Goal: Task Accomplishment & Management: Complete application form

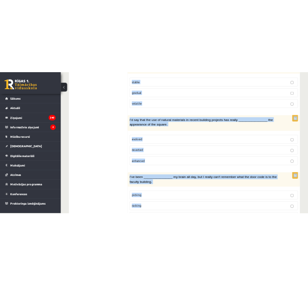
scroll to position [1263, 0]
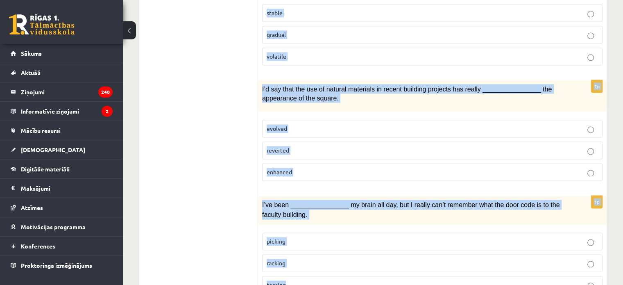
drag, startPoint x: 262, startPoint y: 57, endPoint x: 327, endPoint y: 237, distance: 191.8
copy form "People often develop a strong emotional ________________ to their pets and get …"
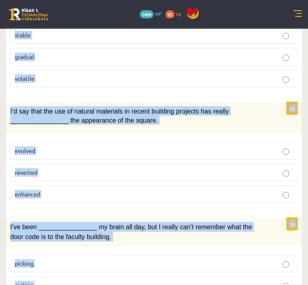
click at [260, 106] on div "I’d say that the use of natural materials in recent building projects has reall…" at bounding box center [154, 118] width 296 height 32
click at [244, 109] on div "1p I’d say that the use of natural materials in recent building projects has re…" at bounding box center [154, 155] width 296 height 107
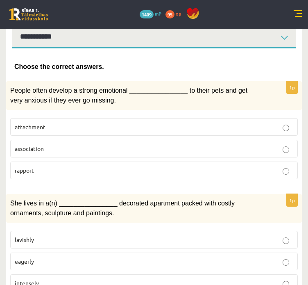
scroll to position [123, 0]
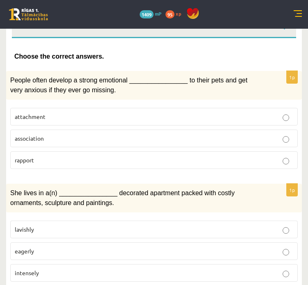
click at [50, 112] on p "attachment" at bounding box center [154, 116] width 278 height 9
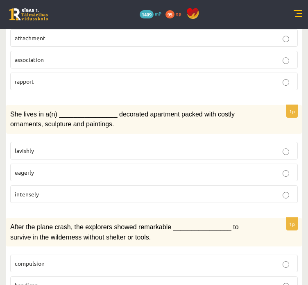
scroll to position [205, 0]
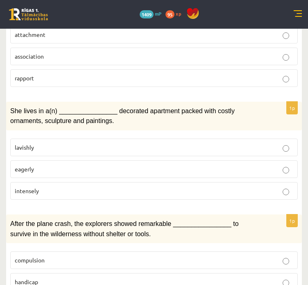
click at [52, 143] on p "lavishly" at bounding box center [154, 147] width 278 height 9
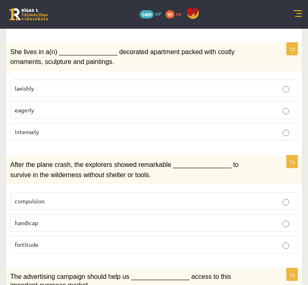
scroll to position [287, 0]
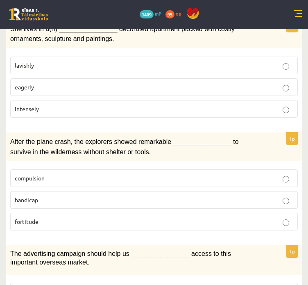
click at [71, 217] on p "fortitude" at bounding box center [154, 221] width 278 height 9
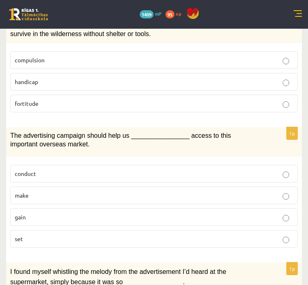
scroll to position [409, 0]
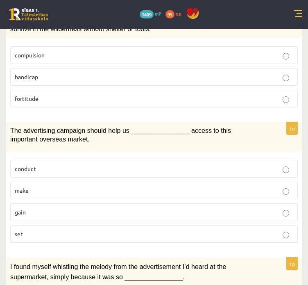
click at [59, 203] on label "gain" at bounding box center [153, 212] width 287 height 18
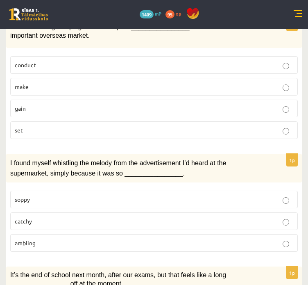
scroll to position [573, 0]
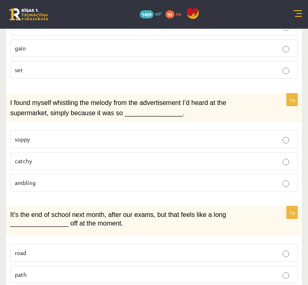
click at [43, 156] on p "catchy" at bounding box center [154, 160] width 278 height 9
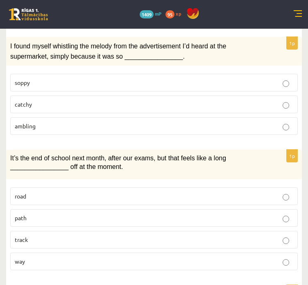
scroll to position [655, 0]
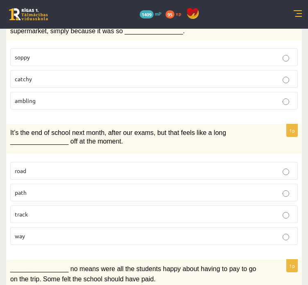
click at [35, 231] on p "way" at bounding box center [154, 235] width 278 height 9
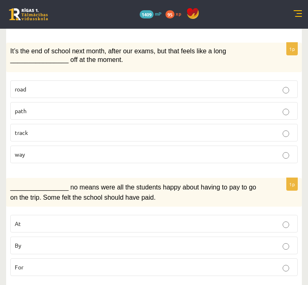
scroll to position [737, 0]
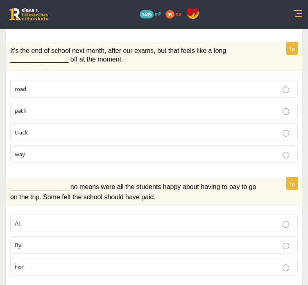
click at [62, 240] on p "By" at bounding box center [154, 244] width 278 height 9
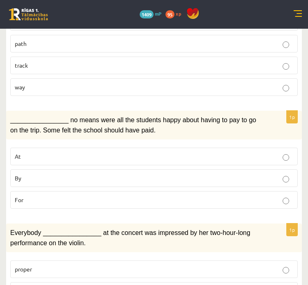
scroll to position [819, 0]
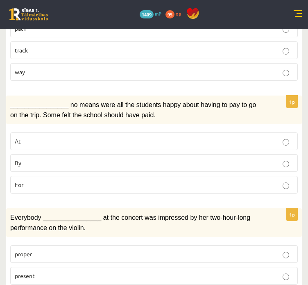
click at [75, 271] on p "present" at bounding box center [154, 275] width 278 height 9
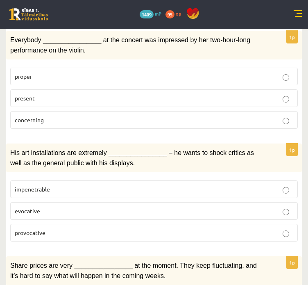
scroll to position [1024, 0]
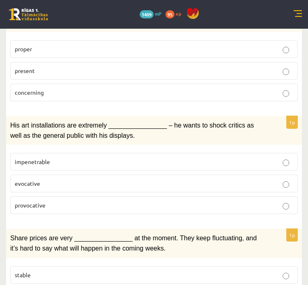
click at [45, 201] on p "provocative" at bounding box center [154, 205] width 278 height 9
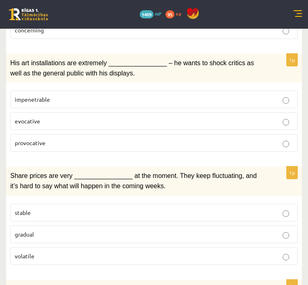
scroll to position [1105, 0]
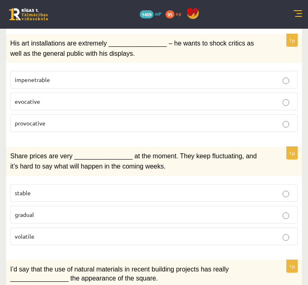
click at [46, 232] on p "volatile" at bounding box center [154, 236] width 278 height 9
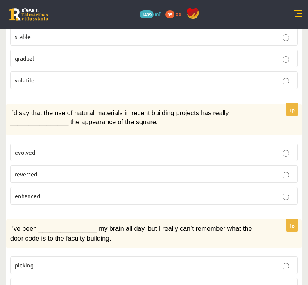
scroll to position [1269, 0]
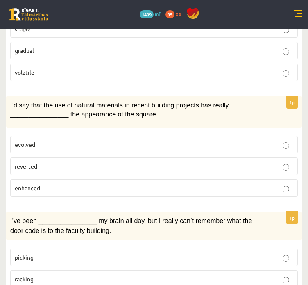
click at [46, 183] on p "enhanced" at bounding box center [154, 187] width 278 height 9
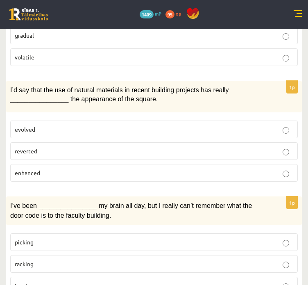
scroll to position [1286, 0]
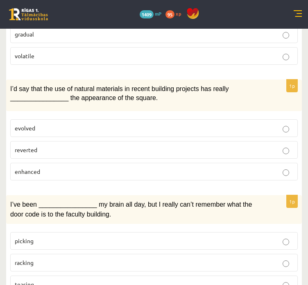
click at [63, 258] on p "racking" at bounding box center [154, 262] width 278 height 9
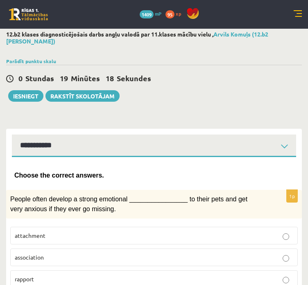
scroll to position [0, 0]
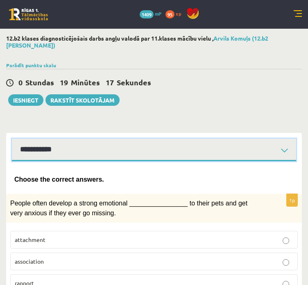
click at [80, 146] on select "**********" at bounding box center [154, 149] width 284 height 23
click at [12, 138] on select "**********" at bounding box center [154, 149] width 284 height 23
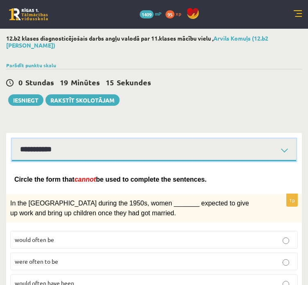
click at [86, 146] on select "**********" at bounding box center [154, 149] width 284 height 23
click at [12, 138] on select "**********" at bounding box center [154, 149] width 284 height 23
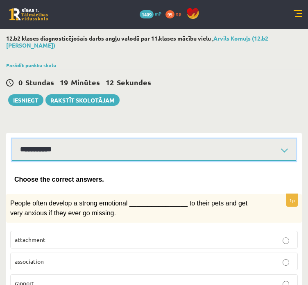
click at [108, 144] on select "**********" at bounding box center [154, 149] width 284 height 23
click at [12, 138] on select "**********" at bounding box center [154, 149] width 284 height 23
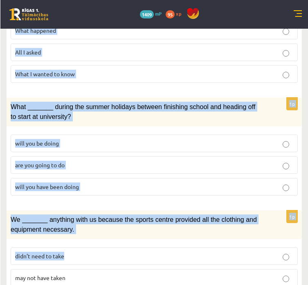
scroll to position [1003, 0]
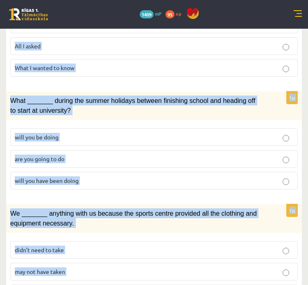
drag, startPoint x: 8, startPoint y: 72, endPoint x: 151, endPoint y: 249, distance: 227.4
copy form "In the USA during the 1950s, women _______ expected to give up work and bring u…"
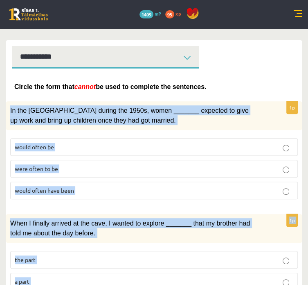
scroll to position [0, 0]
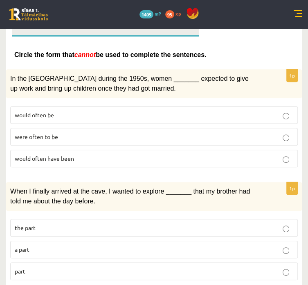
scroll to position [164, 0]
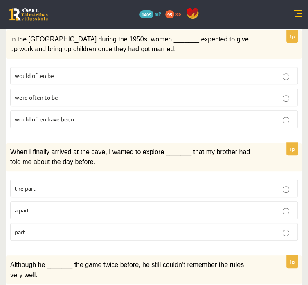
click at [169, 80] on p "would often be" at bounding box center [154, 75] width 279 height 9
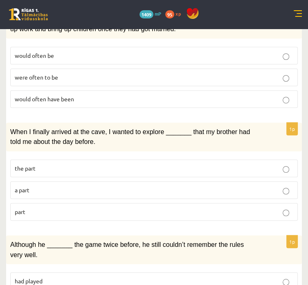
scroll to position [287, 0]
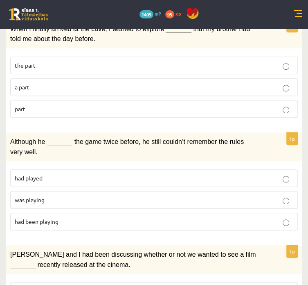
drag, startPoint x: 150, startPoint y: 88, endPoint x: 149, endPoint y: 93, distance: 4.6
click at [150, 70] on p "the part" at bounding box center [154, 65] width 279 height 9
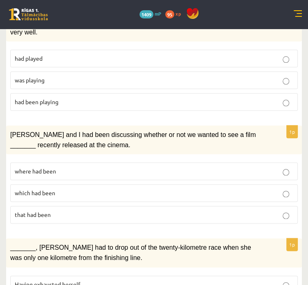
scroll to position [409, 0]
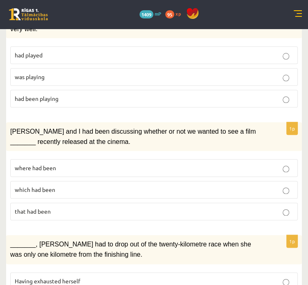
click at [152, 59] on p "had played" at bounding box center [154, 55] width 279 height 9
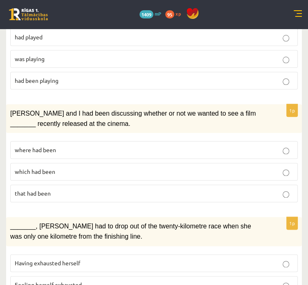
scroll to position [491, 0]
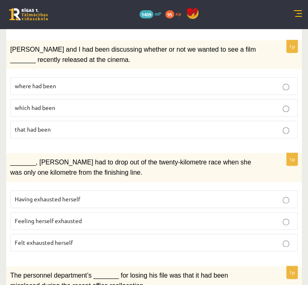
click at [51, 133] on span "that had been" at bounding box center [33, 128] width 36 height 7
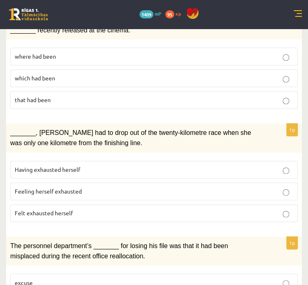
scroll to position [614, 0]
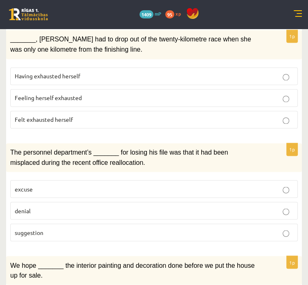
click at [139, 85] on label "Having exhausted herself" at bounding box center [154, 76] width 288 height 18
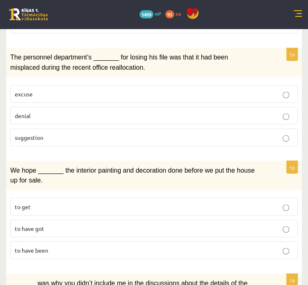
scroll to position [737, 0]
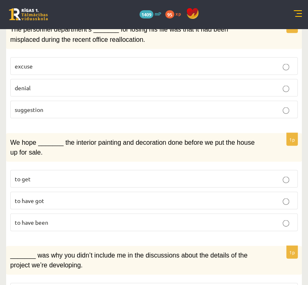
click at [139, 75] on label "excuse" at bounding box center [154, 66] width 288 height 18
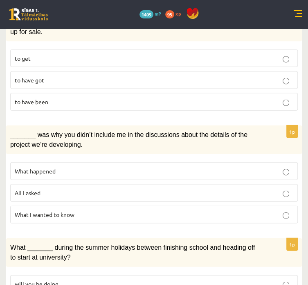
scroll to position [860, 0]
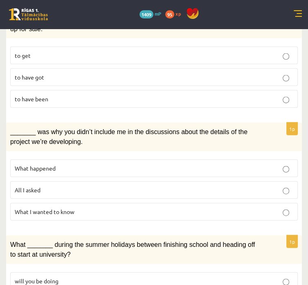
click at [153, 60] on p "to get" at bounding box center [154, 55] width 279 height 9
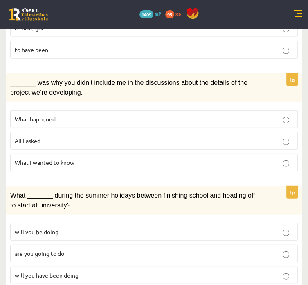
scroll to position [942, 0]
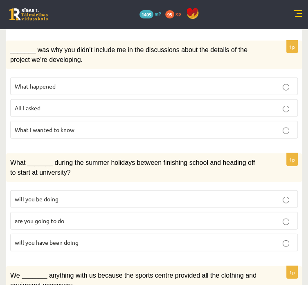
click at [56, 90] on span "What happened" at bounding box center [35, 85] width 41 height 7
drag, startPoint x: 167, startPoint y: 171, endPoint x: 167, endPoint y: 176, distance: 4.6
click at [167, 138] on label "What I wanted to know" at bounding box center [154, 130] width 288 height 18
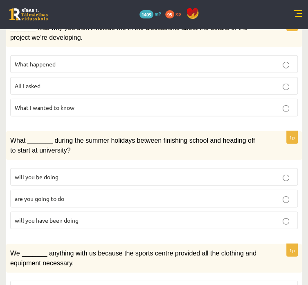
scroll to position [1064, 0]
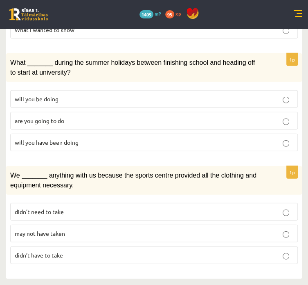
click at [145, 129] on label "are you going to do" at bounding box center [154, 121] width 288 height 18
click at [167, 207] on p "didn’t need to take" at bounding box center [154, 211] width 279 height 9
click at [175, 253] on label "didn’t have to take" at bounding box center [154, 255] width 288 height 18
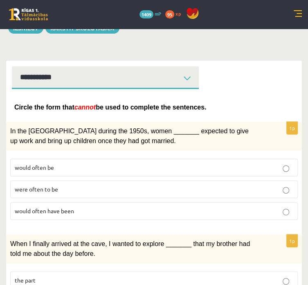
scroll to position [0, 0]
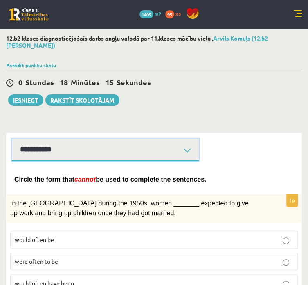
click at [188, 161] on select "**********" at bounding box center [105, 149] width 187 height 23
click at [107, 147] on select "**********" at bounding box center [105, 149] width 187 height 23
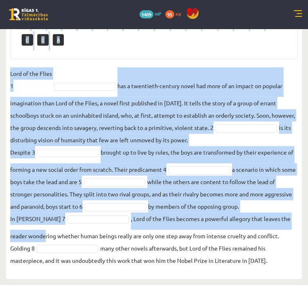
scroll to position [489, 0]
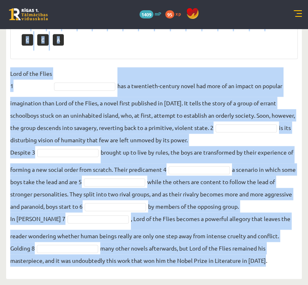
drag, startPoint x: 106, startPoint y: 32, endPoint x: 253, endPoint y: 274, distance: 284.2
copy div "Complete the text with the correct words (a–d). 1. a No sooner b Rarely c Only …"
click at [269, 67] on fieldset "Lord of the Flies 1 has a twentieth-century novel had more of an impact on popu…" at bounding box center [154, 166] width 288 height 199
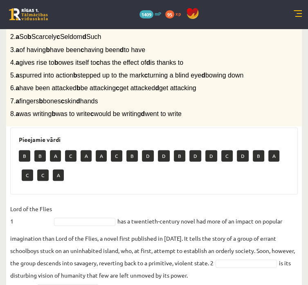
scroll to position [284, 0]
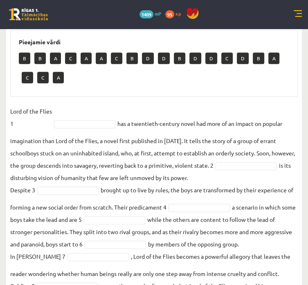
click at [182, 179] on fieldset "Lord of the Flies 1 has a twentieth-century novel had more of an impact on popu…" at bounding box center [154, 204] width 288 height 199
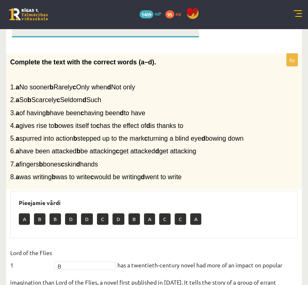
scroll to position [120, 0]
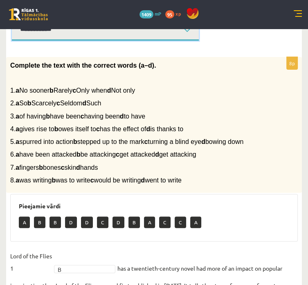
click at [138, 39] on select "**********" at bounding box center [105, 29] width 187 height 23
select select "**********"
click at [107, 27] on select "**********" at bounding box center [105, 29] width 187 height 23
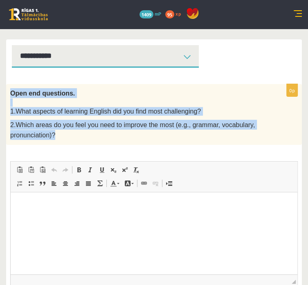
drag, startPoint x: 106, startPoint y: 98, endPoint x: 241, endPoint y: 151, distance: 144.8
click at [241, 145] on div "Open end questions. 1.What aspects of learning English did you find most challe…" at bounding box center [154, 114] width 296 height 61
copy div "Open end questions. 1.What aspects of learning English did you find most challe…"
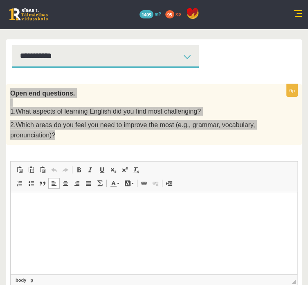
click at [118, 217] on html at bounding box center [154, 204] width 287 height 25
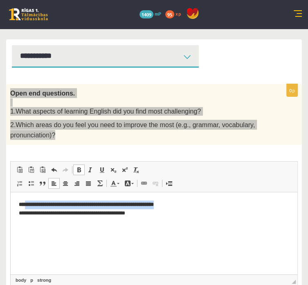
drag, startPoint x: 193, startPoint y: 201, endPoint x: 26, endPoint y: 195, distance: 167.6
click at [26, 195] on html "**********" at bounding box center [154, 209] width 287 height 34
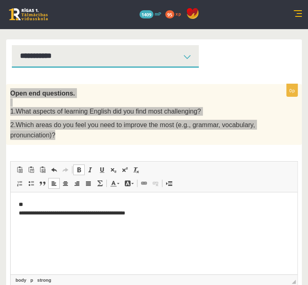
click at [145, 218] on html "**********" at bounding box center [154, 209] width 287 height 34
click at [154, 219] on html "**********" at bounding box center [154, 209] width 287 height 34
click at [32, 232] on p "**********" at bounding box center [105, 217] width 173 height 34
click at [20, 219] on p "**********" at bounding box center [105, 217] width 173 height 34
click at [20, 225] on p "**********" at bounding box center [105, 217] width 173 height 34
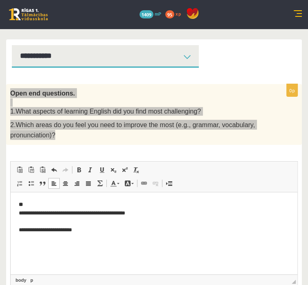
click at [18, 222] on html "**********" at bounding box center [154, 217] width 287 height 50
drag, startPoint x: 25, startPoint y: 222, endPoint x: 5, endPoint y: 222, distance: 20.1
click at [11, 222] on html "**********" at bounding box center [154, 217] width 287 height 50
click at [82, 173] on span at bounding box center [79, 169] width 7 height 7
click at [118, 238] on html "**********" at bounding box center [154, 217] width 287 height 50
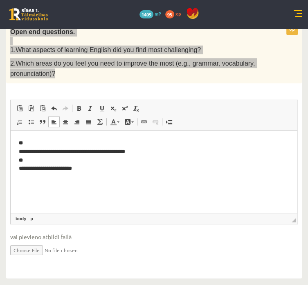
scroll to position [11, 0]
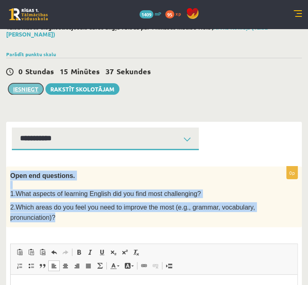
click at [43, 95] on button "Iesniegt" at bounding box center [25, 88] width 35 height 11
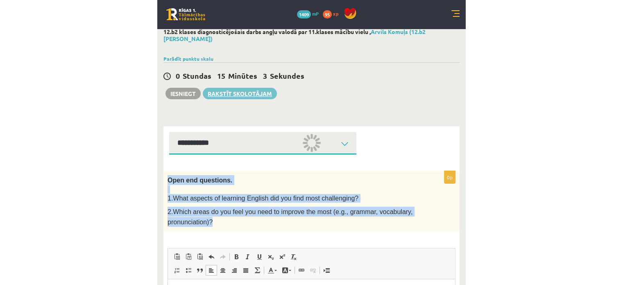
scroll to position [0, 0]
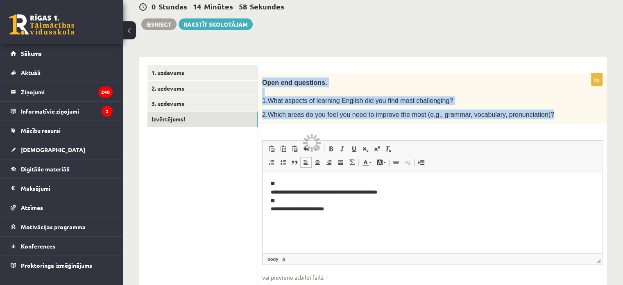
click at [190, 124] on link "Izvērtējums!" at bounding box center [202, 118] width 110 height 15
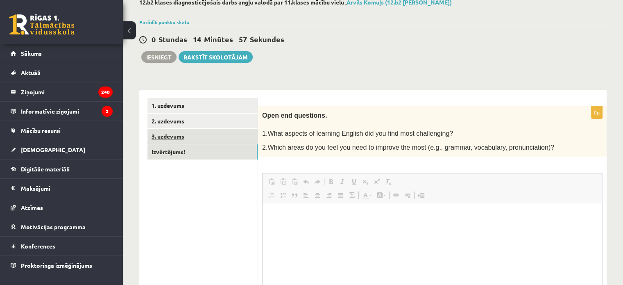
scroll to position [82, 0]
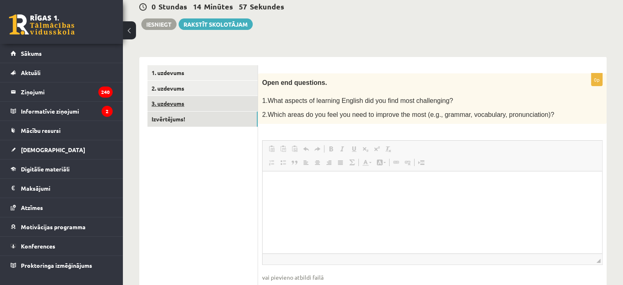
click at [211, 134] on ul "1. uzdevums 2. uzdevums 3. uzdevums Izvērtējums!" at bounding box center [202, 188] width 111 height 246
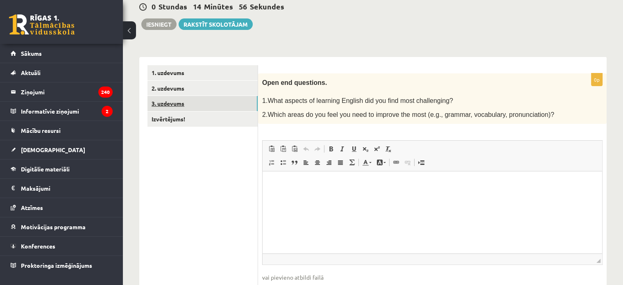
click at [212, 108] on link "3. uzdevums" at bounding box center [202, 103] width 110 height 15
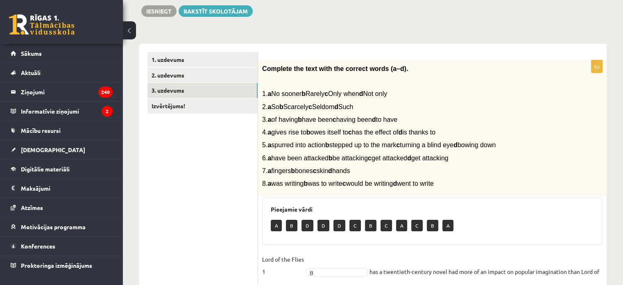
scroll to position [82, 0]
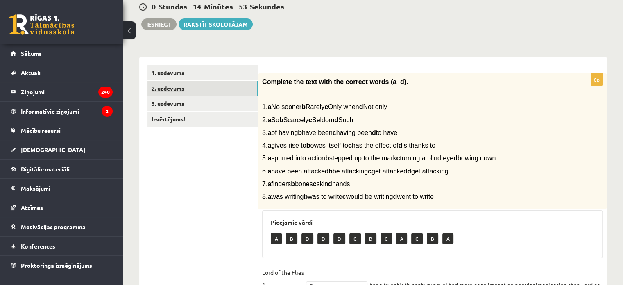
click at [190, 88] on link "2. uzdevums" at bounding box center [202, 88] width 110 height 15
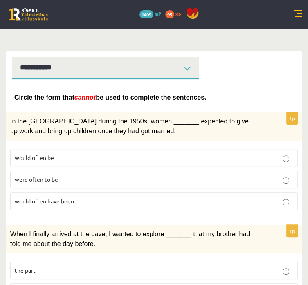
click at [169, 162] on p "would often be" at bounding box center [154, 157] width 279 height 9
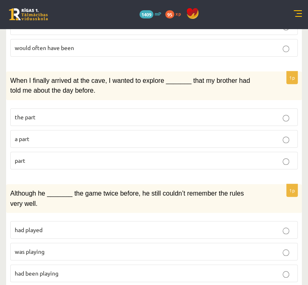
scroll to position [246, 0]
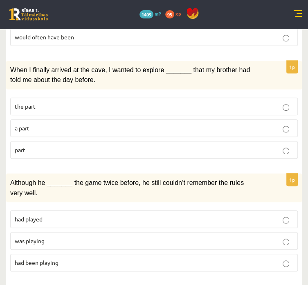
click at [146, 111] on p "the part" at bounding box center [154, 106] width 279 height 9
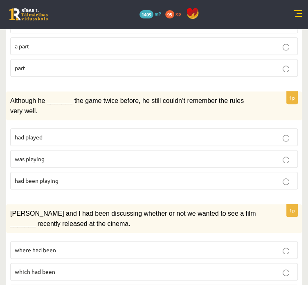
click at [149, 146] on label "had played" at bounding box center [154, 137] width 288 height 18
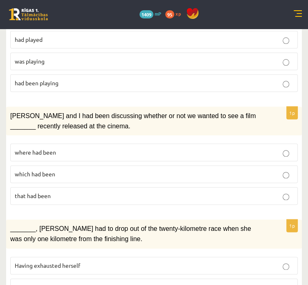
scroll to position [450, 0]
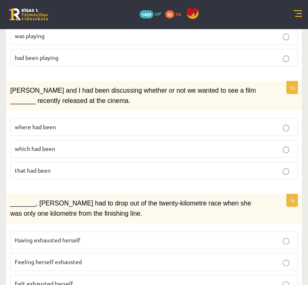
click at [160, 174] on p "that had been" at bounding box center [154, 170] width 279 height 9
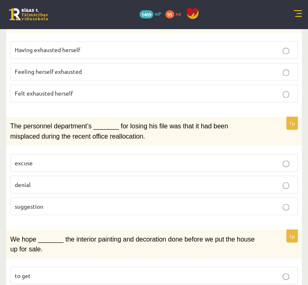
scroll to position [655, 0]
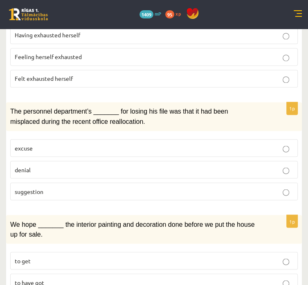
click at [80, 38] on span "Having exhausted herself" at bounding box center [48, 34] width 66 height 7
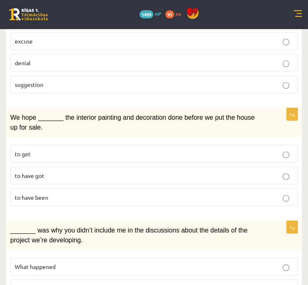
scroll to position [778, 0]
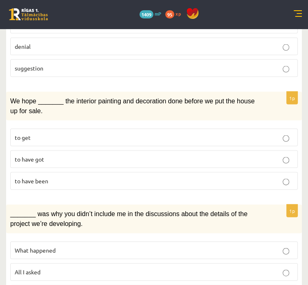
click at [155, 29] on p "excuse" at bounding box center [154, 24] width 279 height 9
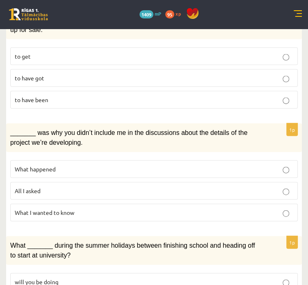
scroll to position [860, 0]
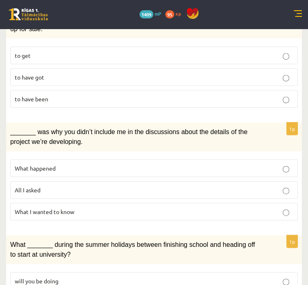
click at [136, 60] on p "to get" at bounding box center [154, 55] width 279 height 9
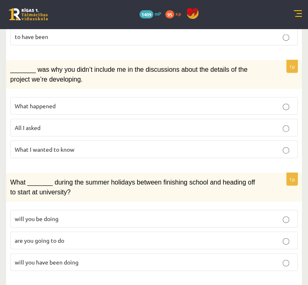
scroll to position [942, 0]
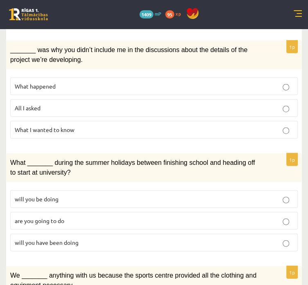
click at [172, 138] on label "What I wanted to know" at bounding box center [154, 130] width 288 height 18
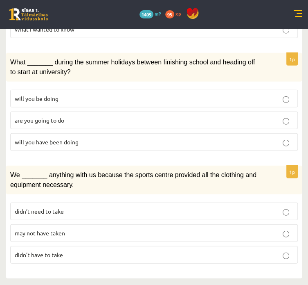
scroll to position [1090, 0]
click at [157, 120] on p "are you going to do" at bounding box center [154, 120] width 279 height 9
click at [176, 251] on p "didn’t have to take" at bounding box center [154, 254] width 279 height 9
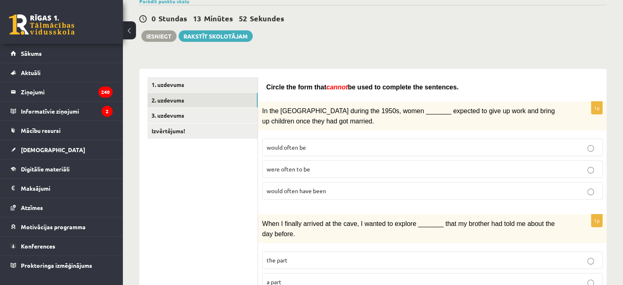
scroll to position [66, 0]
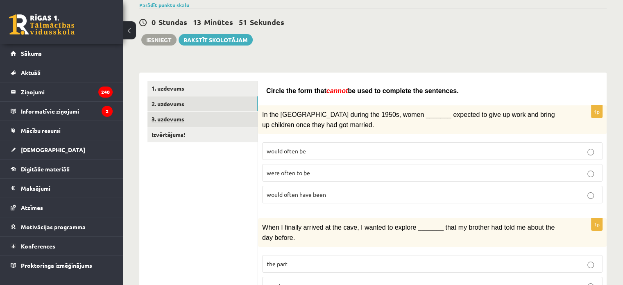
click at [165, 122] on link "3. uzdevums" at bounding box center [202, 118] width 110 height 15
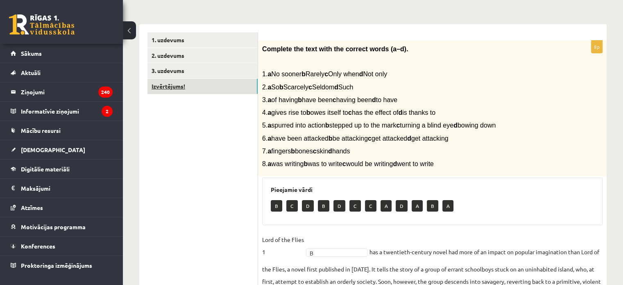
click at [179, 91] on link "Izvērtējums!" at bounding box center [202, 86] width 110 height 15
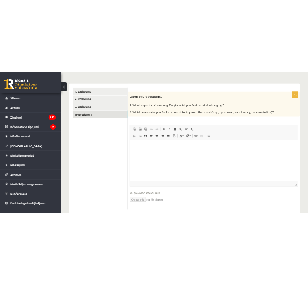
scroll to position [0, 0]
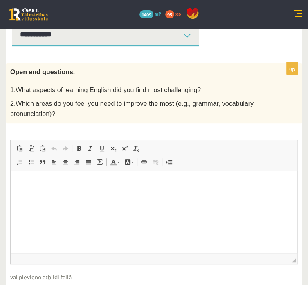
click at [36, 179] on p "Bagātinātā teksta redaktors, wiswyg-editor-user-answer-47433935353240" at bounding box center [154, 183] width 271 height 9
drag, startPoint x: 23, startPoint y: 183, endPoint x: 10, endPoint y: 185, distance: 13.4
click at [11, 185] on html "**" at bounding box center [154, 182] width 287 height 25
click at [85, 154] on link "Treknraksts Klaviatūras saīsne vadīšanas taustiņš+B" at bounding box center [78, 148] width 11 height 11
click at [49, 195] on html "**" at bounding box center [154, 182] width 287 height 25
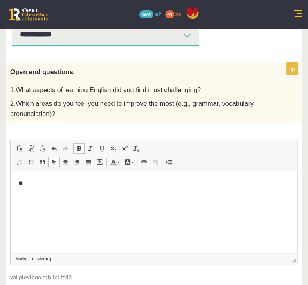
click at [31, 183] on p "**" at bounding box center [105, 183] width 173 height 9
click at [82, 151] on span at bounding box center [79, 148] width 7 height 7
drag, startPoint x: 27, startPoint y: 205, endPoint x: 94, endPoint y: 384, distance: 191.9
click at [11, 199] on html "**********" at bounding box center [154, 191] width 287 height 42
click at [82, 151] on span at bounding box center [79, 148] width 7 height 7
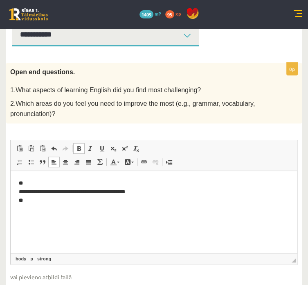
click at [36, 212] on html "**********" at bounding box center [154, 191] width 287 height 42
click at [27, 201] on p "**********" at bounding box center [105, 191] width 173 height 25
click at [61, 215] on html "**********" at bounding box center [154, 195] width 287 height 50
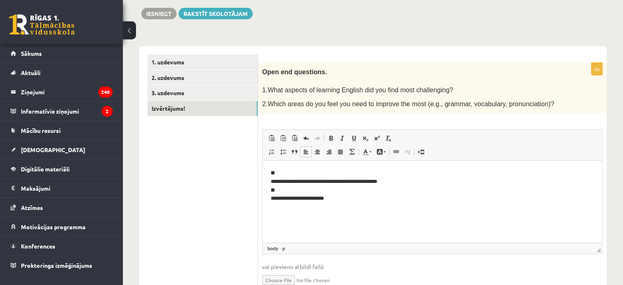
scroll to position [89, 0]
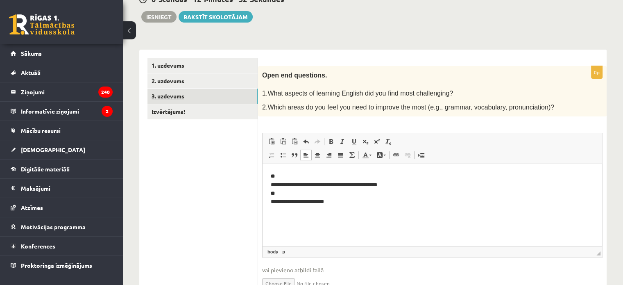
click at [177, 95] on link "3. uzdevums" at bounding box center [202, 95] width 110 height 15
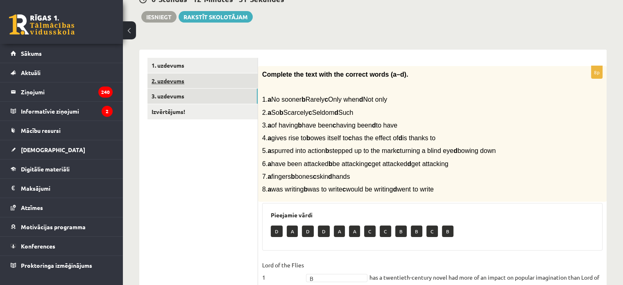
click at [174, 81] on link "2. uzdevums" at bounding box center [202, 80] width 110 height 15
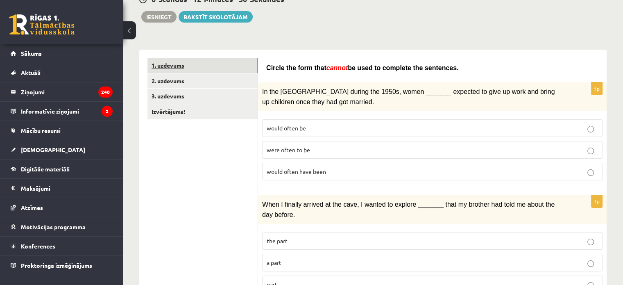
click at [179, 63] on link "1. uzdevums" at bounding box center [202, 65] width 110 height 15
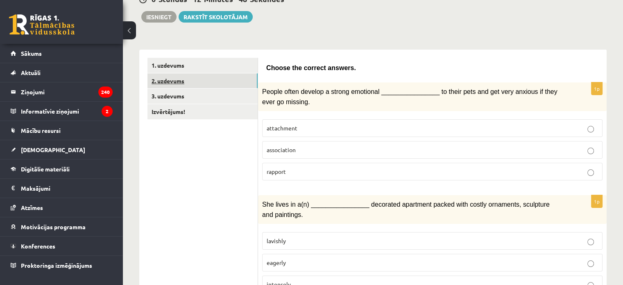
click at [171, 87] on link "2. uzdevums" at bounding box center [202, 80] width 110 height 15
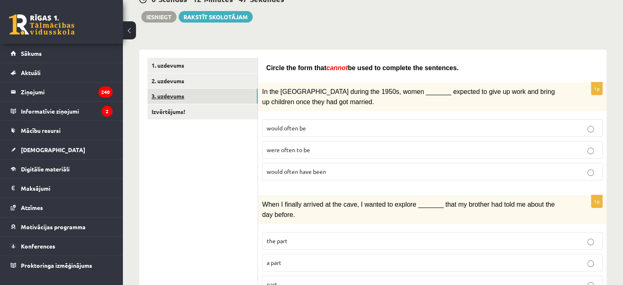
click at [176, 96] on link "3. uzdevums" at bounding box center [202, 95] width 110 height 15
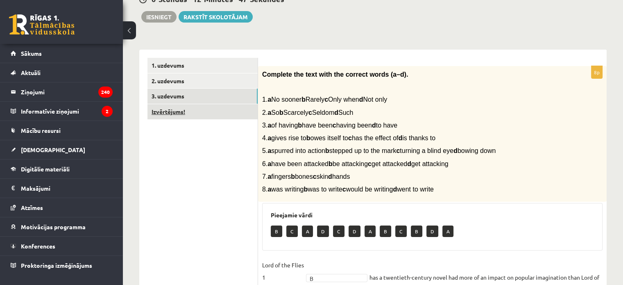
click at [182, 106] on link "Izvērtējums!" at bounding box center [202, 111] width 110 height 15
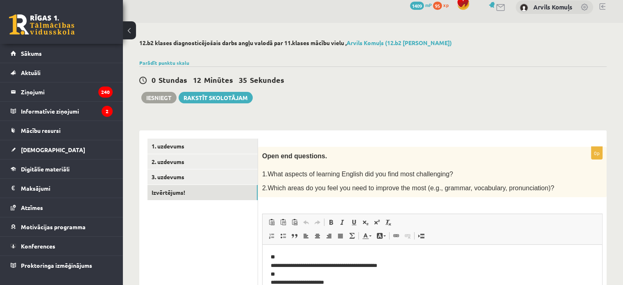
scroll to position [0, 0]
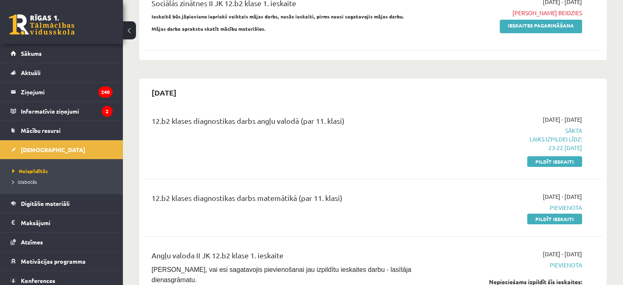
scroll to position [123, 0]
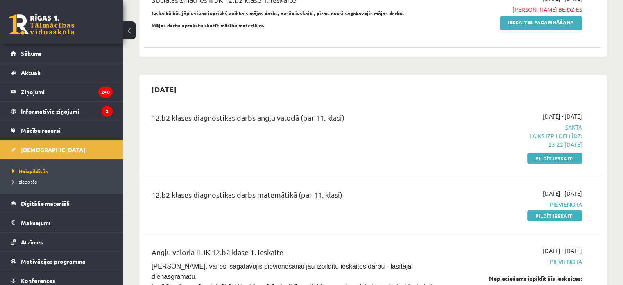
drag, startPoint x: 569, startPoint y: 158, endPoint x: 347, endPoint y: 32, distance: 254.9
click at [569, 158] on link "Pildīt ieskaiti" at bounding box center [554, 158] width 55 height 11
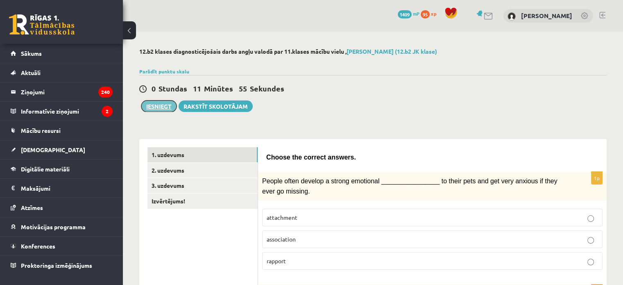
click at [160, 107] on button "Iesniegt" at bounding box center [158, 105] width 35 height 11
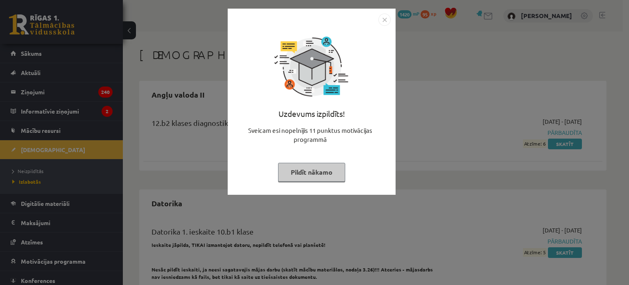
click at [387, 23] on img "Close" at bounding box center [384, 20] width 12 height 12
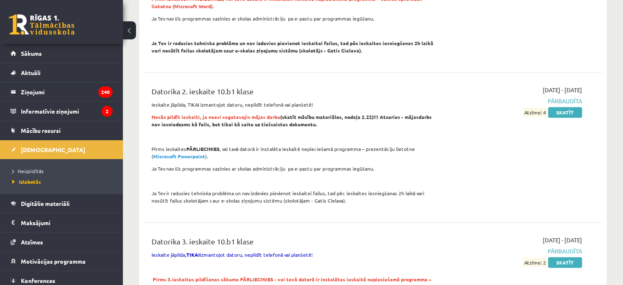
scroll to position [164, 0]
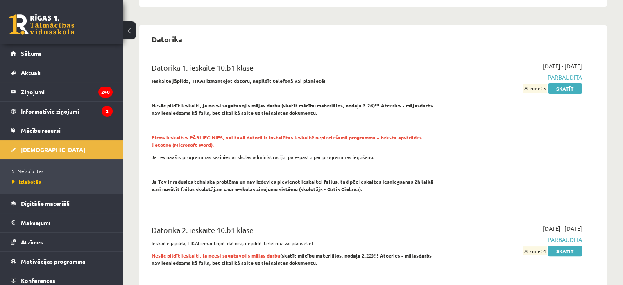
click at [34, 150] on span "[DEMOGRAPHIC_DATA]" at bounding box center [53, 149] width 64 height 7
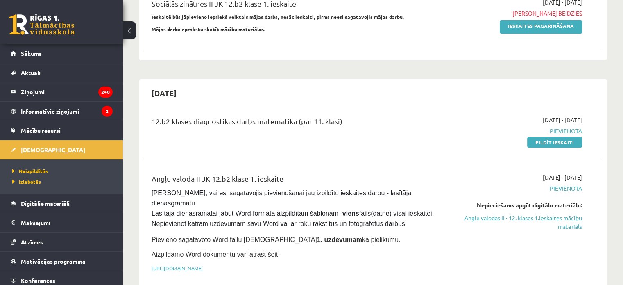
scroll to position [123, 0]
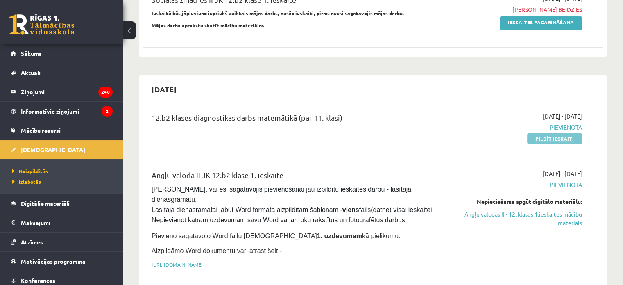
click at [536, 142] on link "Pildīt ieskaiti" at bounding box center [554, 138] width 55 height 11
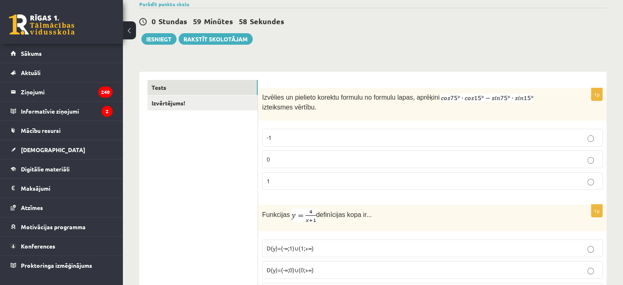
scroll to position [82, 0]
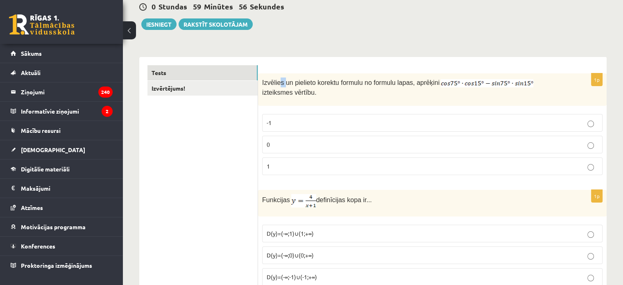
drag, startPoint x: 282, startPoint y: 52, endPoint x: 280, endPoint y: 63, distance: 11.6
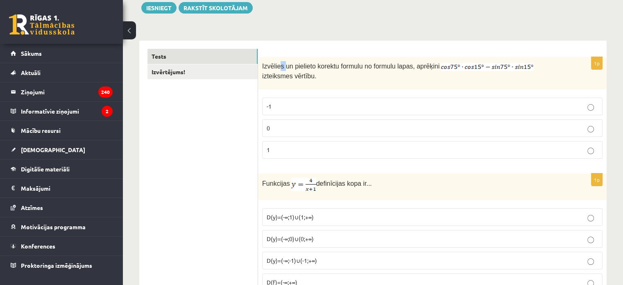
scroll to position [164, 0]
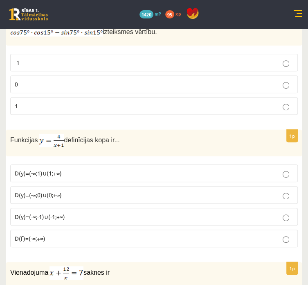
click at [142, 88] on p "0" at bounding box center [154, 84] width 279 height 9
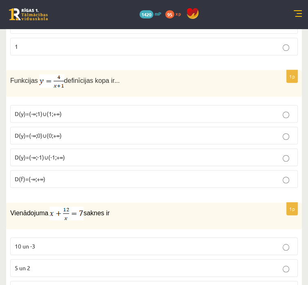
scroll to position [246, 0]
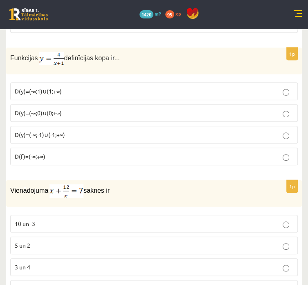
click at [180, 139] on p "D(y)=(-∞;-1)∪(-1;+∞)" at bounding box center [154, 134] width 279 height 9
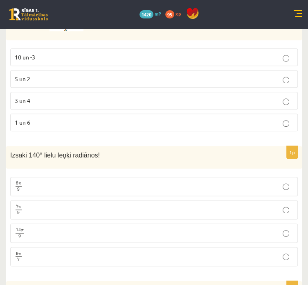
scroll to position [409, 0]
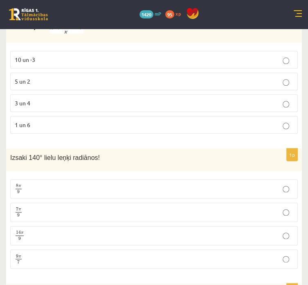
click at [200, 107] on p "3 un 4" at bounding box center [154, 103] width 279 height 9
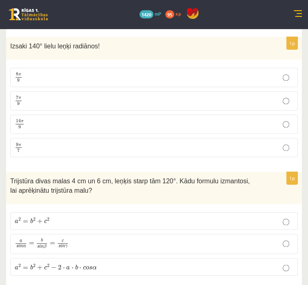
scroll to position [532, 0]
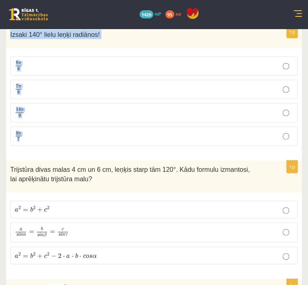
drag, startPoint x: 98, startPoint y: 53, endPoint x: 201, endPoint y: 147, distance: 140.0
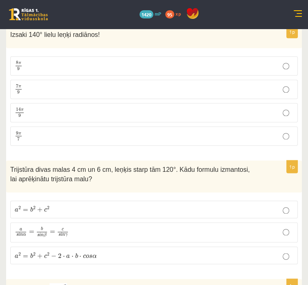
click at [196, 152] on div "1p Izsaki 140° lielu leņķi radiānos! 8 π 9 8 π 9 7 π 9 7 π 9 14 π 9 14 π 9 9 π …" at bounding box center [154, 88] width 296 height 127
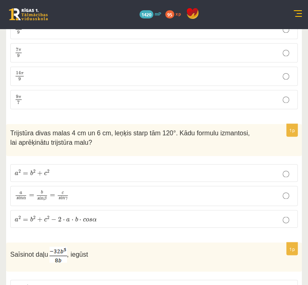
scroll to position [573, 0]
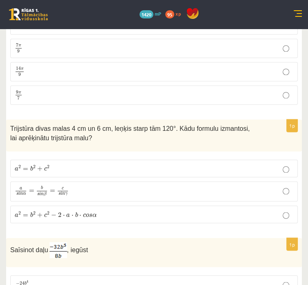
click at [138, 53] on p "7 π 9 7 π 9" at bounding box center [154, 48] width 279 height 10
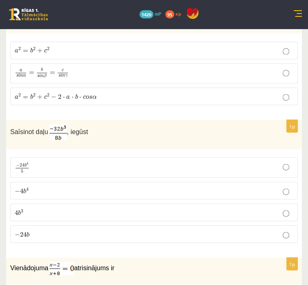
scroll to position [696, 0]
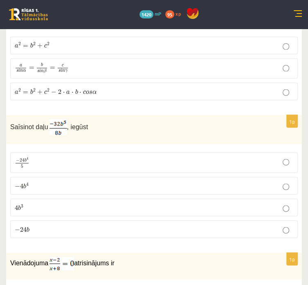
click at [203, 95] on p "a 2 = b 2 + c 2 − 2 ⋅ a ⋅ b ⋅ c o s α a 2 = b 2 + c 2 − 2 ⋅ a ⋅ b ⋅ c o s α" at bounding box center [154, 91] width 279 height 9
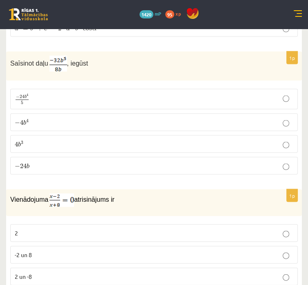
scroll to position [778, 0]
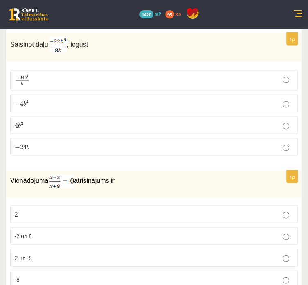
click at [140, 108] on p "− 4 b 4 − 4 b 4" at bounding box center [154, 103] width 279 height 9
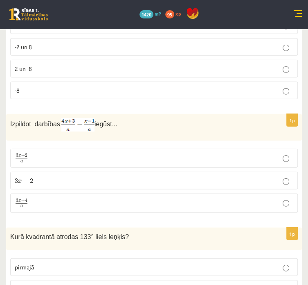
scroll to position [942, 0]
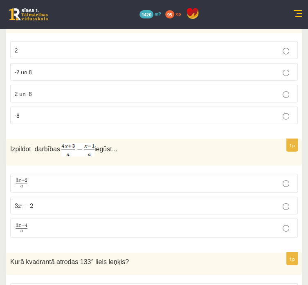
click at [180, 59] on label "2" at bounding box center [154, 50] width 288 height 18
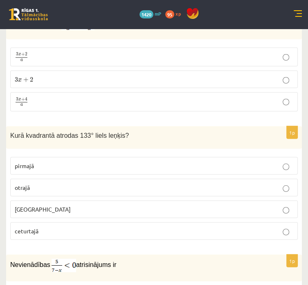
scroll to position [1064, 0]
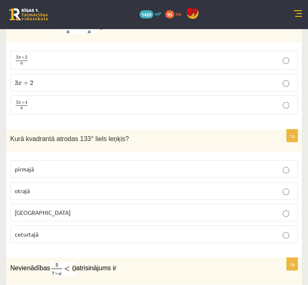
click at [188, 110] on p "3 x + 4 a 3 x + 4 a" at bounding box center [154, 105] width 279 height 10
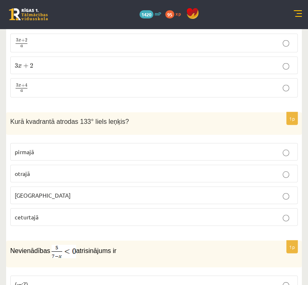
scroll to position [1187, 0]
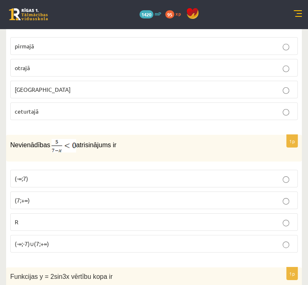
click at [144, 72] on p "otrajā" at bounding box center [154, 67] width 279 height 9
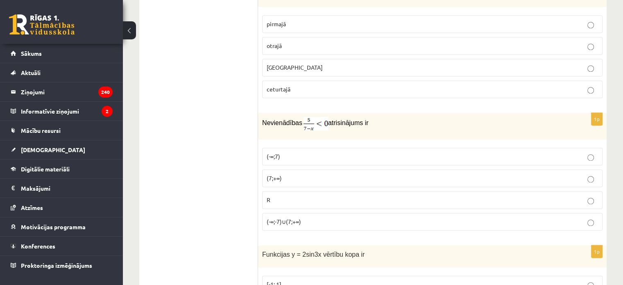
click at [297, 174] on p "(7;+∞)" at bounding box center [432, 178] width 331 height 9
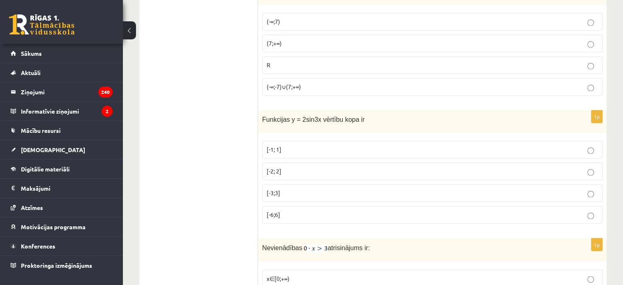
scroll to position [1351, 0]
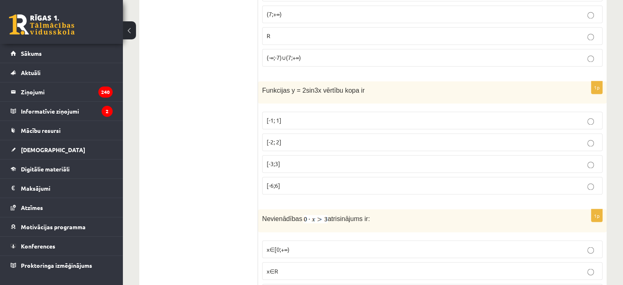
click at [315, 181] on p "[-6;6]" at bounding box center [432, 185] width 331 height 9
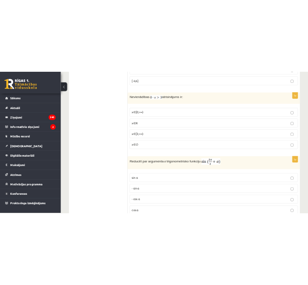
scroll to position [1515, 0]
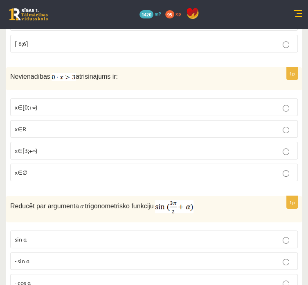
drag, startPoint x: 250, startPoint y: 96, endPoint x: 194, endPoint y: 81, distance: 57.6
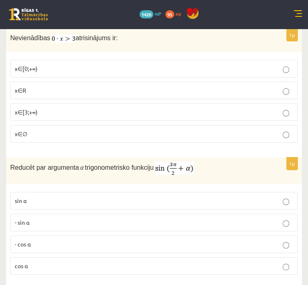
scroll to position [1556, 0]
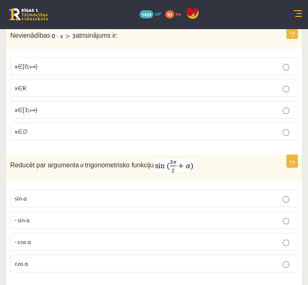
click at [149, 92] on p "x∈R" at bounding box center [154, 88] width 279 height 9
click at [140, 136] on p "x∈∅" at bounding box center [154, 131] width 279 height 9
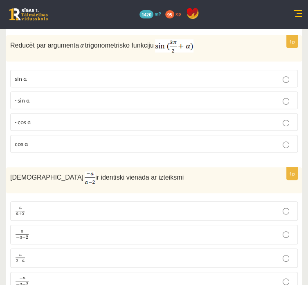
scroll to position [1679, 0]
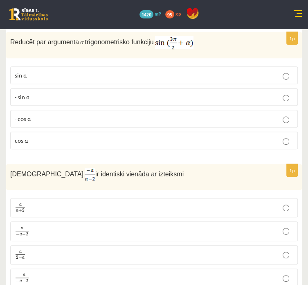
click at [135, 145] on p "cos⁡ α" at bounding box center [154, 140] width 279 height 9
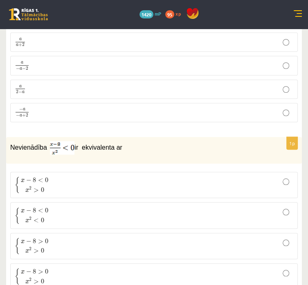
scroll to position [1842, 0]
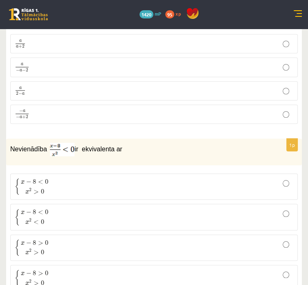
click at [138, 96] on p "a 2 − a a 2 − a" at bounding box center [154, 91] width 279 height 10
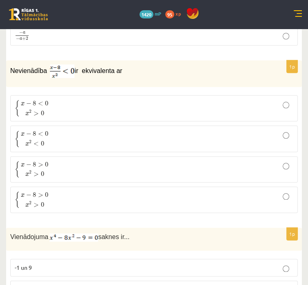
scroll to position [1924, 0]
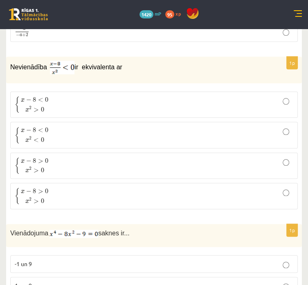
drag, startPoint x: 143, startPoint y: 126, endPoint x: 143, endPoint y: 131, distance: 5.3
click at [49, 104] on span "x − 8 < 0" at bounding box center [35, 100] width 28 height 8
click at [49, 113] on span "x 2 > 0" at bounding box center [35, 108] width 28 height 9
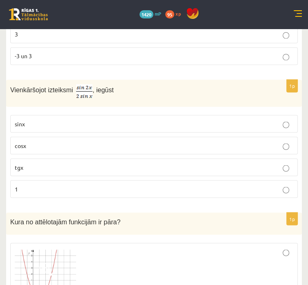
scroll to position [2170, 0]
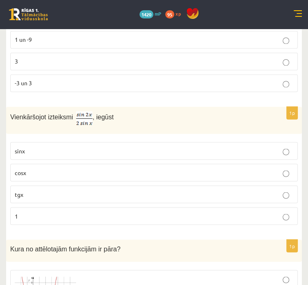
click at [170, 87] on p "-3 un 3" at bounding box center [154, 83] width 279 height 9
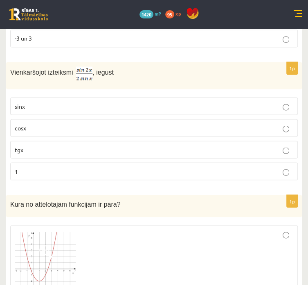
scroll to position [2293, 0]
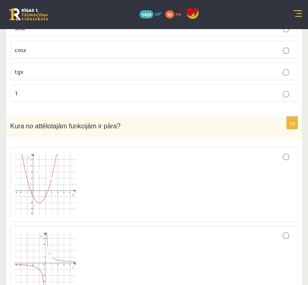
click at [174, 54] on p "cosx" at bounding box center [154, 49] width 279 height 9
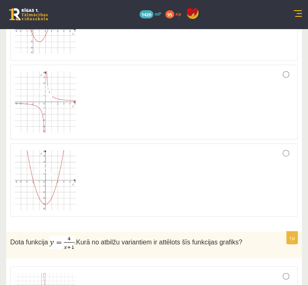
scroll to position [2456, 0]
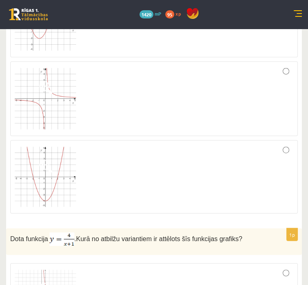
click at [76, 198] on img at bounding box center [45, 177] width 61 height 61
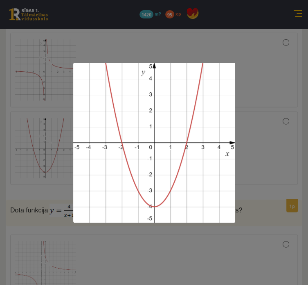
scroll to position [2620, 0]
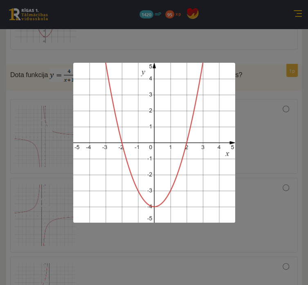
click at [260, 117] on div at bounding box center [154, 142] width 308 height 285
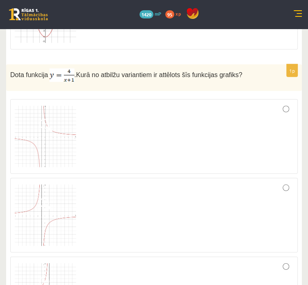
click at [293, 46] on label at bounding box center [154, 13] width 288 height 74
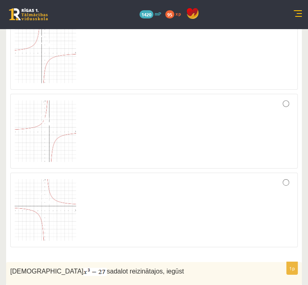
scroll to position [2784, 0]
click at [280, 152] on div at bounding box center [154, 130] width 279 height 66
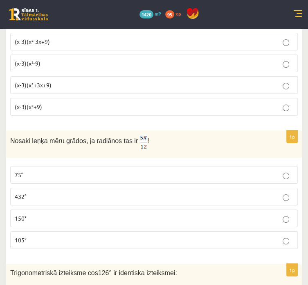
scroll to position [3071, 0]
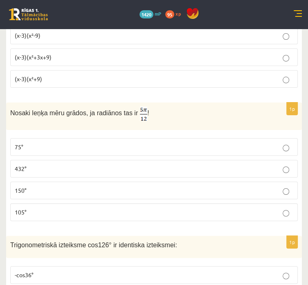
click at [52, 61] on span "(x-3)(x²+3x+9)" at bounding box center [33, 56] width 37 height 7
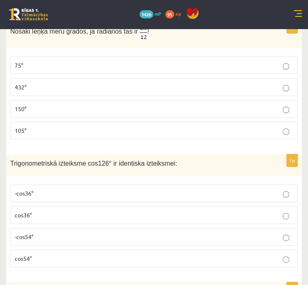
scroll to position [3153, 0]
click at [140, 69] on p "75°" at bounding box center [154, 65] width 279 height 9
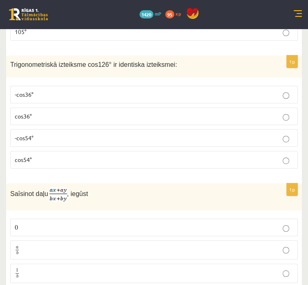
scroll to position [3275, 0]
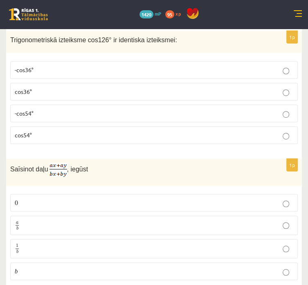
click at [133, 118] on p "-cos54°" at bounding box center [154, 113] width 279 height 9
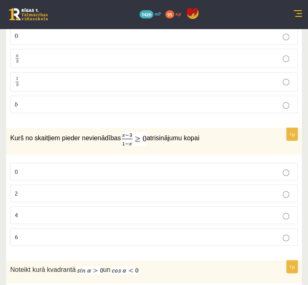
scroll to position [3439, 0]
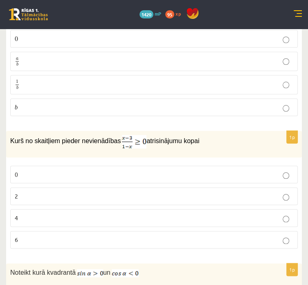
click at [131, 66] on p "a b a b" at bounding box center [154, 61] width 279 height 10
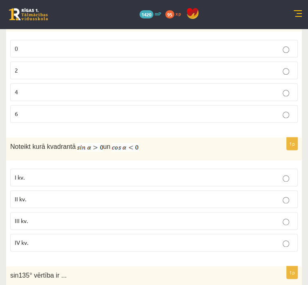
scroll to position [3562, 0]
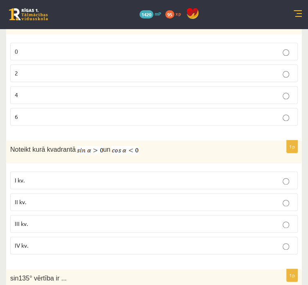
click at [183, 77] on p "2" at bounding box center [154, 73] width 279 height 9
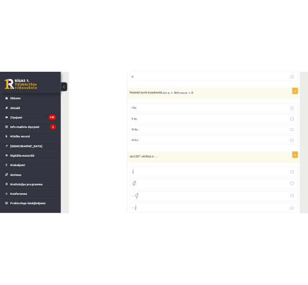
scroll to position [3644, 0]
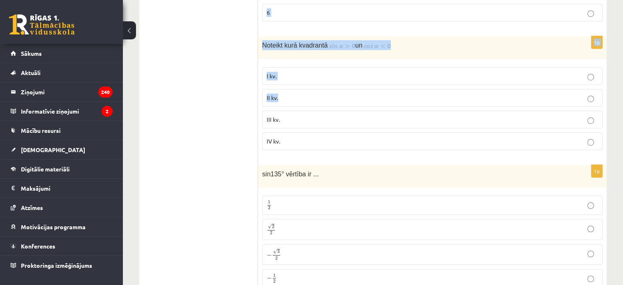
drag, startPoint x: 243, startPoint y: 7, endPoint x: 341, endPoint y: 66, distance: 114.1
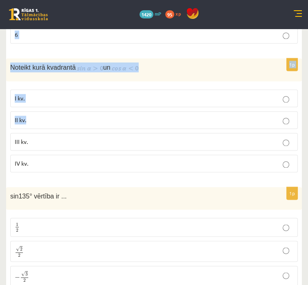
click at [259, 81] on div "Noteikt kurā kvadrantā un" at bounding box center [154, 69] width 296 height 23
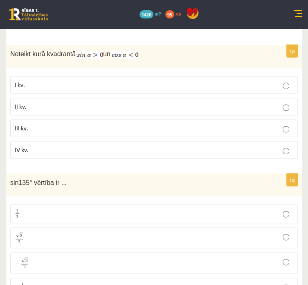
scroll to position [3685, 0]
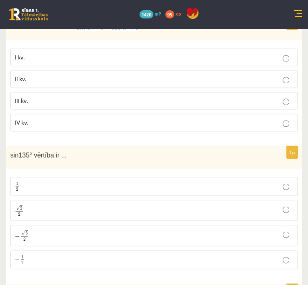
click at [190, 83] on p "II kv." at bounding box center [154, 79] width 279 height 9
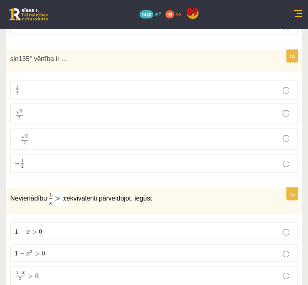
scroll to position [3849, 0]
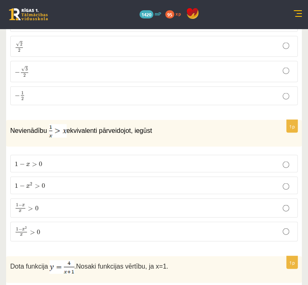
click at [156, 52] on p "√ 2 2 2 2" at bounding box center [154, 46] width 279 height 12
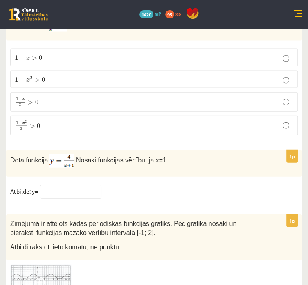
scroll to position [3959, 0]
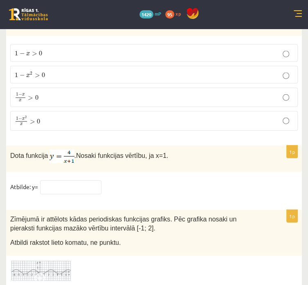
click at [138, 126] on p "1 − x 2 x > 0 1 − x 2 x > 0" at bounding box center [154, 120] width 279 height 11
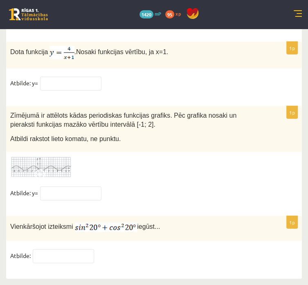
scroll to position [4122, 0]
click at [102, 77] on input "text" at bounding box center [70, 84] width 61 height 14
type input "*"
click at [102, 187] on input "text" at bounding box center [70, 193] width 61 height 14
click at [102, 186] on input "text" at bounding box center [70, 193] width 61 height 14
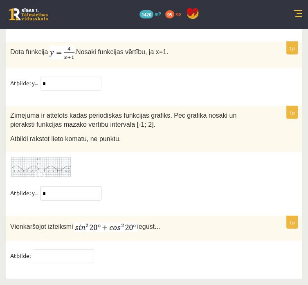
type input "*"
click at [94, 249] on input "text" at bounding box center [63, 256] width 61 height 14
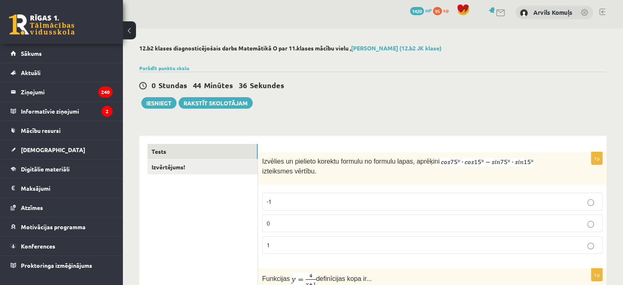
scroll to position [0, 0]
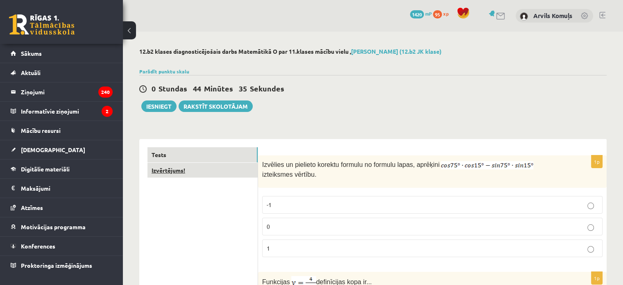
type input "*"
click at [183, 173] on link "Izvērtējums!" at bounding box center [202, 170] width 110 height 15
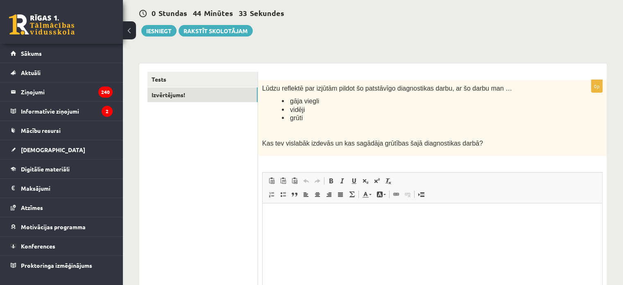
click at [322, 178] on link "Atkārtot Klaviatūras saīsne vadīšanas taustiņš+Y" at bounding box center [317, 180] width 11 height 11
drag, startPoint x: 287, startPoint y: 108, endPoint x: 306, endPoint y: 111, distance: 18.6
click at [306, 111] on li "vidēji" at bounding box center [422, 109] width 280 height 9
copy span "vidēji"
click at [326, 215] on p "Bagātinātā teksta redaktors, wiswyg-editor-user-answer-47433804091220" at bounding box center [432, 215] width 323 height 9
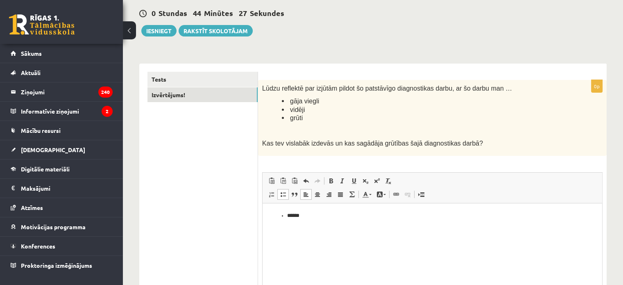
click at [158, 22] on div "0 Stundas 44 Minūtes 27 Sekundes Ieskaite saglabāta! Iesniegt Rakstīt skolotājam" at bounding box center [372, 18] width 467 height 37
click at [161, 31] on button "Iesniegt" at bounding box center [158, 30] width 35 height 11
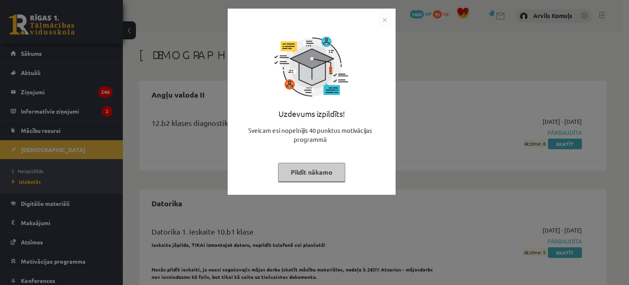
click at [385, 22] on img "Close" at bounding box center [384, 20] width 12 height 12
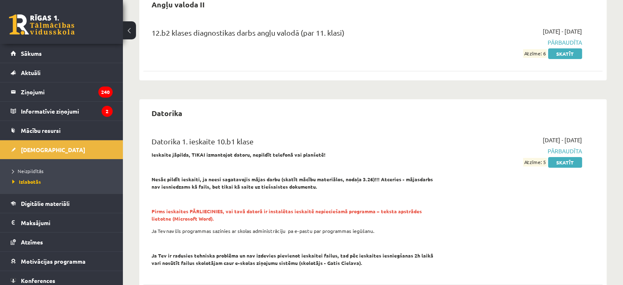
scroll to position [123, 0]
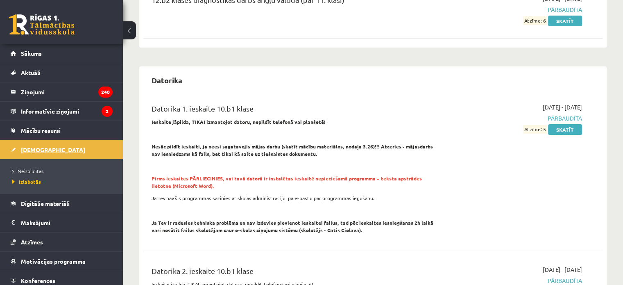
click at [50, 146] on link "[DEMOGRAPHIC_DATA]" at bounding box center [62, 149] width 102 height 19
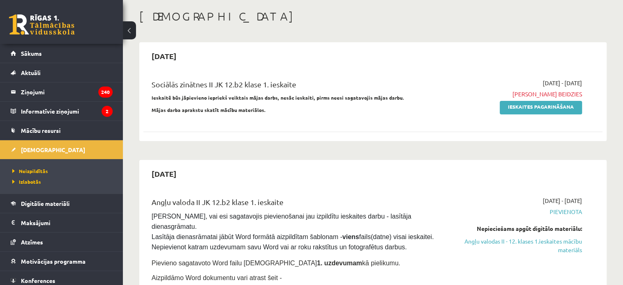
scroll to position [41, 0]
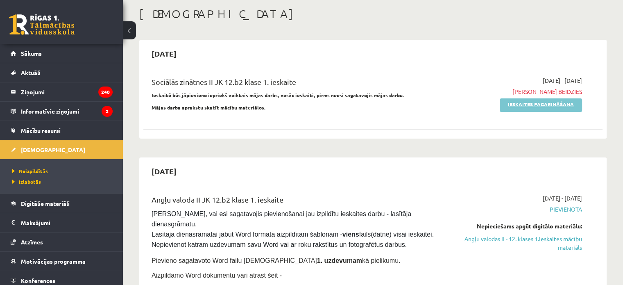
click at [556, 104] on link "Ieskaites pagarināšana" at bounding box center [540, 105] width 82 height 14
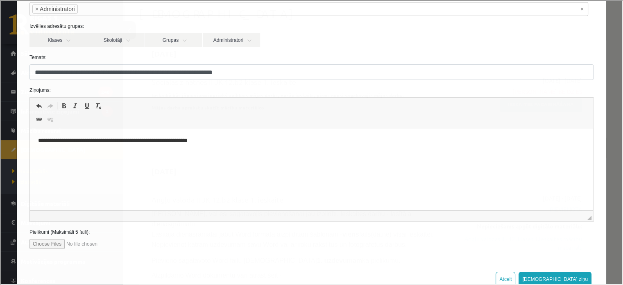
scroll to position [78, 0]
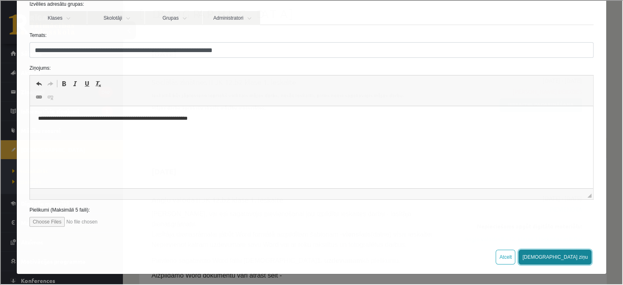
click at [563, 252] on button "Sūtīt ziņu" at bounding box center [554, 256] width 73 height 15
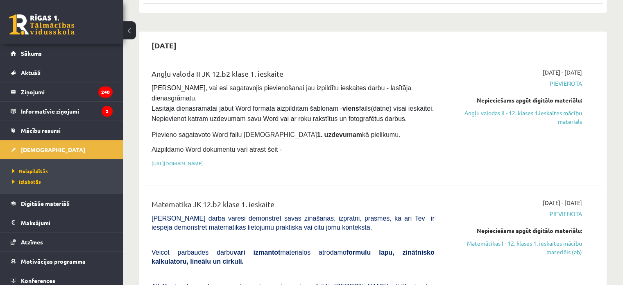
scroll to position [164, 0]
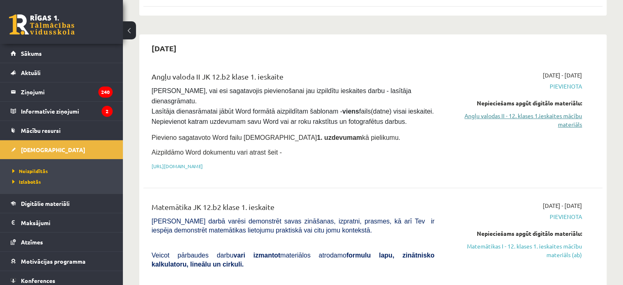
click at [537, 119] on link "Angļu valodas II - 12. klases 1.ieskaites mācību materiāls" at bounding box center [514, 119] width 135 height 17
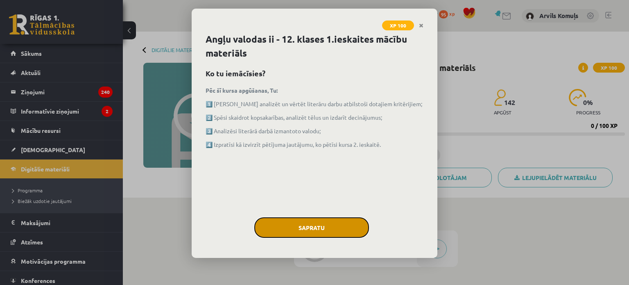
click at [292, 231] on button "Sapratu" at bounding box center [311, 227] width 115 height 20
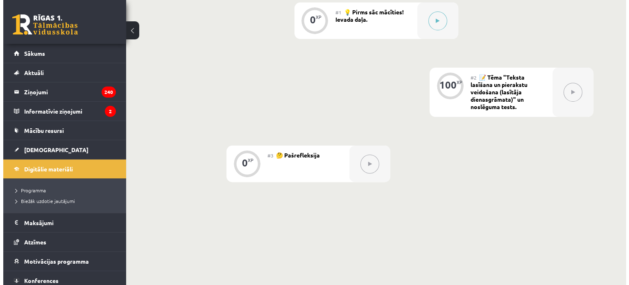
scroll to position [164, 0]
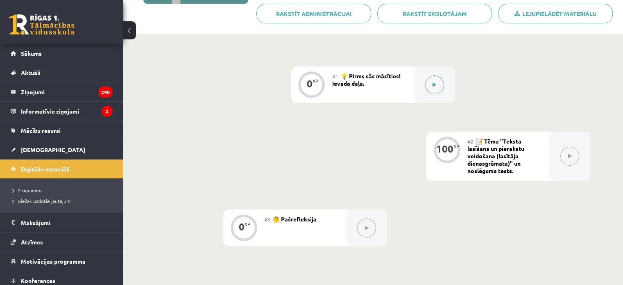
click at [436, 88] on button at bounding box center [434, 84] width 19 height 19
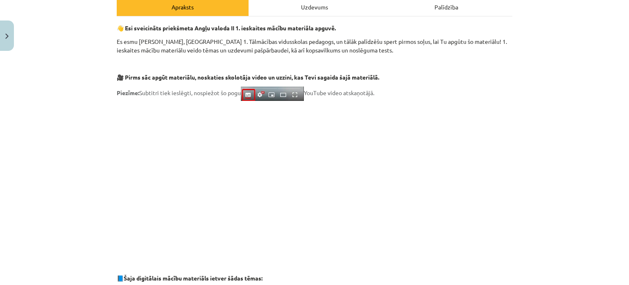
click at [302, 9] on div "Uzdevums" at bounding box center [315, 7] width 132 height 18
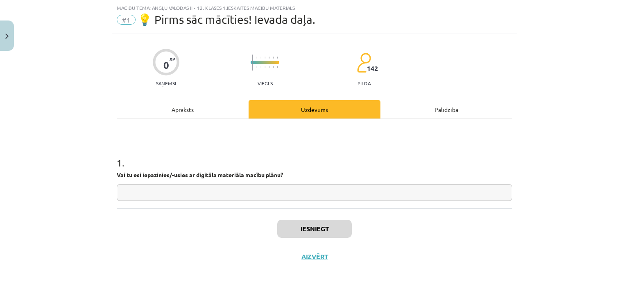
scroll to position [26, 0]
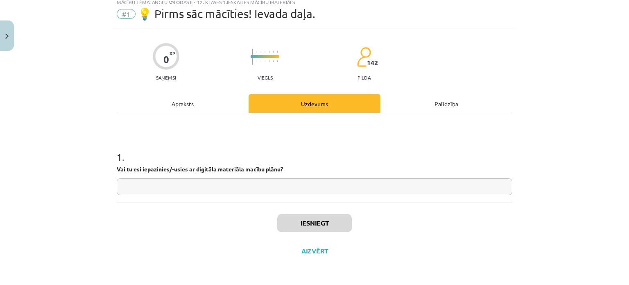
drag, startPoint x: 156, startPoint y: 188, endPoint x: 160, endPoint y: 188, distance: 4.9
click at [157, 188] on input "text" at bounding box center [314, 186] width 395 height 17
type input "*"
click at [317, 193] on input "*" at bounding box center [314, 186] width 395 height 17
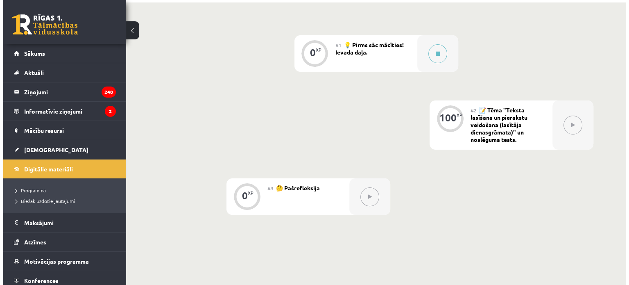
scroll to position [205, 0]
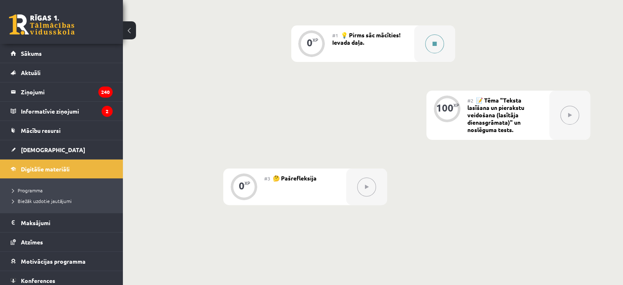
click at [442, 33] on div at bounding box center [434, 43] width 41 height 36
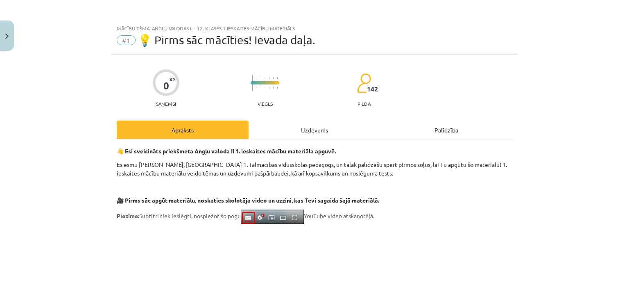
click at [270, 121] on div "Uzdevums" at bounding box center [315, 129] width 132 height 18
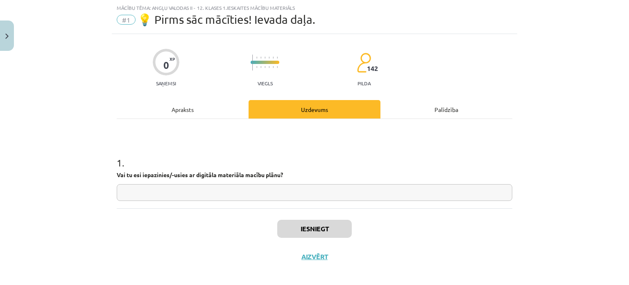
click at [284, 194] on input "text" at bounding box center [314, 192] width 395 height 17
type input "**"
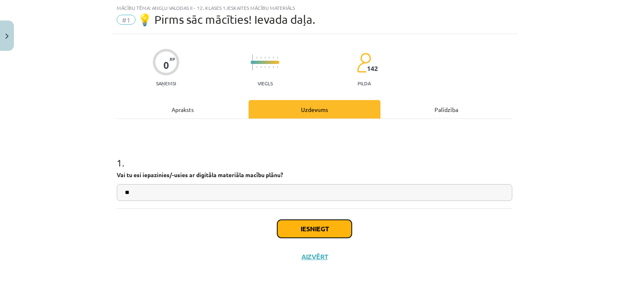
click at [322, 224] on button "Iesniegt" at bounding box center [314, 228] width 75 height 18
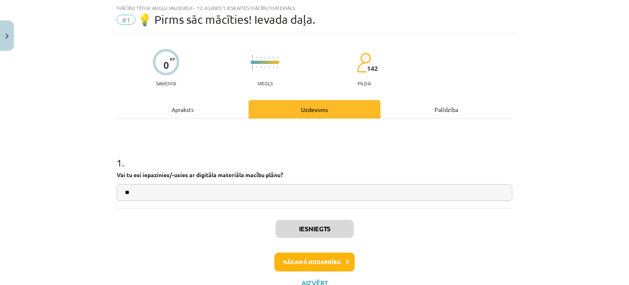
click at [333, 251] on div "Iesniegts Nākamā nodarbība Aizvērt" at bounding box center [314, 250] width 395 height 84
click at [335, 252] on button "Nākamā nodarbība" at bounding box center [314, 261] width 80 height 19
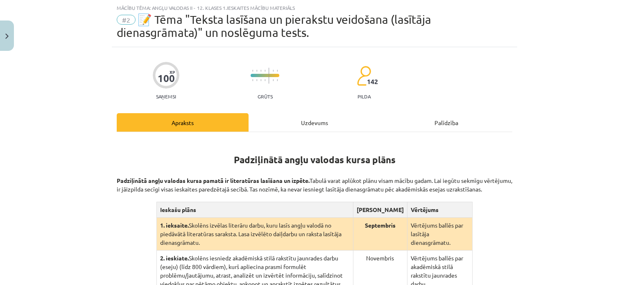
click at [290, 119] on div "Uzdevums" at bounding box center [315, 122] width 132 height 18
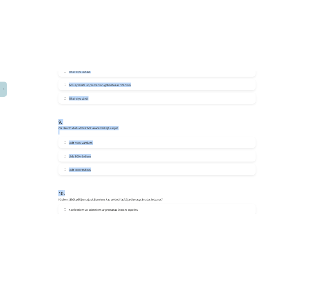
scroll to position [1317, 0]
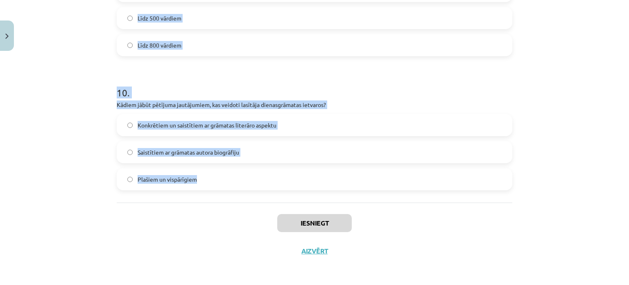
drag, startPoint x: 111, startPoint y: 63, endPoint x: 305, endPoint y: 194, distance: 233.7
copy form "Loremipsumdol sitam con: adipisci elitseddoeiu tempor incididun utlaboreet dolo…"
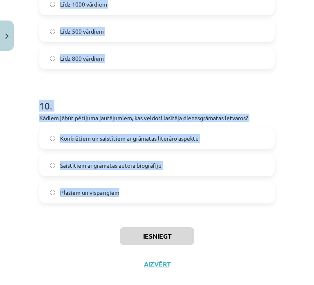
click at [225, 92] on h1 "10 ." at bounding box center [157, 98] width 236 height 25
click at [200, 94] on h1 "10 ." at bounding box center [157, 98] width 236 height 25
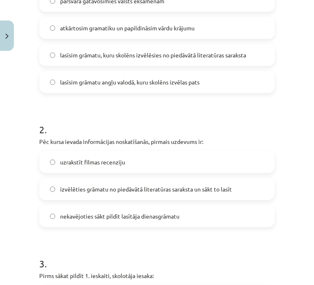
scroll to position [89, 0]
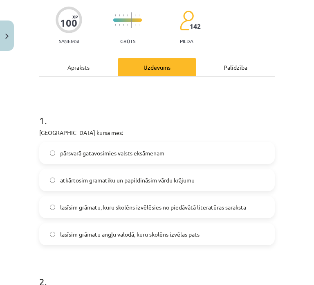
click at [167, 156] on label "pārsvarā gatavosimies valsts eksāmenam" at bounding box center [157, 152] width 234 height 20
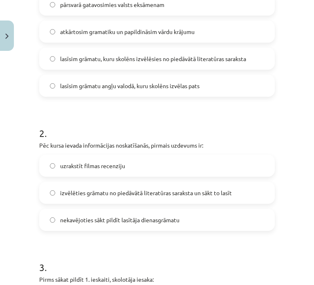
scroll to position [253, 0]
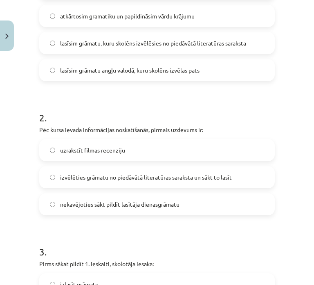
click at [157, 185] on label "izvēlēties grāmatu no piedāvātā literatūras saraksta un sākt to lasīt" at bounding box center [157, 177] width 234 height 20
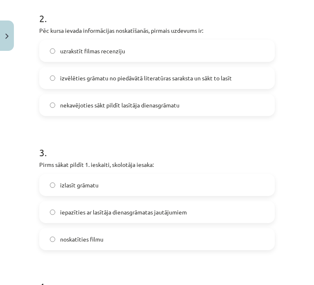
scroll to position [416, 0]
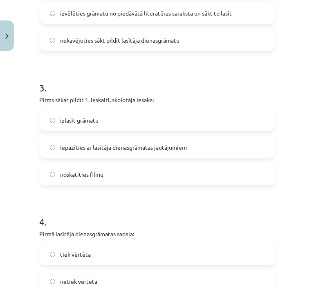
click at [169, 140] on label "iepazīties ar lasītāja dienasgrāmatas jautājumiem" at bounding box center [157, 147] width 234 height 20
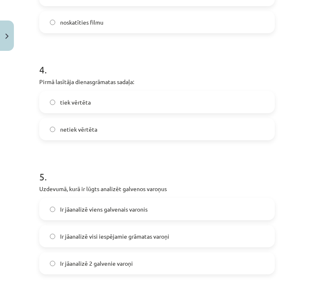
scroll to position [580, 0]
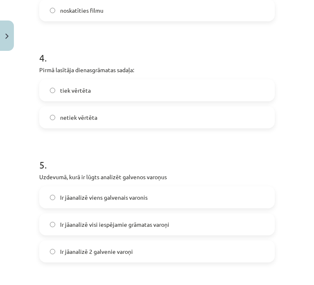
click at [145, 91] on label "tiek vērtēta" at bounding box center [157, 90] width 234 height 20
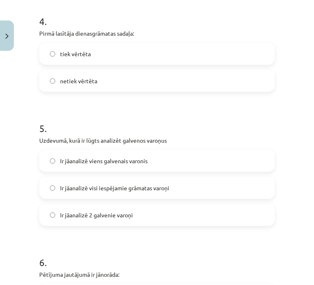
scroll to position [621, 0]
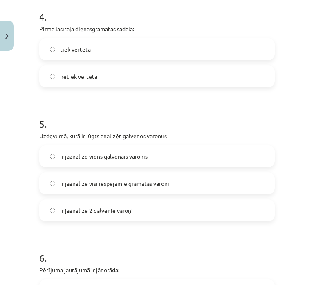
click at [173, 159] on label "Ir jāanalizē viens galvenais varonis" at bounding box center [157, 156] width 234 height 20
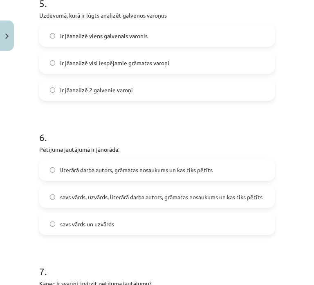
scroll to position [744, 0]
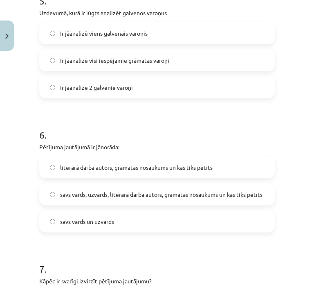
click at [169, 163] on span "literārā darba autors, grāmatas nosaukums un kas tiks pētīts" at bounding box center [136, 167] width 153 height 9
click at [170, 185] on label "savs vārds, uzvārds, literārā darba autors, grāmatas nosaukums un kas tiks pētī…" at bounding box center [157, 194] width 234 height 20
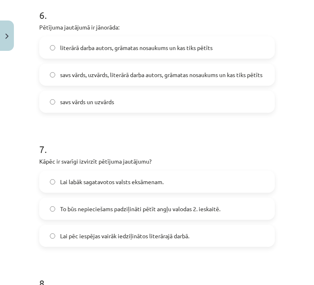
scroll to position [867, 0]
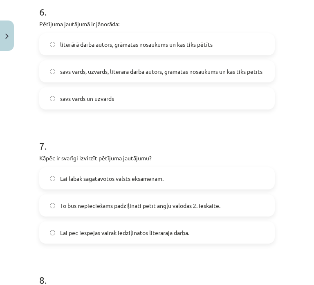
drag, startPoint x: 141, startPoint y: 263, endPoint x: 113, endPoint y: 252, distance: 29.7
click at [197, 180] on label "Lai labāk sagatavotos valsts eksāmenam." at bounding box center [157, 178] width 234 height 20
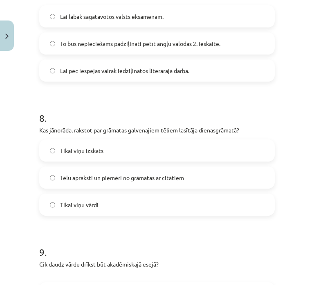
scroll to position [1031, 0]
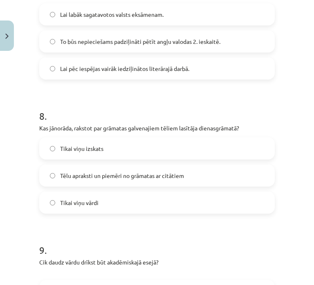
click at [204, 168] on label "Tēlu apraksti un piemēri no grāmatas ar citātiem" at bounding box center [157, 175] width 234 height 20
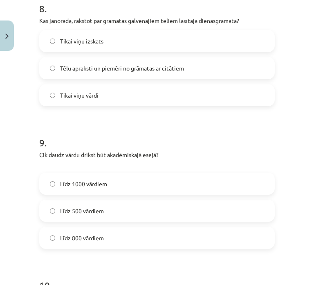
scroll to position [1153, 0]
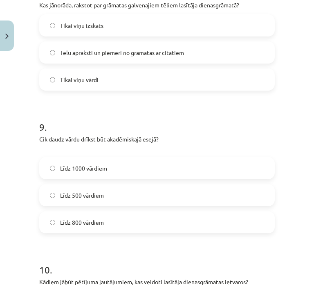
click at [90, 167] on span "Līdz 1000 vārdiem" at bounding box center [83, 168] width 47 height 9
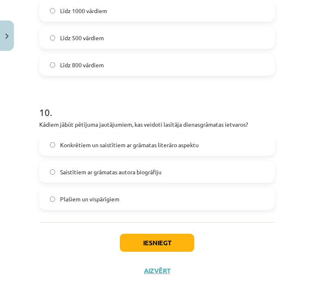
scroll to position [1317, 0]
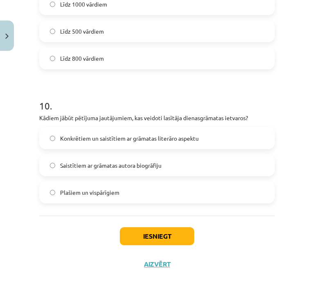
click at [171, 138] on span "Konkrētiem un saistītiem ar grāmatas literāro aspektu" at bounding box center [129, 138] width 139 height 9
click at [149, 231] on button "Iesniegt" at bounding box center [157, 236] width 75 height 18
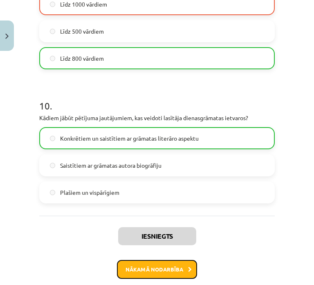
click at [159, 268] on button "Nākamā nodarbība" at bounding box center [157, 269] width 80 height 19
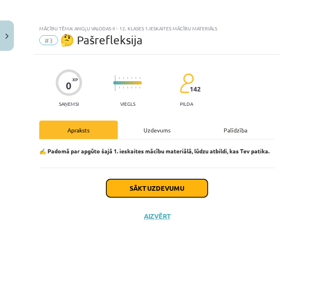
click at [176, 186] on button "Sākt uzdevumu" at bounding box center [157, 188] width 102 height 18
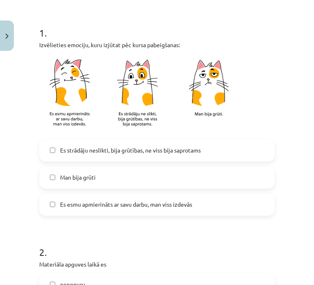
scroll to position [164, 0]
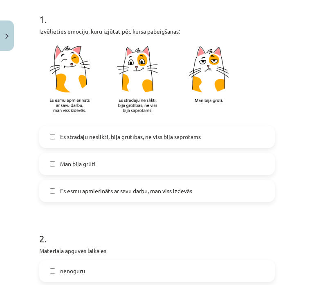
click at [117, 169] on label "Man bija grūti" at bounding box center [157, 164] width 234 height 20
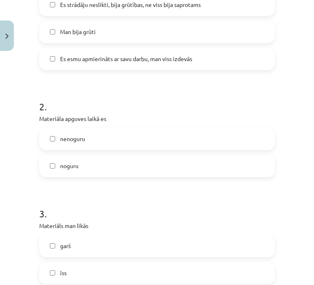
scroll to position [328, 0]
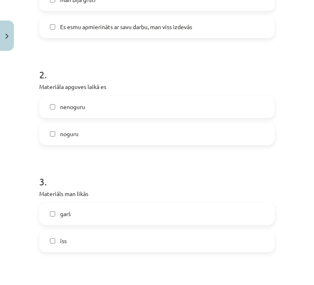
click at [100, 101] on label "nenoguru" at bounding box center [157, 107] width 234 height 20
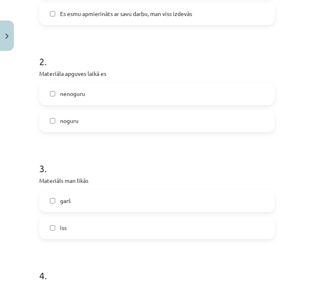
scroll to position [409, 0]
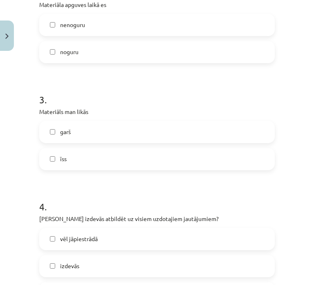
click at [85, 136] on label "garš" at bounding box center [157, 132] width 234 height 20
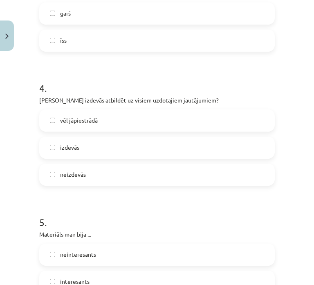
scroll to position [532, 0]
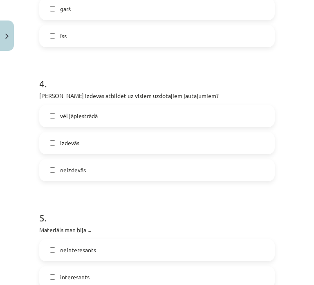
click at [92, 114] on span "vēl jāpiestrādā" at bounding box center [79, 115] width 38 height 9
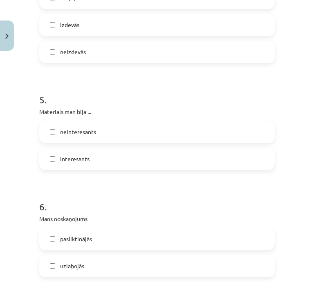
scroll to position [696, 0]
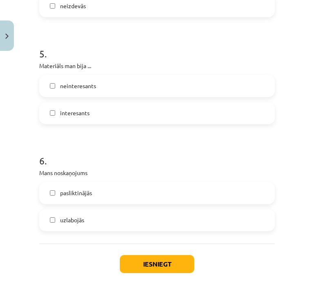
click at [95, 111] on label "interesants" at bounding box center [157, 113] width 234 height 20
click at [123, 223] on label "uzlabojās" at bounding box center [157, 220] width 234 height 20
click at [161, 255] on button "Iesniegt" at bounding box center [157, 264] width 75 height 18
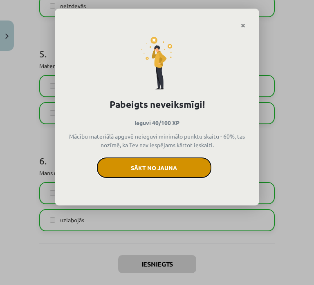
click at [140, 171] on button "Sākt no jauna" at bounding box center [154, 167] width 115 height 20
click at [141, 170] on button "Sākt no jauna" at bounding box center [154, 167] width 115 height 20
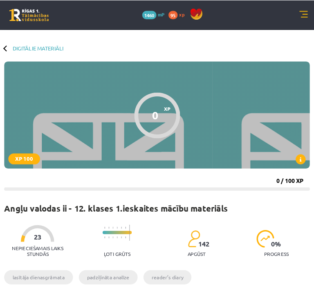
scroll to position [205, 0]
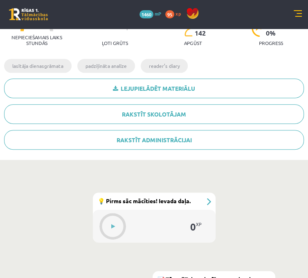
drag, startPoint x: 193, startPoint y: 183, endPoint x: 199, endPoint y: 180, distance: 6.2
click at [198, 210] on div "0 XP" at bounding box center [154, 226] width 123 height 33
drag, startPoint x: 181, startPoint y: 151, endPoint x: 194, endPoint y: 157, distance: 13.9
click at [186, 193] on div "0 XP #1 💡 Pirms sāc mācīties! Ievada daļa." at bounding box center [154, 218] width 123 height 50
click at [214, 210] on div "0 XP" at bounding box center [154, 226] width 123 height 33
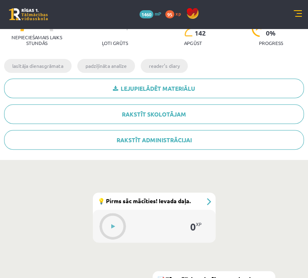
drag, startPoint x: 230, startPoint y: 150, endPoint x: 233, endPoint y: 139, distance: 11.7
click at [216, 193] on div "#1 💡 Pirms sāc mācīties! Ievada daļa." at bounding box center [154, 201] width 123 height 17
click at [0, 0] on button at bounding box center [0, 0] width 0 height 0
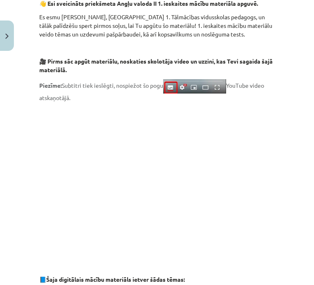
scroll to position [164, 0]
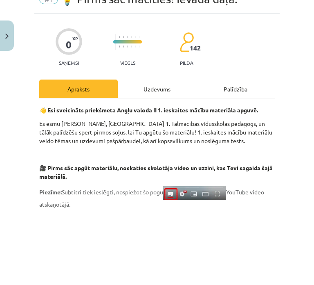
click at [160, 88] on div "Uzdevums" at bounding box center [157, 88] width 79 height 18
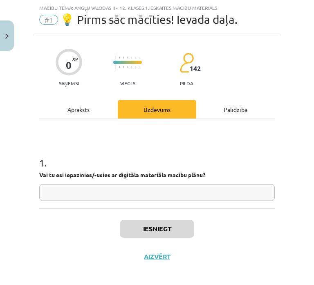
click at [149, 196] on input "text" at bounding box center [157, 192] width 236 height 17
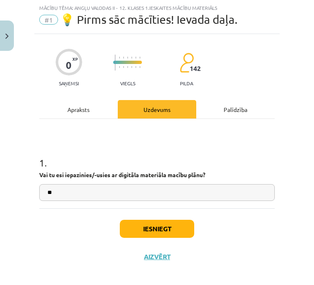
type input "**"
click at [132, 228] on button "Iesniegt" at bounding box center [157, 228] width 75 height 18
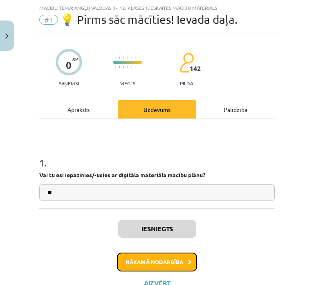
click at [164, 260] on button "Nākamā nodarbība" at bounding box center [157, 261] width 80 height 19
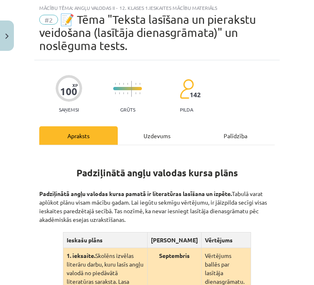
click at [151, 142] on div "Uzdevums" at bounding box center [157, 135] width 79 height 18
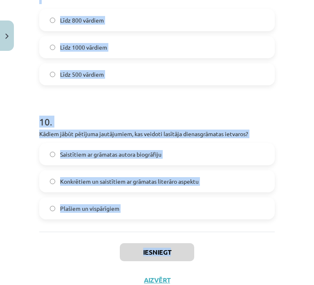
scroll to position [1330, 0]
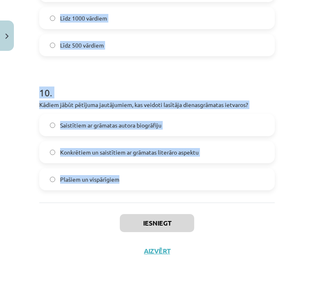
drag, startPoint x: 78, startPoint y: 19, endPoint x: 167, endPoint y: 201, distance: 202.9
click at [167, 201] on div "Mācību tēma: Angļu valodas ii - 12. klases 1.ieskaites mācību materiāls #2 📝 Tē…" at bounding box center [157, 142] width 314 height 285
copy div "lor "Ipsumd sitametc ad elitseddo eiusmodte (incididu utlaboreetdol)" ma aliqua…"
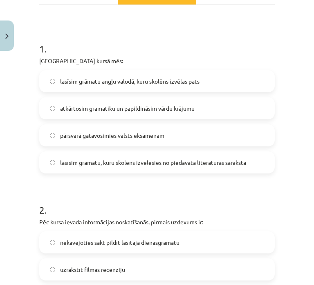
scroll to position [164, 0]
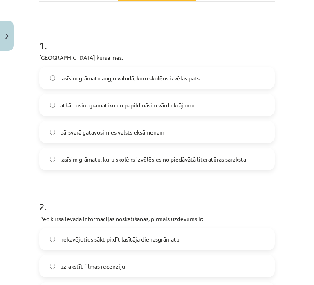
click at [138, 79] on span "lasīsim grāmatu angļu valodā, kuru skolēns izvēlas pats" at bounding box center [130, 78] width 140 height 9
click at [188, 163] on label "lasīsim grāmatu, kuru skolēns izvēlēsies no piedāvātā literatūras saraksta" at bounding box center [157, 159] width 234 height 20
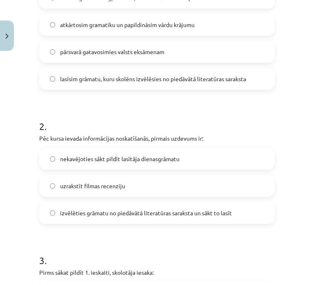
scroll to position [246, 0]
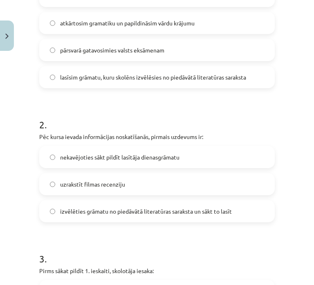
click at [155, 216] on label "izvēlēties grāmatu no piedāvātā literatūras saraksta un sākt to lasīt" at bounding box center [157, 211] width 234 height 20
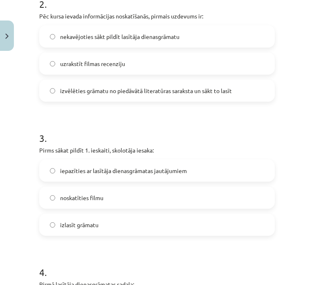
scroll to position [368, 0]
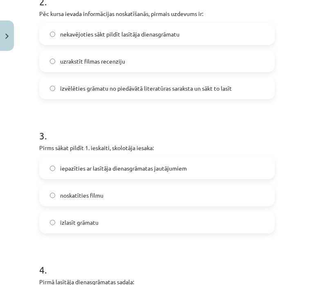
click at [124, 167] on span "iepazīties ar lasītāja dienasgrāmatas jautājumiem" at bounding box center [123, 168] width 127 height 9
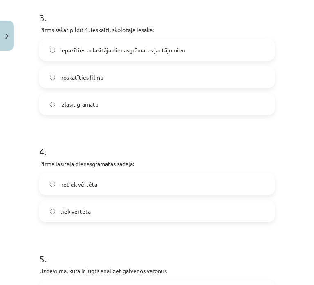
scroll to position [491, 0]
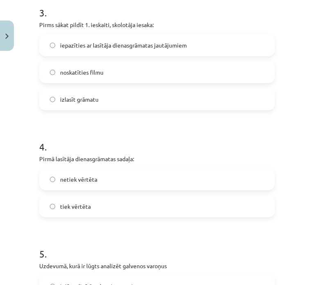
click at [119, 174] on label "netiek vērtēta" at bounding box center [157, 179] width 234 height 20
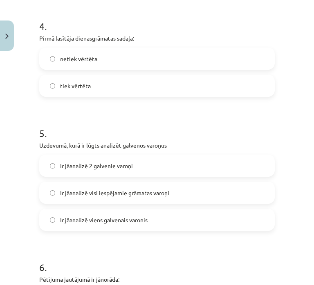
scroll to position [614, 0]
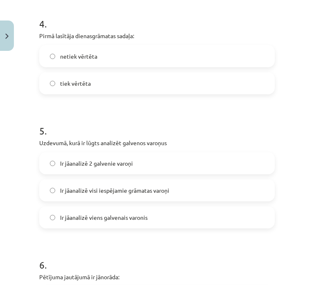
click at [138, 168] on label "Ir jāanalizē 2 galvenie varoņi" at bounding box center [157, 163] width 234 height 20
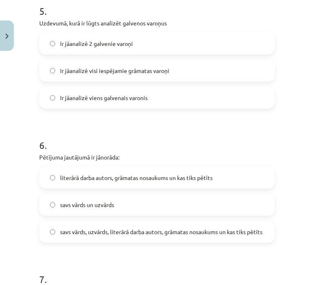
scroll to position [737, 0]
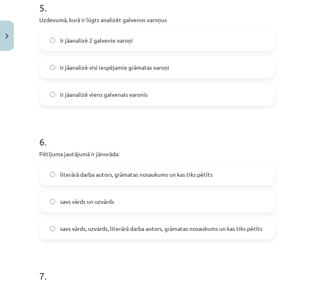
click at [146, 178] on label "literārā darba autors, grāmatas nosaukums un kas tiks pētīts" at bounding box center [157, 174] width 234 height 20
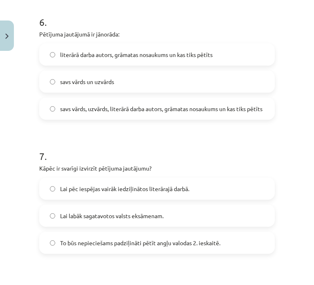
scroll to position [860, 0]
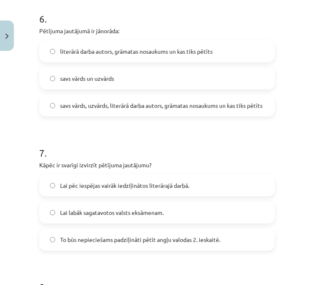
click at [233, 237] on label "To būs nepieciešams padziļināti pētīt angļu valodas 2. ieskaitē." at bounding box center [157, 239] width 234 height 20
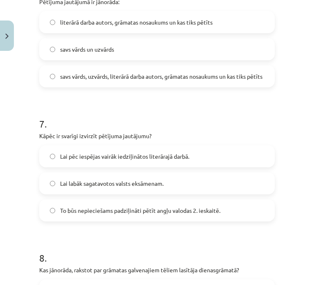
scroll to position [1024, 0]
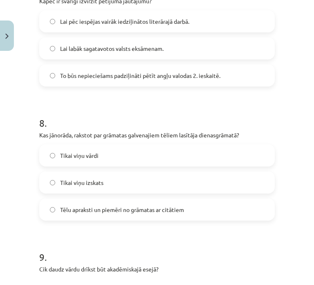
click at [198, 206] on label "Tēlu apraksti un piemēri no grāmatas ar citātiem" at bounding box center [157, 209] width 234 height 20
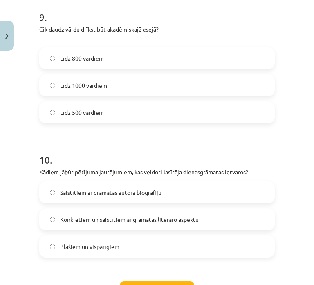
scroll to position [1269, 0]
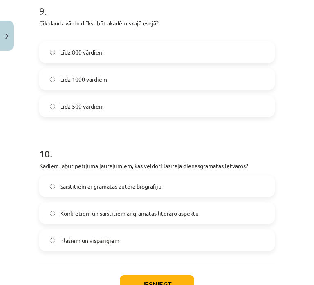
click at [113, 54] on label "Līdz 800 vārdiem" at bounding box center [157, 52] width 234 height 20
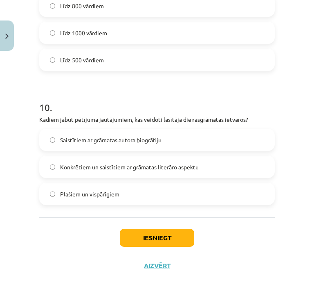
scroll to position [1330, 0]
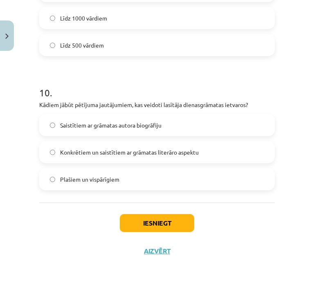
click at [108, 148] on span "Konkrētiem un saistītiem ar grāmatas literāro aspektu" at bounding box center [129, 152] width 139 height 9
click at [161, 219] on button "Iesniegt" at bounding box center [157, 223] width 75 height 18
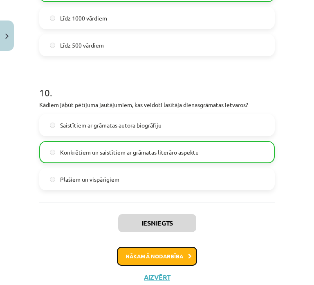
click at [183, 250] on button "Nākamā nodarbība" at bounding box center [157, 255] width 80 height 19
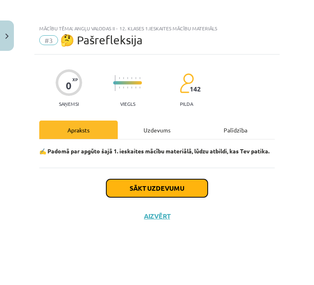
click at [180, 183] on button "Sākt uzdevumu" at bounding box center [157, 188] width 102 height 18
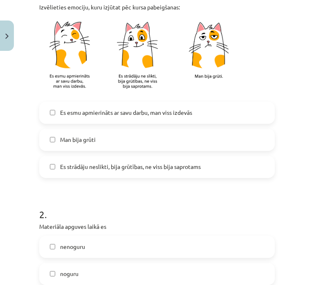
scroll to position [205, 0]
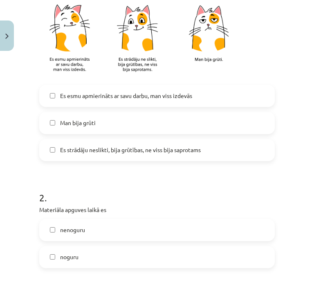
click at [175, 117] on label "Man bija grūti" at bounding box center [157, 123] width 234 height 20
click at [149, 227] on label "nenoguru" at bounding box center [157, 229] width 234 height 20
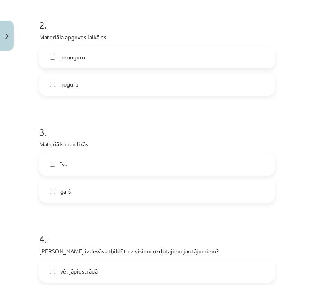
scroll to position [409, 0]
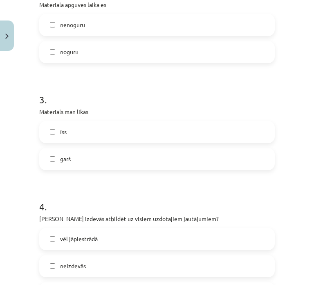
click at [149, 173] on form "1 . Izvēlieties emociju, kuru izjūtat pēc kursa pabeigšanas: Es esmu apmierināt…" at bounding box center [157, 136] width 236 height 764
click at [157, 164] on label "garš" at bounding box center [157, 159] width 234 height 20
click at [119, 240] on label "vēl jāpiestrādā" at bounding box center [157, 238] width 234 height 20
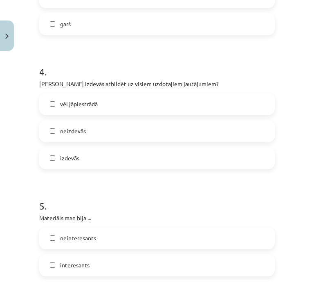
scroll to position [573, 0]
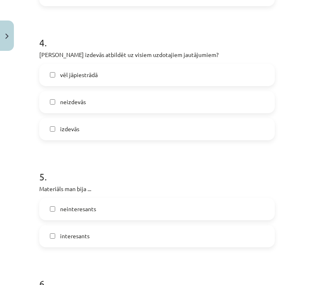
click at [143, 240] on label "interesants" at bounding box center [157, 236] width 234 height 20
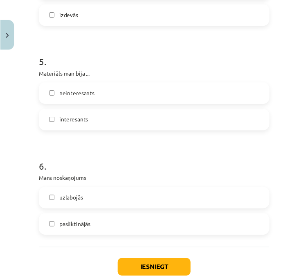
scroll to position [737, 0]
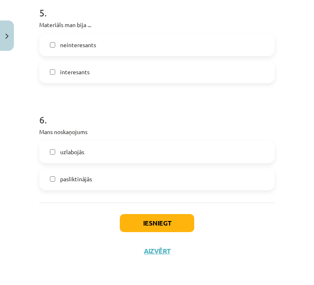
drag, startPoint x: 148, startPoint y: 149, endPoint x: 145, endPoint y: 174, distance: 25.9
click at [148, 149] on label "uzlabojās" at bounding box center [157, 152] width 234 height 20
click at [146, 223] on button "Iesniegt" at bounding box center [157, 223] width 75 height 18
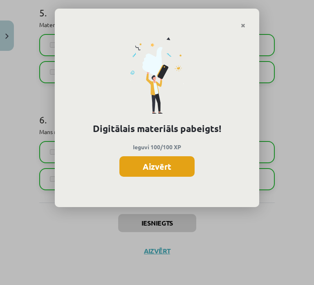
click at [144, 159] on button "Aizvērt" at bounding box center [157, 166] width 75 height 20
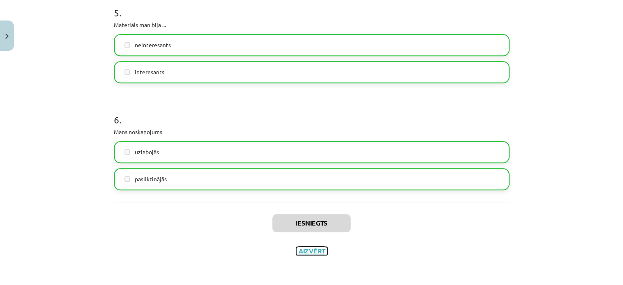
click at [308, 251] on button "Aizvērt" at bounding box center [311, 250] width 31 height 8
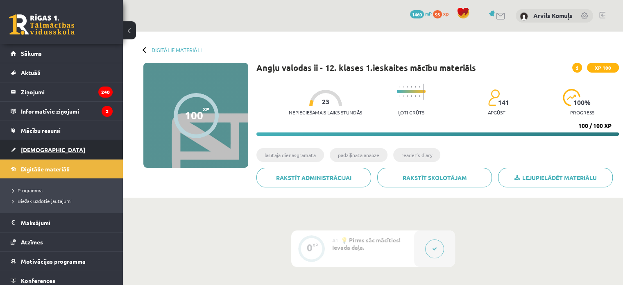
click at [40, 149] on span "[DEMOGRAPHIC_DATA]" at bounding box center [53, 149] width 64 height 7
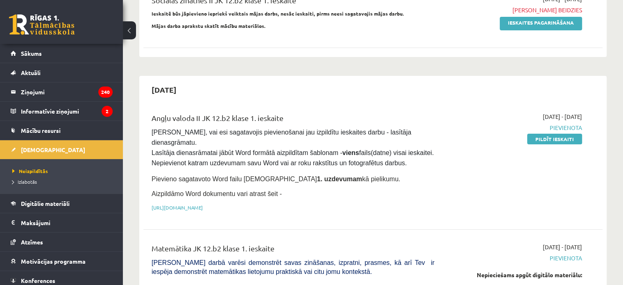
scroll to position [123, 0]
click at [308, 138] on link "Pildīt ieskaiti" at bounding box center [554, 138] width 55 height 11
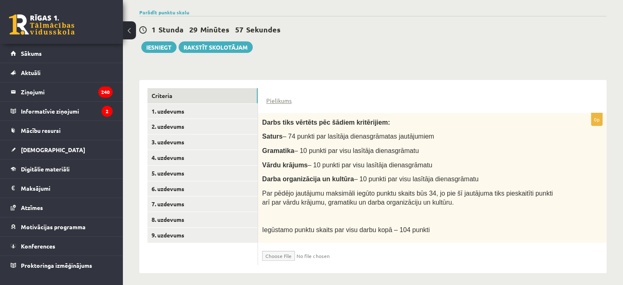
scroll to position [140, 0]
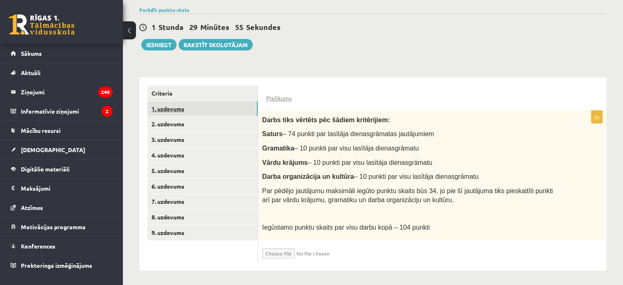
click at [193, 106] on link "1. uzdevums" at bounding box center [202, 108] width 110 height 15
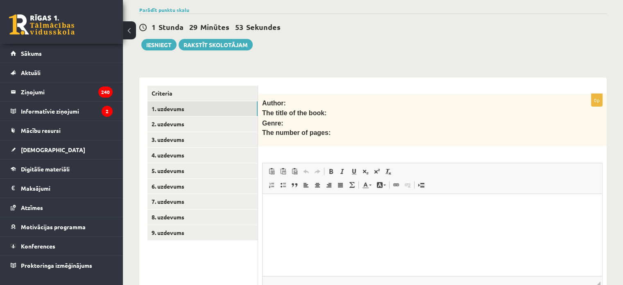
scroll to position [0, 0]
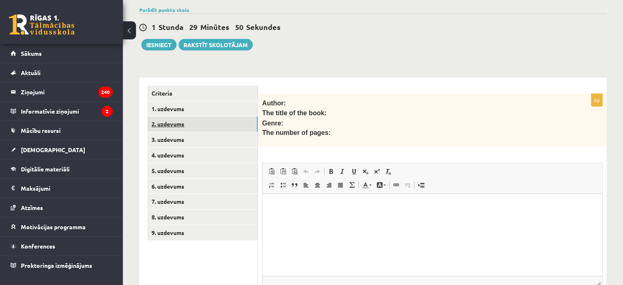
click at [199, 122] on link "2. uzdevums" at bounding box center [202, 123] width 110 height 15
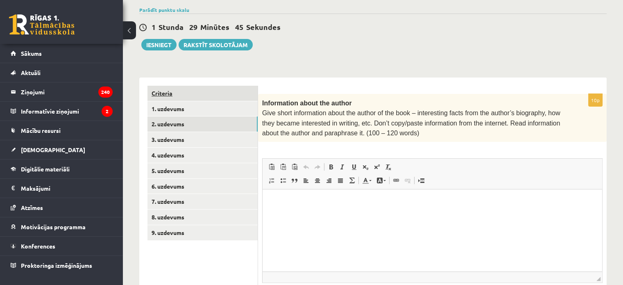
click at [211, 95] on link "Criteria" at bounding box center [202, 93] width 110 height 15
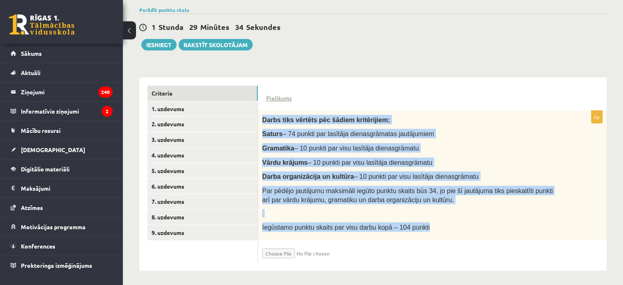
drag, startPoint x: 264, startPoint y: 113, endPoint x: 441, endPoint y: 223, distance: 208.1
click at [441, 223] on div "Darbs tiks vērtēts pēc šādiem kritērijiem: Saturs – 74 punkti par lasītāja dien…" at bounding box center [432, 175] width 348 height 129
copy div "Darbs tiks vērtēts pēc šādiem kritērijiem: Saturs – 74 punkti par lasītāja dien…"
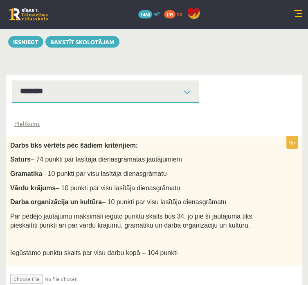
click at [224, 95] on div "**********" at bounding box center [154, 180] width 296 height 229
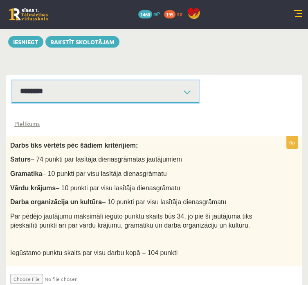
click at [193, 103] on select "**********" at bounding box center [105, 91] width 187 height 23
select select "**********"
click at [107, 103] on select "**********" at bounding box center [105, 91] width 187 height 23
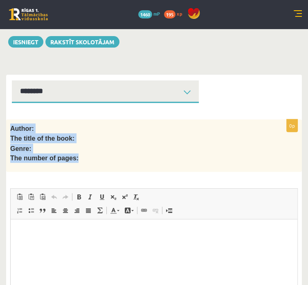
drag, startPoint x: 104, startPoint y: 152, endPoint x: 172, endPoint y: 190, distance: 78.1
click at [172, 172] on div "Author: The title of the book: Genre: The number of pages:" at bounding box center [154, 145] width 296 height 53
copy div "Author: The title of the book: Genre: The number of pages:"
click at [0, 0] on link "Digitālie materiāli" at bounding box center [0, 0] width 0 height 0
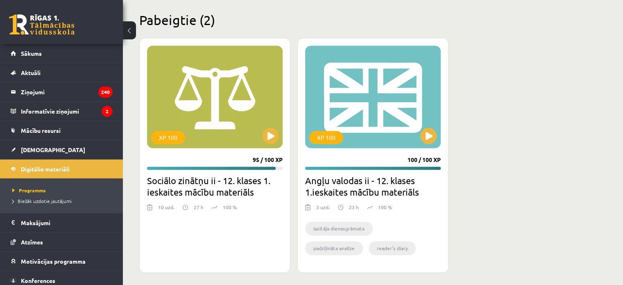
scroll to position [1239, 0]
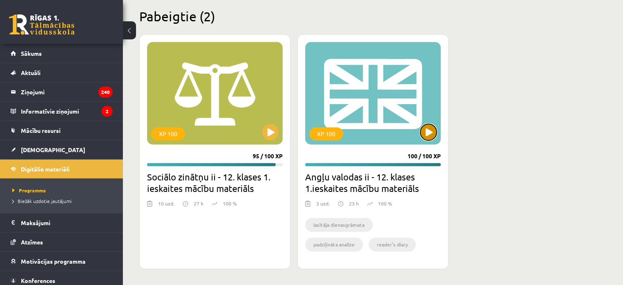
click at [432, 128] on button at bounding box center [428, 132] width 16 height 16
click at [386, 100] on div "XP 100" at bounding box center [373, 93] width 136 height 102
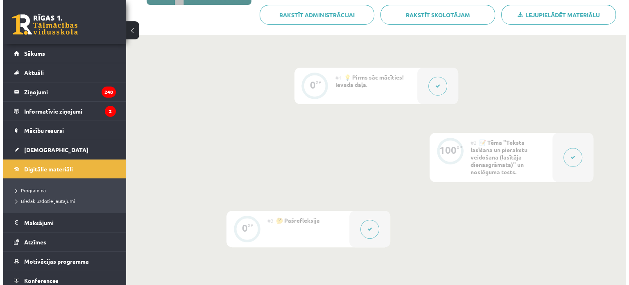
scroll to position [164, 0]
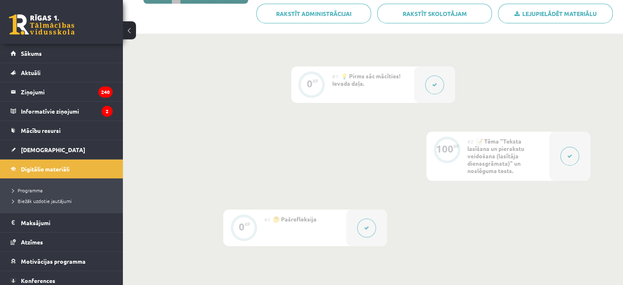
click at [438, 85] on button at bounding box center [434, 84] width 19 height 19
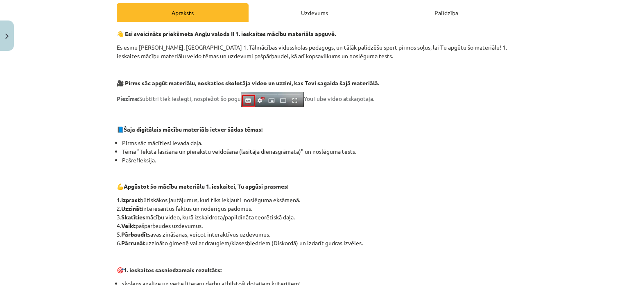
scroll to position [0, 0]
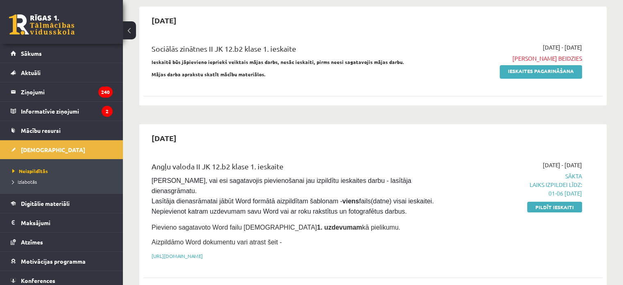
scroll to position [82, 0]
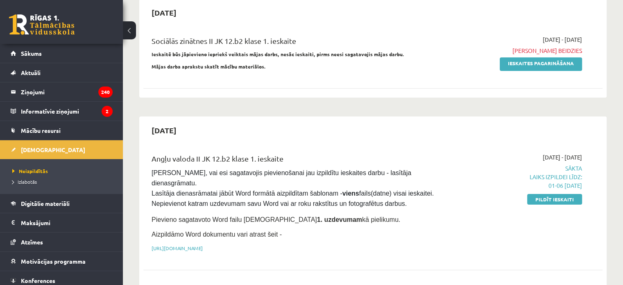
drag, startPoint x: 561, startPoint y: 199, endPoint x: 359, endPoint y: 21, distance: 269.8
click at [561, 199] on link "Pildīt ieskaiti" at bounding box center [554, 199] width 55 height 11
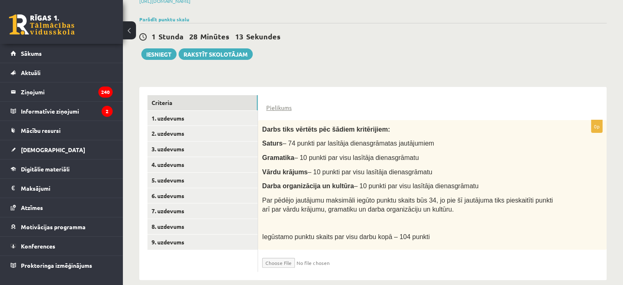
scroll to position [140, 0]
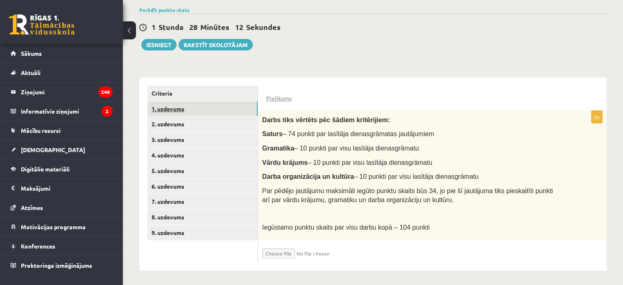
click at [180, 108] on link "1. uzdevums" at bounding box center [202, 108] width 110 height 15
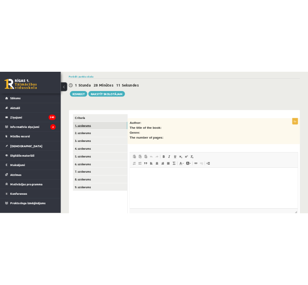
scroll to position [0, 0]
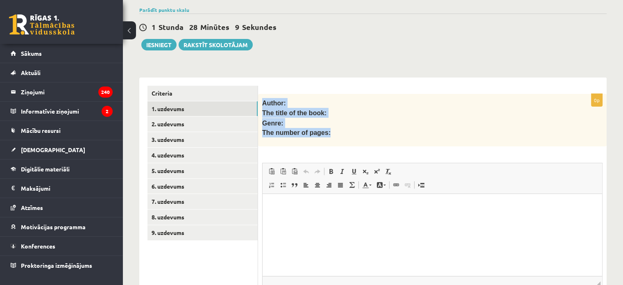
drag, startPoint x: 263, startPoint y: 98, endPoint x: 328, endPoint y: 133, distance: 73.6
click at [328, 133] on div "Author: The title of the book: Genre: The number of pages:" at bounding box center [432, 120] width 348 height 53
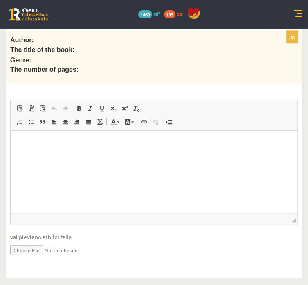
scroll to position [256, 0]
click at [98, 156] on html at bounding box center [154, 143] width 287 height 25
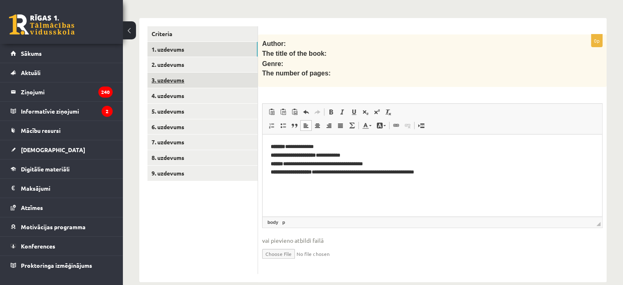
scroll to position [208, 0]
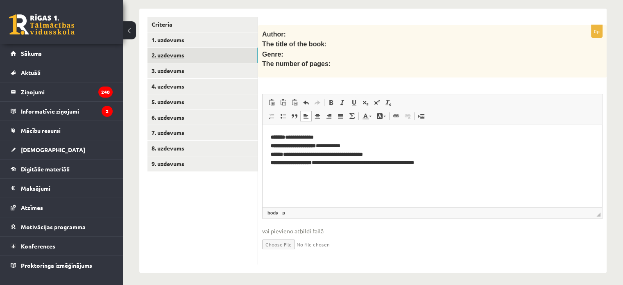
click at [184, 52] on link "2. uzdevums" at bounding box center [202, 54] width 110 height 15
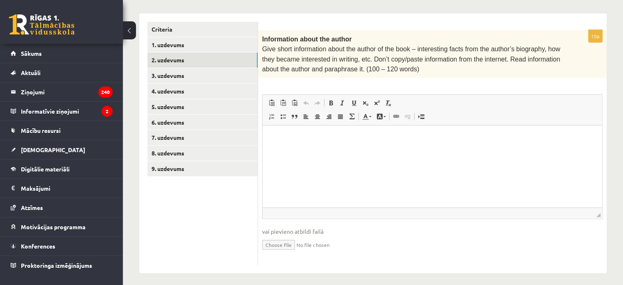
scroll to position [0, 0]
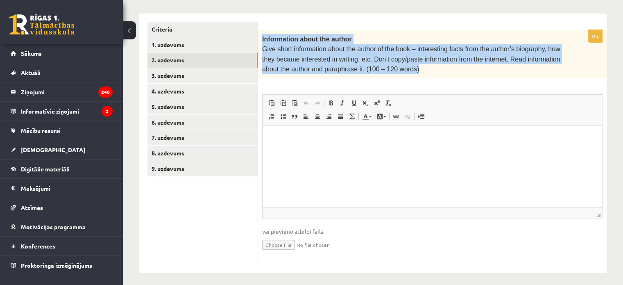
drag, startPoint x: 260, startPoint y: 36, endPoint x: 398, endPoint y: 63, distance: 140.3
click at [398, 63] on div "Information about the author Give short information about the author of the boo…" at bounding box center [432, 54] width 348 height 48
click at [398, 63] on p "Give short information about the author of the book – interesting facts from th…" at bounding box center [411, 59] width 299 height 30
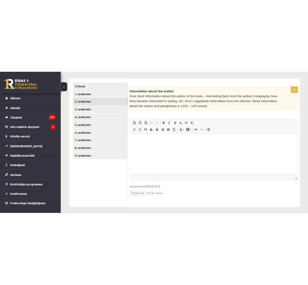
scroll to position [224, 0]
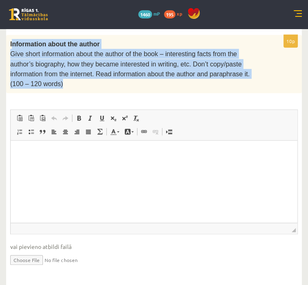
drag, startPoint x: 107, startPoint y: 69, endPoint x: 239, endPoint y: 114, distance: 139.7
click at [239, 93] on div "Information about the author Give short information about the author of the boo…" at bounding box center [154, 64] width 296 height 58
click at [135, 53] on form "10p Information about the author Give short information about the author of the…" at bounding box center [154, 153] width 280 height 253
drag, startPoint x: 105, startPoint y: 67, endPoint x: 264, endPoint y: 119, distance: 166.8
click at [264, 93] on div "Information about the author Give short information about the author of the boo…" at bounding box center [154, 64] width 296 height 58
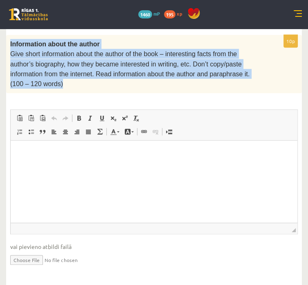
copy div "Information about the author Give short information about the author of the boo…"
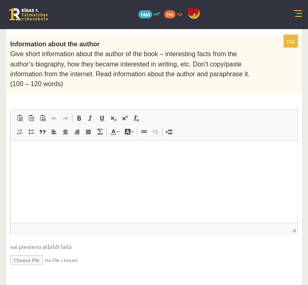
click at [275, 125] on div "10p Information about the author Give short information about the author of the…" at bounding box center [154, 157] width 296 height 245
click at [93, 165] on html at bounding box center [154, 152] width 287 height 25
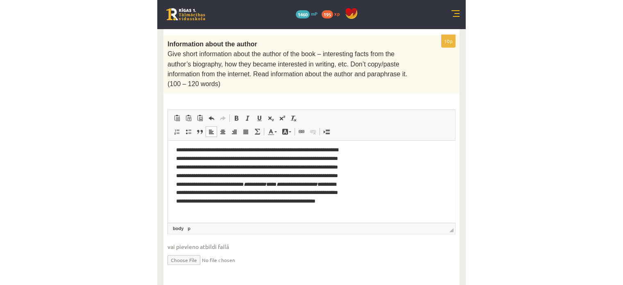
scroll to position [22, 0]
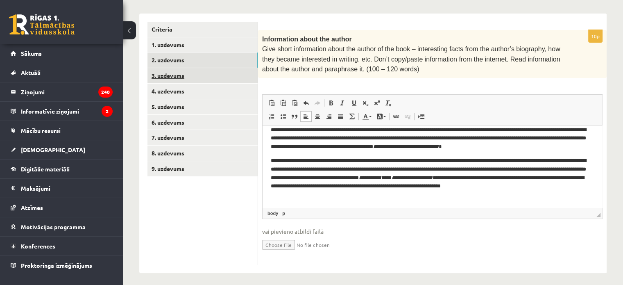
click at [185, 75] on link "3. uzdevums" at bounding box center [202, 75] width 110 height 15
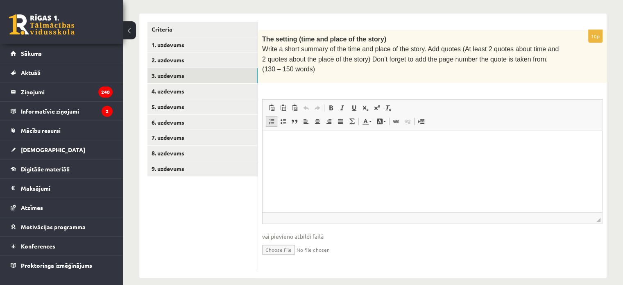
scroll to position [0, 0]
click at [365, 72] on div "The setting (time and place of the story) Write a short summary of the time and…" at bounding box center [432, 56] width 348 height 53
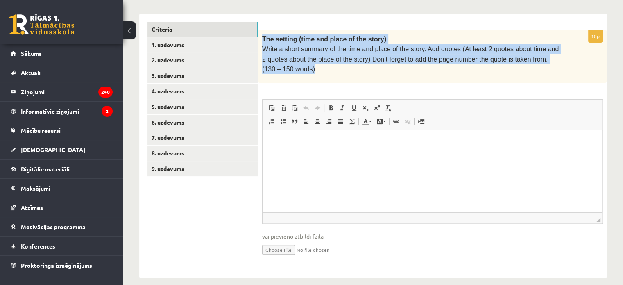
drag, startPoint x: 262, startPoint y: 38, endPoint x: 292, endPoint y: 62, distance: 38.2
click at [292, 62] on div "The setting (time and place of the story) Write a short summary of the time and…" at bounding box center [432, 56] width 348 height 53
copy div "The setting (time and place of the story) Write a short summary of the time and…"
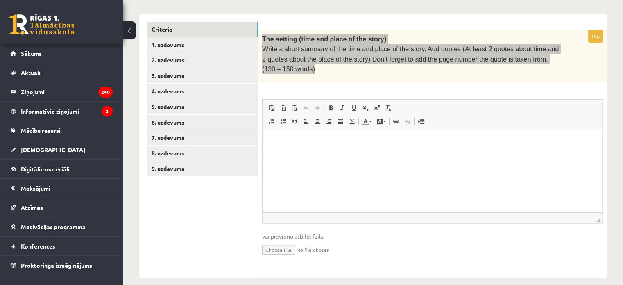
click at [294, 155] on html at bounding box center [431, 142] width 339 height 25
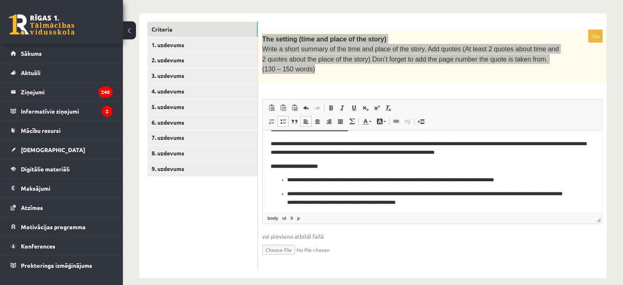
scroll to position [46, 0]
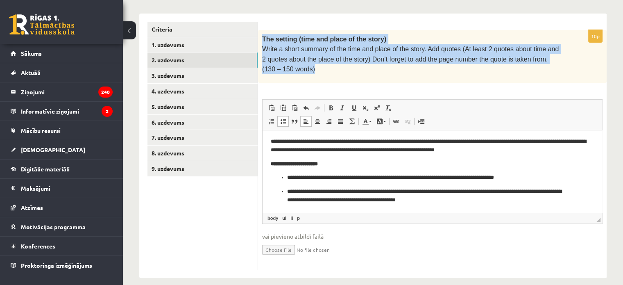
click at [211, 55] on link "2. uzdevums" at bounding box center [202, 59] width 110 height 15
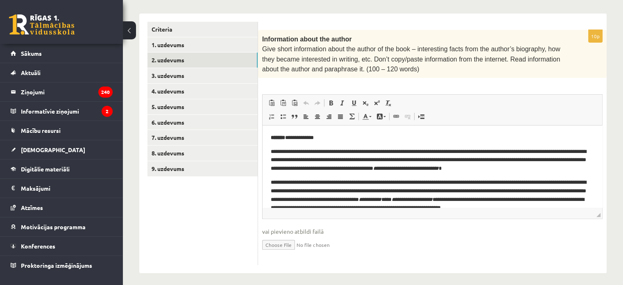
scroll to position [0, 0]
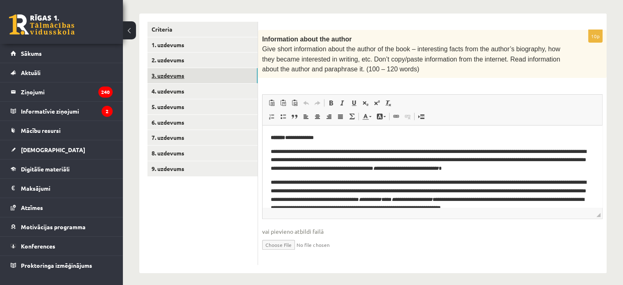
click at [195, 71] on link "3. uzdevums" at bounding box center [202, 75] width 110 height 15
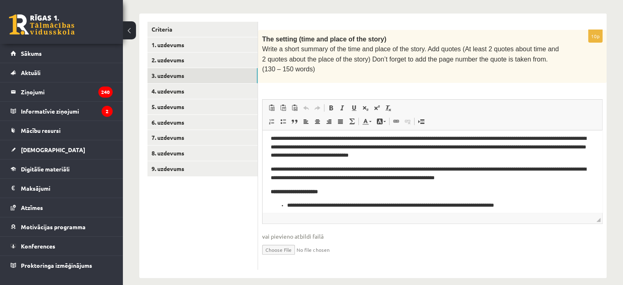
scroll to position [46, 0]
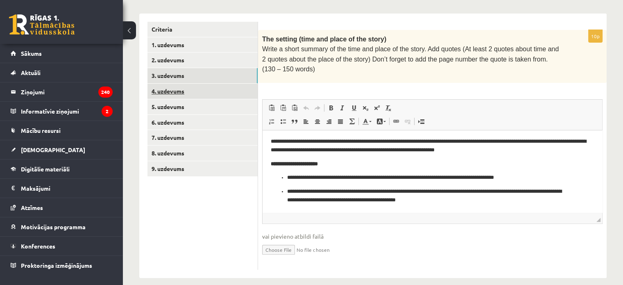
click at [177, 90] on link "4. uzdevums" at bounding box center [202, 91] width 110 height 15
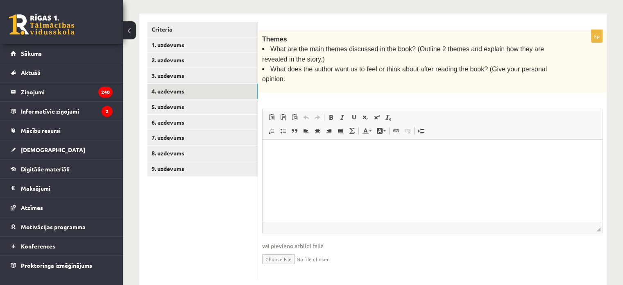
scroll to position [0, 0]
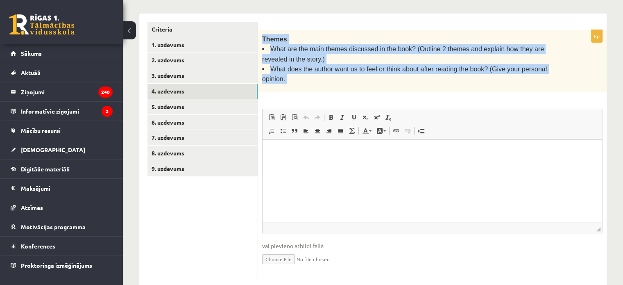
drag, startPoint x: 260, startPoint y: 37, endPoint x: 531, endPoint y: 85, distance: 274.4
click at [531, 85] on div "8p Themes What are the main themes discussed in the book? (Outline 2 themes and…" at bounding box center [432, 154] width 348 height 249
copy div "Themes What are the main themes discussed in the book? (Outline 2 themes and ex…"
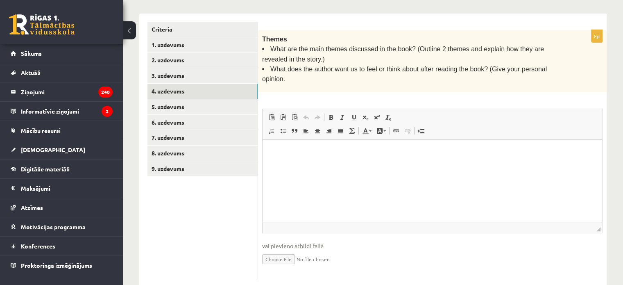
click at [272, 164] on html at bounding box center [431, 151] width 339 height 25
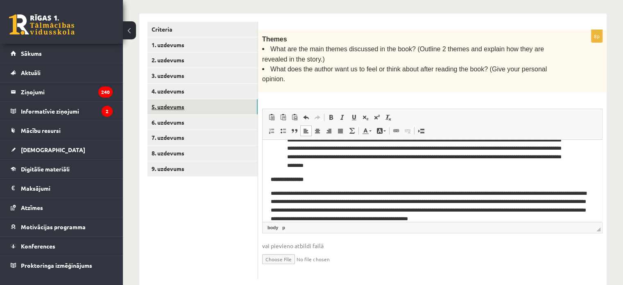
click at [168, 107] on link "5. uzdevums" at bounding box center [202, 106] width 110 height 15
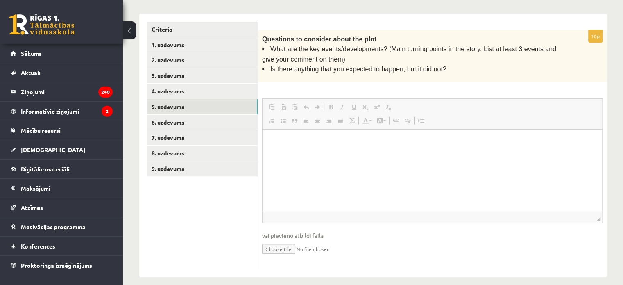
scroll to position [0, 0]
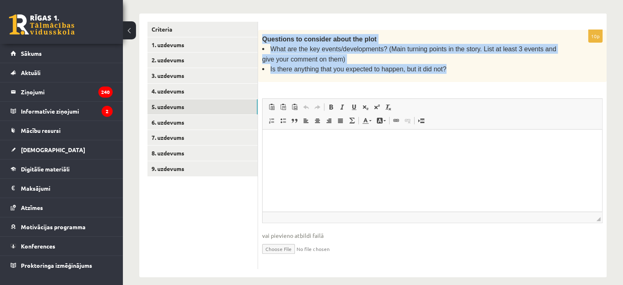
drag, startPoint x: 261, startPoint y: 37, endPoint x: 450, endPoint y: 72, distance: 191.5
click at [450, 72] on div "Questions to consider about the plot What are the key events/developments? (Mai…" at bounding box center [432, 56] width 348 height 52
copy div "Questions to consider about the plot What are the key events/developments? (Mai…"
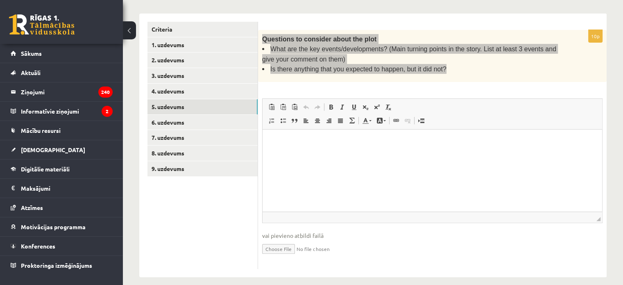
click at [280, 154] on html at bounding box center [431, 141] width 339 height 25
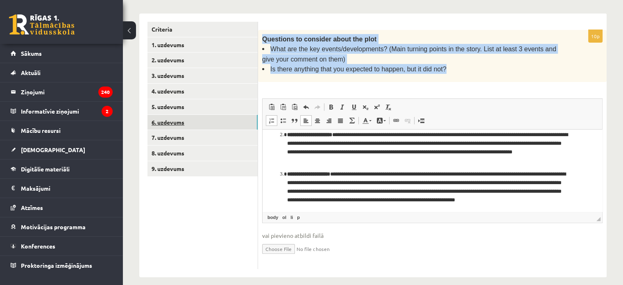
click at [187, 121] on link "6. uzdevums" at bounding box center [202, 122] width 110 height 15
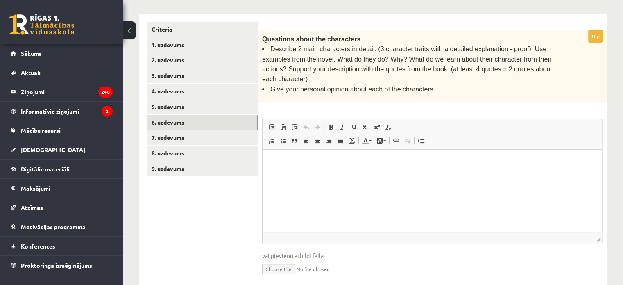
scroll to position [0, 0]
drag, startPoint x: 262, startPoint y: 102, endPoint x: 277, endPoint y: 99, distance: 15.5
click at [277, 99] on div "10p Questions about the characters Describe 2 main characters in detail. (3 cha…" at bounding box center [432, 159] width 348 height 259
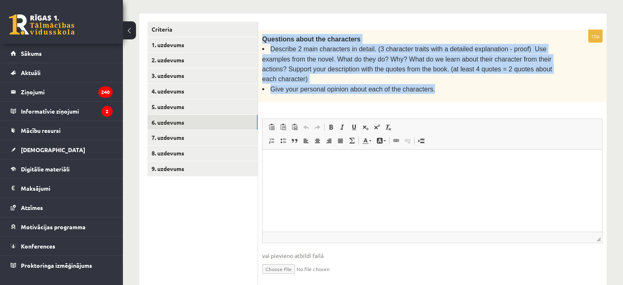
drag, startPoint x: 267, startPoint y: 34, endPoint x: 420, endPoint y: 76, distance: 158.8
click at [420, 76] on div "Questions about the characters Describe 2 main characters in detail. (3 charact…" at bounding box center [432, 66] width 348 height 72
copy div "Questions about the characters Describe 2 main characters in detail. (3 charact…"
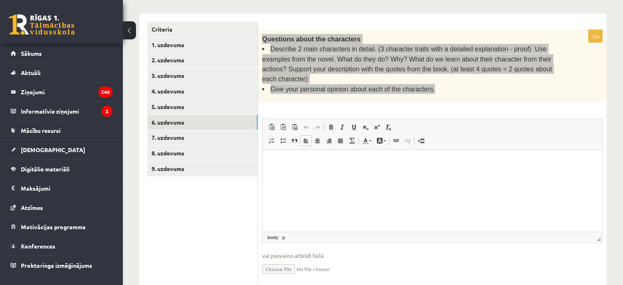
click at [287, 172] on html at bounding box center [431, 161] width 339 height 25
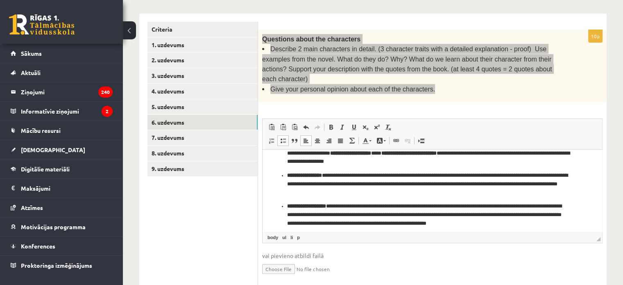
scroll to position [223, 0]
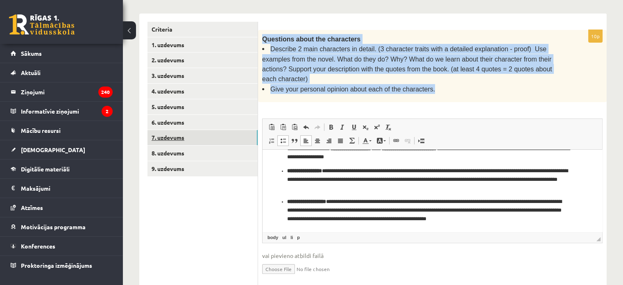
click at [176, 134] on link "7. uzdevums" at bounding box center [202, 137] width 110 height 15
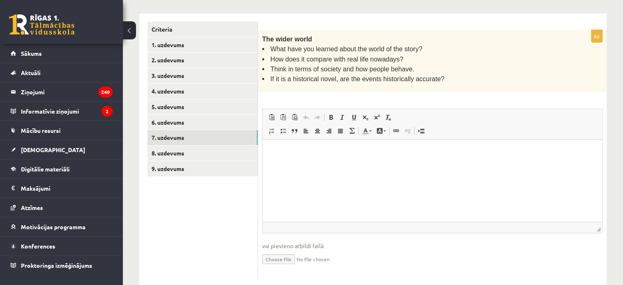
scroll to position [0, 0]
drag, startPoint x: 261, startPoint y: 100, endPoint x: 269, endPoint y: 98, distance: 8.4
click at [267, 99] on div "8p The wider world What have you learned about the world of the story? How does…" at bounding box center [432, 154] width 348 height 249
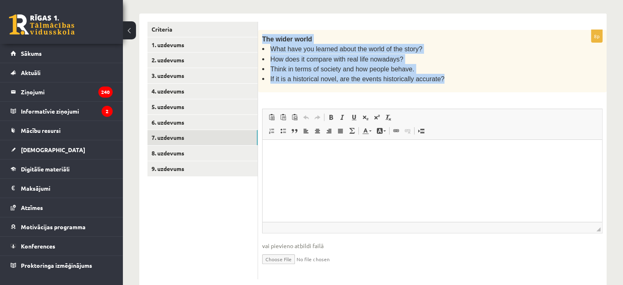
drag, startPoint x: 260, startPoint y: 38, endPoint x: 435, endPoint y: 81, distance: 180.0
click at [435, 81] on div "The wider world What have you learned about the world of the story? How does it…" at bounding box center [432, 61] width 348 height 62
copy div "The wider world What have you learned about the world of the story? How does it…"
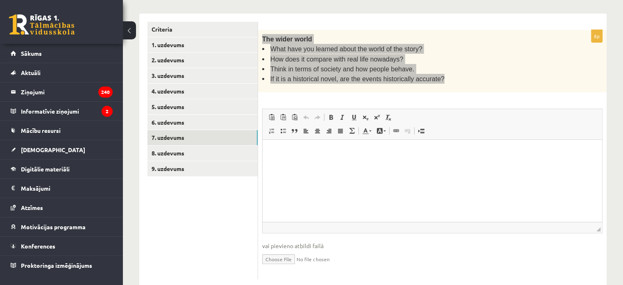
drag, startPoint x: 278, startPoint y: 160, endPoint x: 278, endPoint y: 165, distance: 4.5
click at [278, 164] on html at bounding box center [431, 151] width 339 height 25
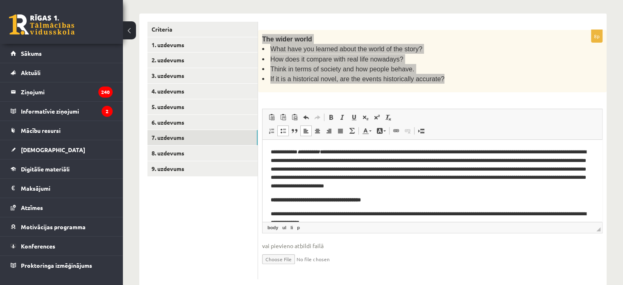
scroll to position [79, 0]
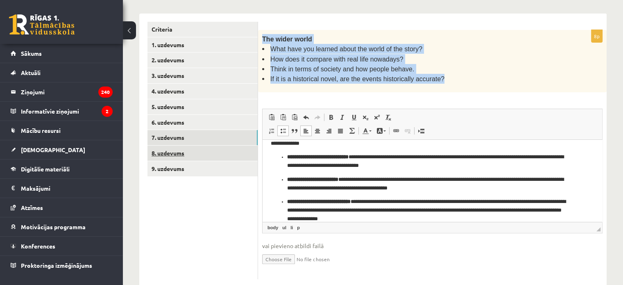
click at [194, 152] on link "8. uzdevums" at bounding box center [202, 152] width 110 height 15
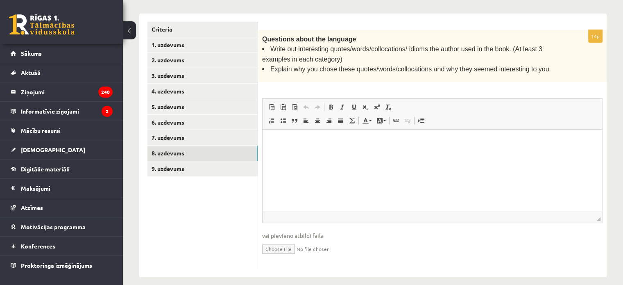
scroll to position [0, 0]
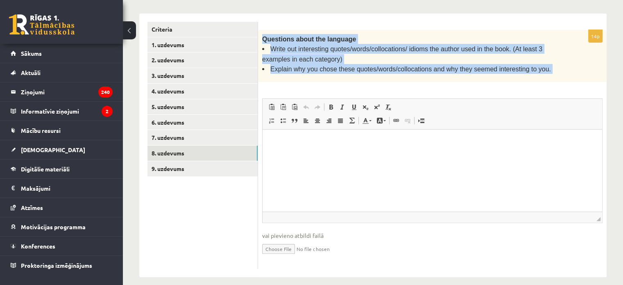
drag, startPoint x: 261, startPoint y: 37, endPoint x: 545, endPoint y: 88, distance: 288.2
click at [547, 85] on div "14p Questions about the language Write out interesting quotes/words/collocation…" at bounding box center [432, 149] width 348 height 239
copy div "Questions about the language Write out interesting quotes/words/collocations/ i…"
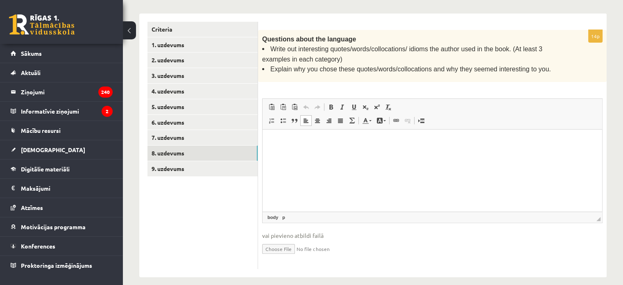
click at [284, 154] on html at bounding box center [431, 141] width 339 height 25
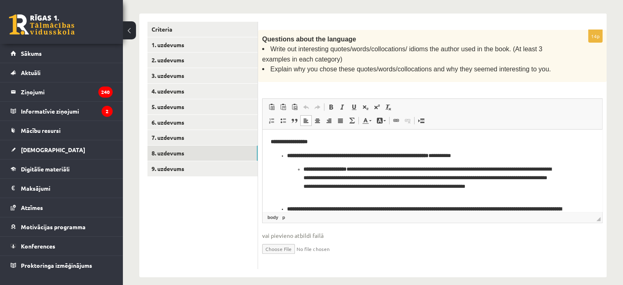
scroll to position [389, 0]
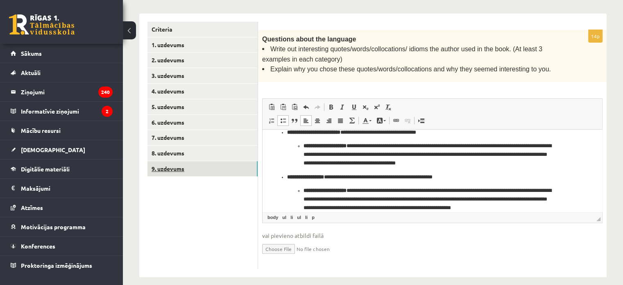
click at [196, 167] on link "9. uzdevums" at bounding box center [202, 168] width 110 height 15
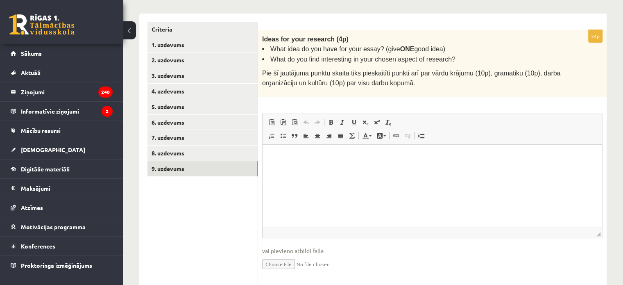
scroll to position [0, 0]
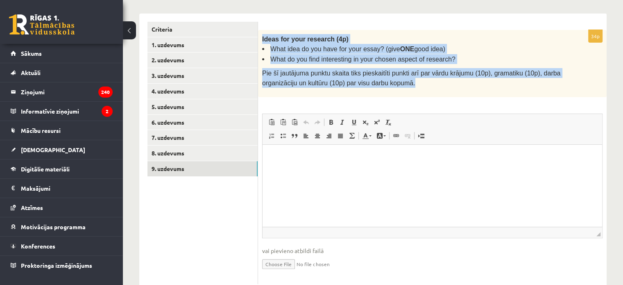
drag, startPoint x: 259, startPoint y: 39, endPoint x: 415, endPoint y: 84, distance: 161.9
click at [415, 84] on div "Ideas for your research (4p) What idea do you have for your essay? (give ONE go…" at bounding box center [432, 63] width 348 height 67
copy div "Ideas for your research (4p) What idea do you have for your essay? (give ONE go…"
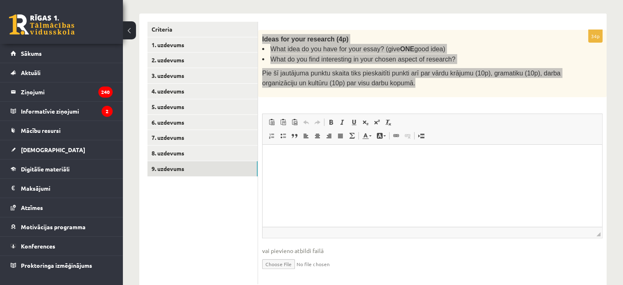
drag, startPoint x: 297, startPoint y: 179, endPoint x: 289, endPoint y: 186, distance: 10.7
click at [294, 169] on html at bounding box center [431, 156] width 339 height 25
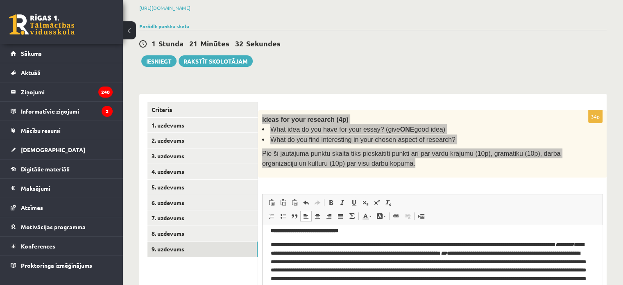
scroll to position [81, 0]
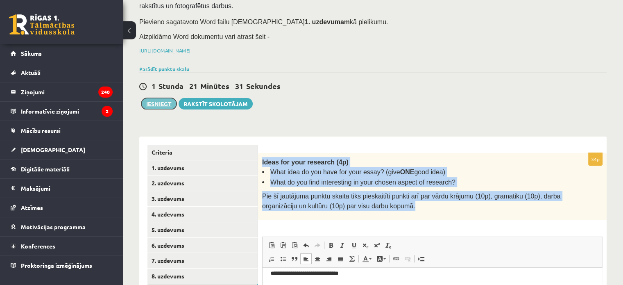
click at [162, 100] on button "Iesniegt" at bounding box center [158, 103] width 35 height 11
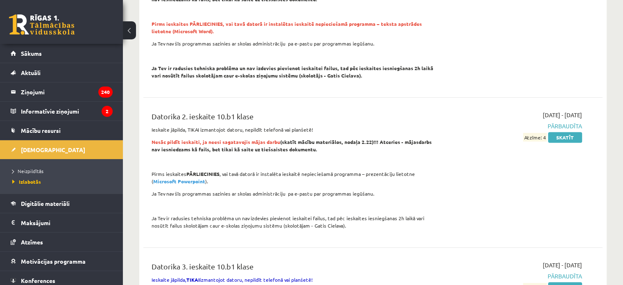
scroll to position [409, 0]
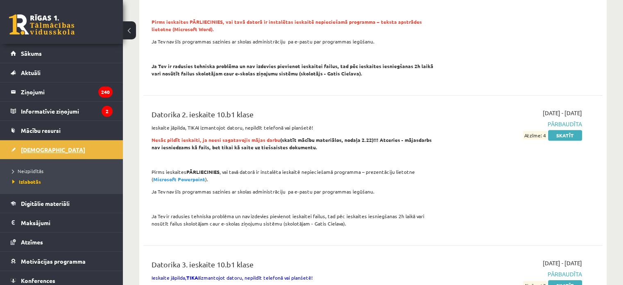
click at [49, 145] on link "[DEMOGRAPHIC_DATA]" at bounding box center [62, 149] width 102 height 19
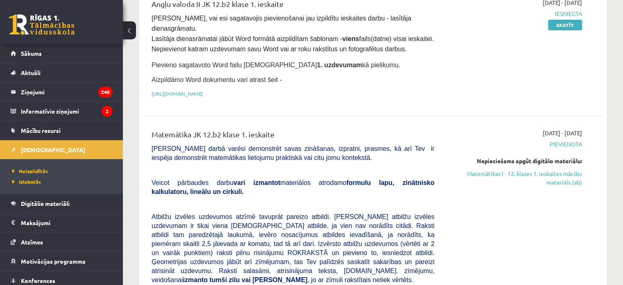
scroll to position [205, 0]
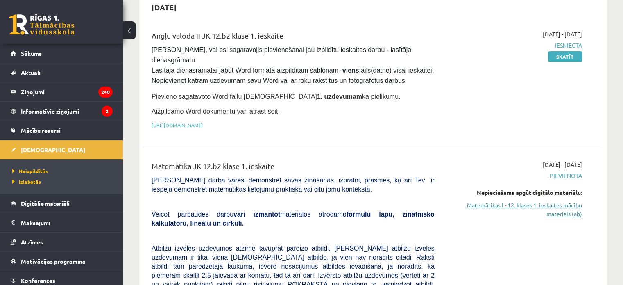
click at [558, 201] on link "Matemātikas I - 12. klases 1. ieskaites mācību materiāls (ab)" at bounding box center [514, 209] width 135 height 17
click at [547, 201] on link "Matemātikas I - 12. klases 1. ieskaites mācību materiāls (ab)" at bounding box center [514, 209] width 135 height 17
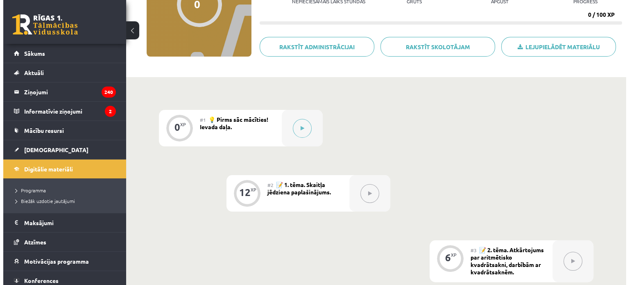
scroll to position [123, 0]
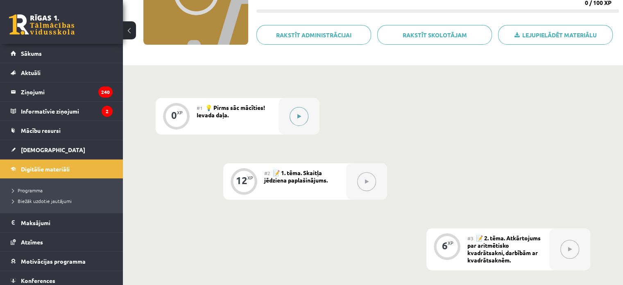
click at [302, 117] on button at bounding box center [298, 116] width 19 height 19
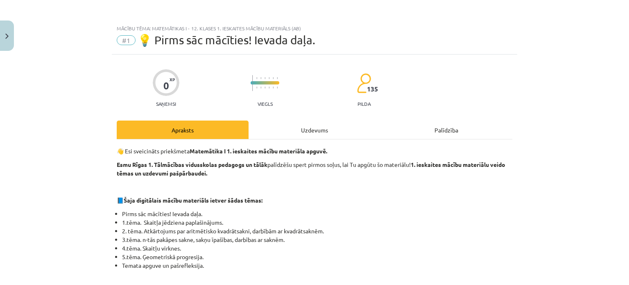
click at [314, 125] on div "Uzdevums" at bounding box center [315, 129] width 132 height 18
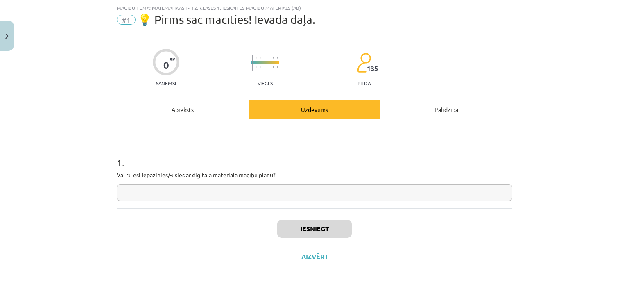
click at [247, 190] on input "text" at bounding box center [314, 192] width 395 height 17
type input "**"
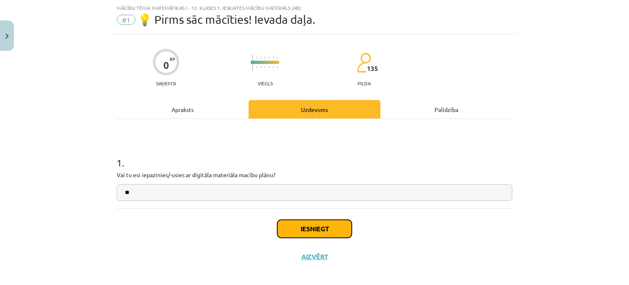
click at [347, 229] on button "Iesniegt" at bounding box center [314, 228] width 75 height 18
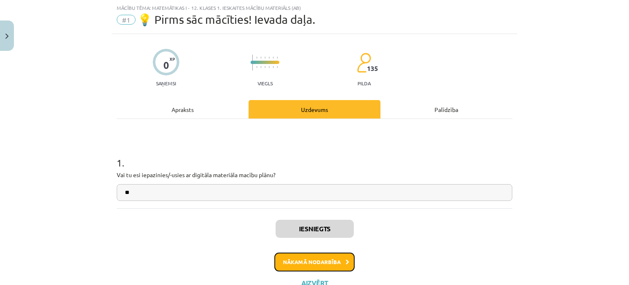
click at [322, 257] on button "Nākamā nodarbība" at bounding box center [314, 261] width 80 height 19
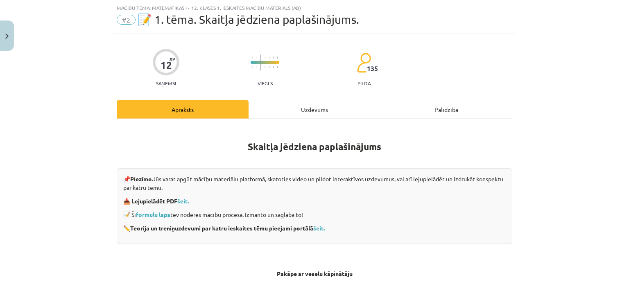
click at [316, 108] on div "Uzdevums" at bounding box center [315, 109] width 132 height 18
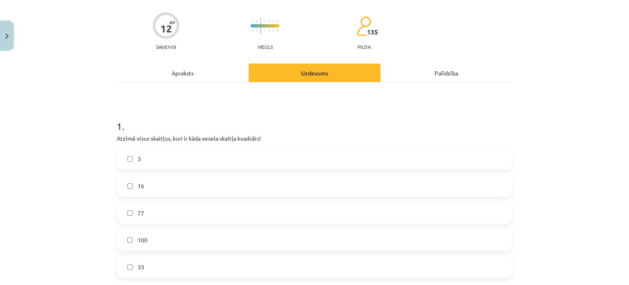
scroll to position [61, 0]
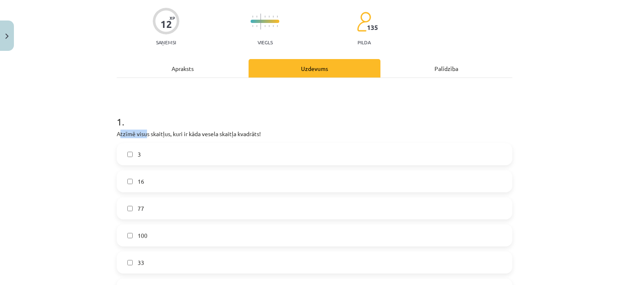
drag, startPoint x: 117, startPoint y: 131, endPoint x: 144, endPoint y: 136, distance: 27.9
click at [144, 136] on p "Atzīmē visus skaitļus, kuri ir kāda vesela skaitļa kvadrāts!" at bounding box center [314, 133] width 395 height 9
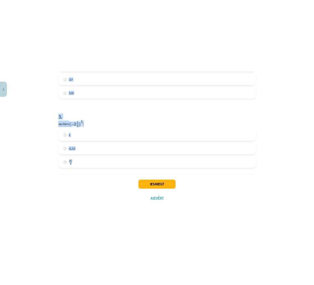
scroll to position [499, 0]
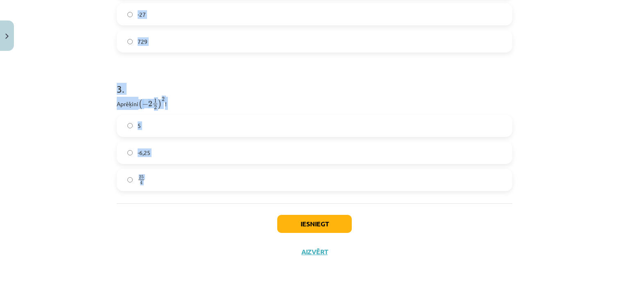
drag, startPoint x: 111, startPoint y: 133, endPoint x: 188, endPoint y: 208, distance: 107.7
copy form "Atzīmē visus skaitļus, kuri ir kāda vesela skaitļa kvadrāts! 3 16 77 100 33 60 …"
click at [251, 98] on p "Aprēķini ( − 2 1 2 ) 2 ( − 2 1 2 ) 2 !" at bounding box center [314, 103] width 395 height 13
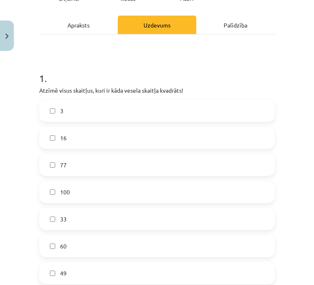
scroll to position [123, 0]
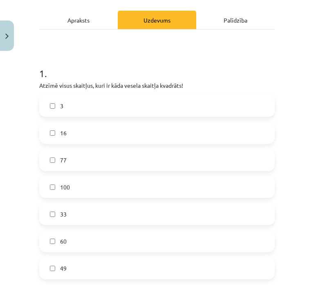
click at [97, 130] on label "16" at bounding box center [157, 132] width 234 height 20
click at [84, 190] on label "100" at bounding box center [157, 186] width 234 height 20
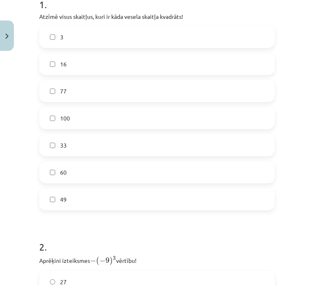
scroll to position [205, 0]
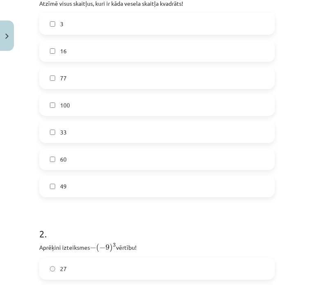
click at [76, 187] on label "49" at bounding box center [157, 186] width 234 height 20
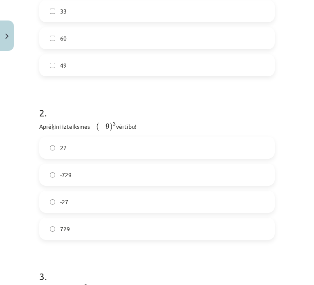
scroll to position [328, 0]
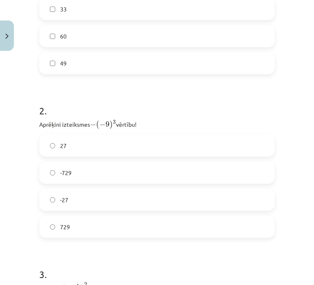
click at [121, 222] on label "729" at bounding box center [157, 226] width 234 height 20
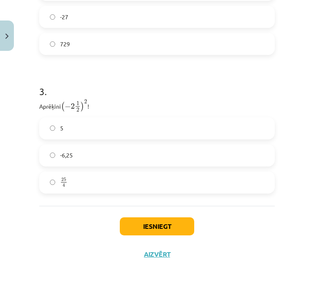
scroll to position [513, 0]
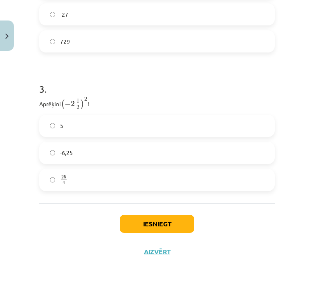
click at [144, 174] on label "25 4 25 4" at bounding box center [157, 179] width 234 height 20
click at [177, 228] on button "Iesniegt" at bounding box center [157, 224] width 75 height 18
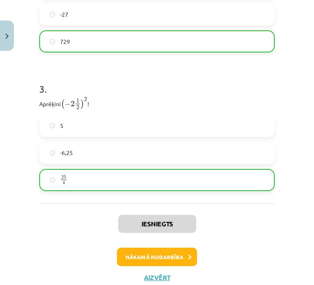
click at [173, 243] on div "Iesniegts Nākamā nodarbība Aizvērt" at bounding box center [157, 245] width 236 height 84
click at [172, 255] on button "Nākamā nodarbība" at bounding box center [157, 256] width 80 height 19
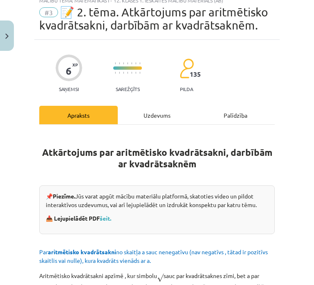
scroll to position [20, 0]
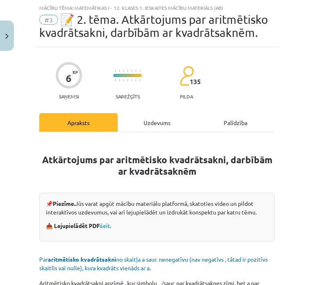
click at [160, 115] on div "Uzdevums" at bounding box center [157, 122] width 79 height 18
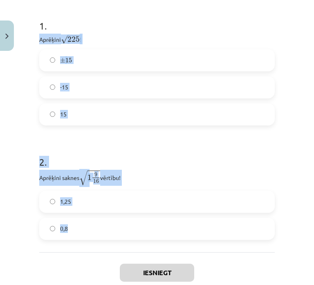
scroll to position [219, 0]
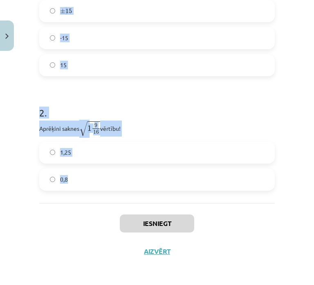
drag, startPoint x: 31, startPoint y: 100, endPoint x: 134, endPoint y: 190, distance: 136.7
click at [134, 190] on div "Mācību tēma: Matemātikas i - 12. klases 1. ieskaites mācību materiāls (ab) #3 📝…" at bounding box center [157, 142] width 314 height 285
copy form "Aprēķini √ 225 225 ! ± 15 ± 15 -15 15 2 . Aprēķini saknes √ 1 9 16 1 9 16 vērtī…"
click at [208, 123] on p "Aprēķini saknes √ 1 9 16 1 9 16 vērtību!" at bounding box center [157, 128] width 236 height 16
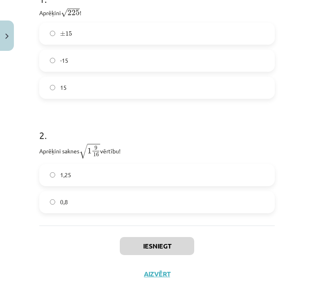
scroll to position [97, 0]
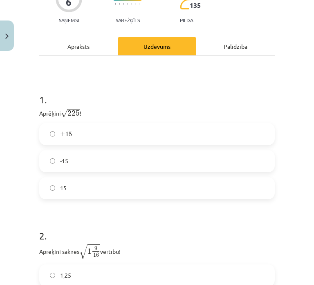
click at [124, 188] on label "15" at bounding box center [157, 188] width 234 height 20
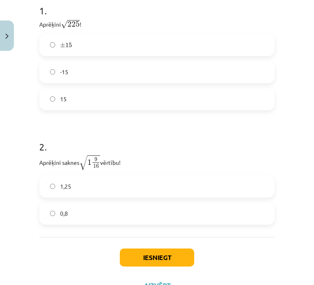
scroll to position [219, 0]
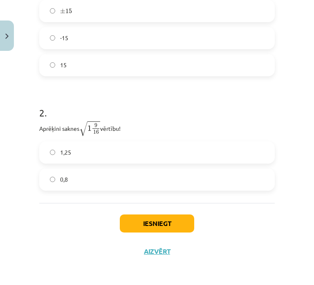
click at [127, 155] on label "1,25" at bounding box center [157, 152] width 234 height 20
click at [163, 228] on button "Iesniegt" at bounding box center [157, 223] width 75 height 18
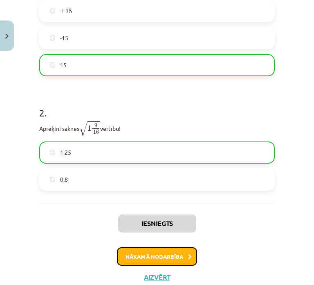
click at [161, 253] on button "Nākamā nodarbība" at bounding box center [157, 256] width 80 height 19
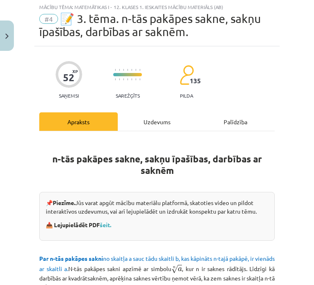
scroll to position [20, 0]
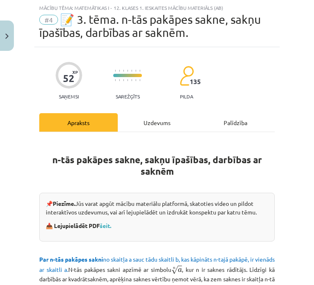
click at [163, 122] on div "Uzdevums" at bounding box center [157, 122] width 79 height 18
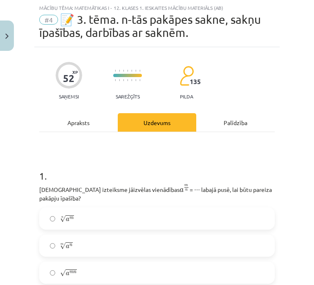
click at [43, 185] on p "Kura izteiksme jāizvēlas vienādības a m n a m n = ⋯ labajā pusē, lai būtu parei…" at bounding box center [157, 192] width 236 height 19
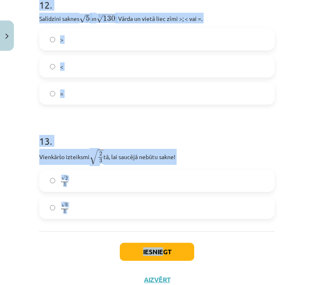
scroll to position [1818, 0]
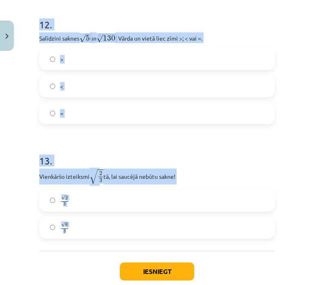
drag, startPoint x: 34, startPoint y: 185, endPoint x: 147, endPoint y: 226, distance: 120.0
click at [147, 226] on div "Mācību tēma: Matemātikas i - 12. klases 1. ieskaites mācību materiāls (ab) #4 📝…" at bounding box center [157, 142] width 314 height 285
copy form "Kura izteiksme jāizvēlas vienādības a m n a m n = ⋯ labajā pusē, lai būtu parei…"
click at [250, 148] on h1 "13 ." at bounding box center [157, 152] width 236 height 25
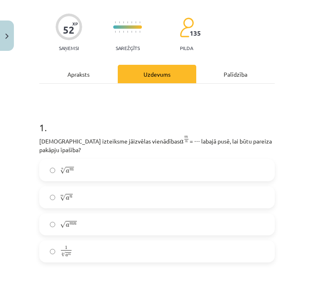
scroll to position [99, 0]
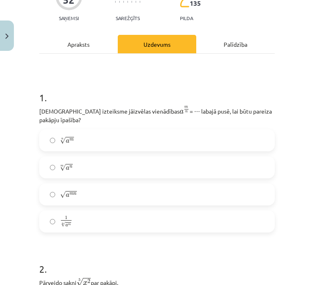
click at [121, 137] on label "n √ a m a m n" at bounding box center [157, 140] width 234 height 20
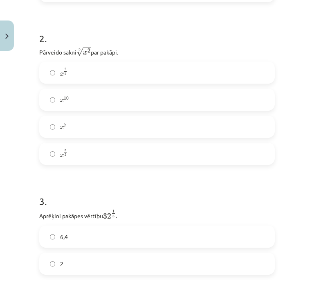
scroll to position [262, 0]
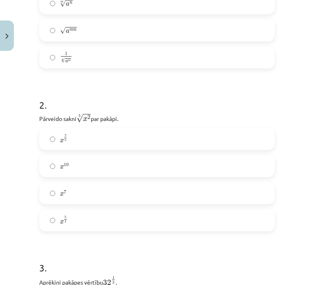
click at [107, 132] on label "x 2 5 x 2 5" at bounding box center [157, 139] width 234 height 20
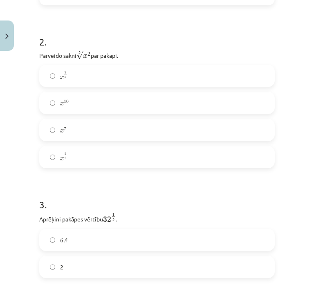
scroll to position [344, 0]
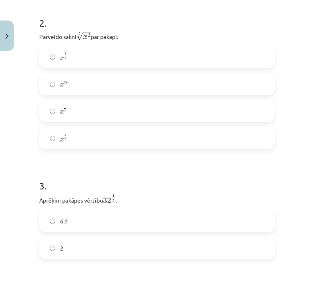
click at [72, 244] on label "2" at bounding box center [157, 247] width 234 height 20
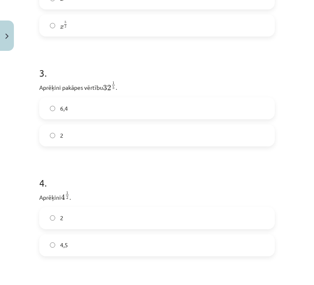
scroll to position [467, 0]
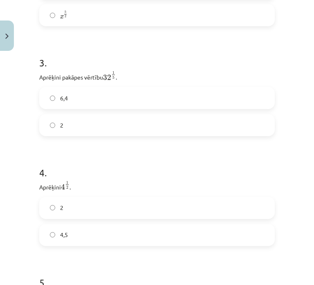
click at [127, 205] on label "2" at bounding box center [157, 207] width 234 height 20
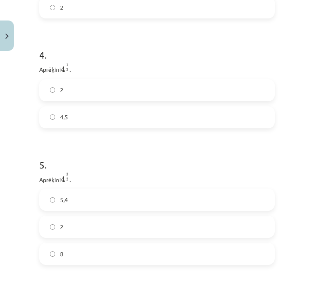
scroll to position [590, 0]
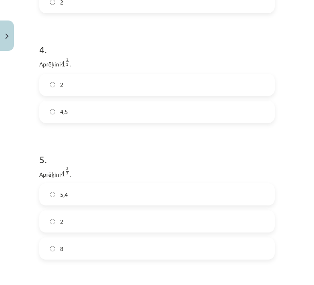
click at [88, 246] on label "8" at bounding box center [157, 248] width 234 height 20
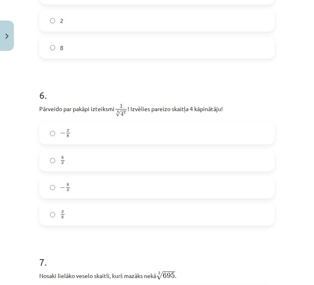
scroll to position [795, 0]
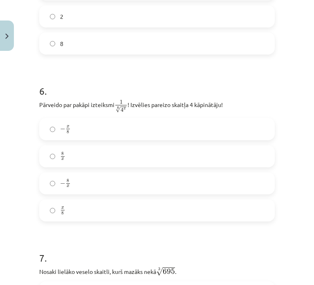
click at [110, 123] on label "− x 8 − x 8" at bounding box center [157, 129] width 234 height 20
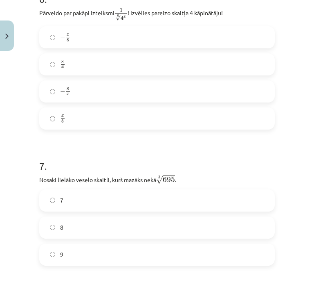
scroll to position [958, 0]
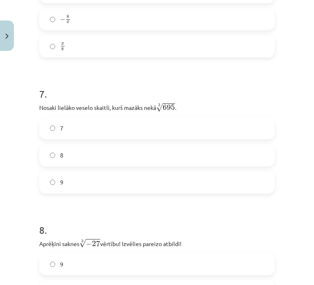
drag, startPoint x: 103, startPoint y: 150, endPoint x: 99, endPoint y: 152, distance: 4.4
click at [102, 151] on label "8" at bounding box center [157, 155] width 234 height 20
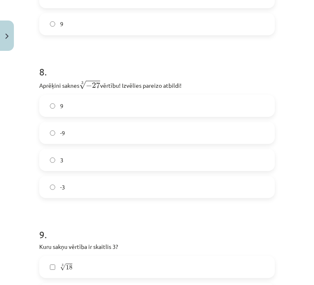
scroll to position [1122, 0]
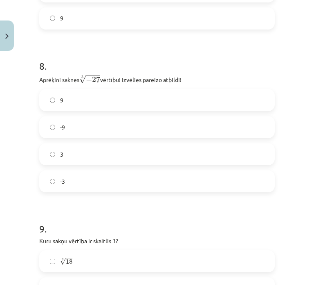
click at [84, 175] on label "-3" at bounding box center [157, 181] width 234 height 20
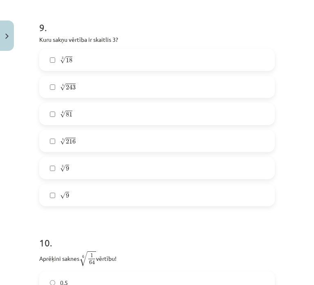
scroll to position [1327, 0]
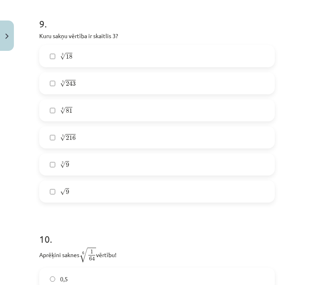
click at [91, 78] on label "5 √ 243 243 5" at bounding box center [157, 83] width 234 height 20
click at [100, 100] on label "4 √ 81 81 4" at bounding box center [157, 110] width 234 height 20
click at [95, 189] on label "√ 9 9" at bounding box center [157, 191] width 234 height 20
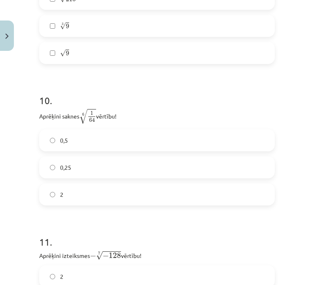
scroll to position [1491, 0]
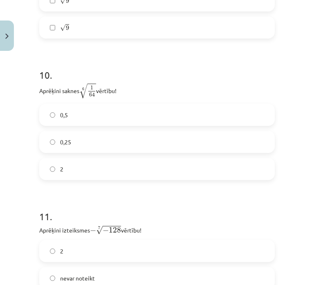
click at [147, 104] on label "0,5" at bounding box center [157, 114] width 234 height 20
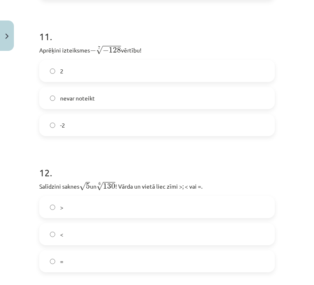
scroll to position [1695, 0]
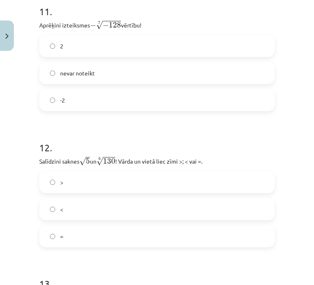
click at [100, 41] on label "2" at bounding box center [157, 46] width 234 height 20
click at [104, 202] on label "<" at bounding box center [157, 209] width 234 height 20
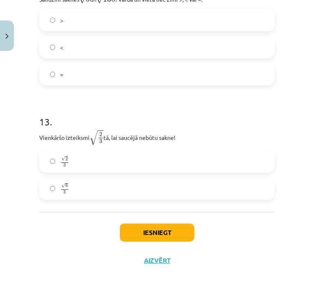
scroll to position [1859, 0]
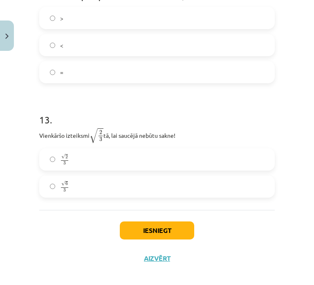
click at [121, 176] on label "√ 6 3 6 3" at bounding box center [157, 186] width 234 height 20
click at [173, 221] on button "Iesniegt" at bounding box center [157, 230] width 75 height 18
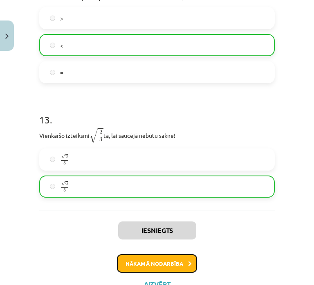
click at [175, 254] on button "Nākamā nodarbība" at bounding box center [157, 263] width 80 height 19
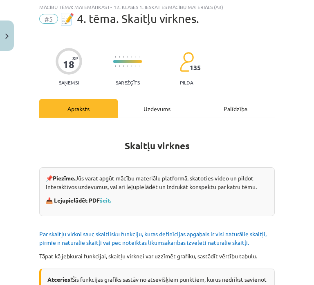
scroll to position [20, 0]
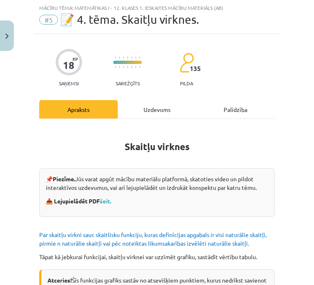
click at [165, 110] on div "Uzdevums" at bounding box center [157, 109] width 79 height 18
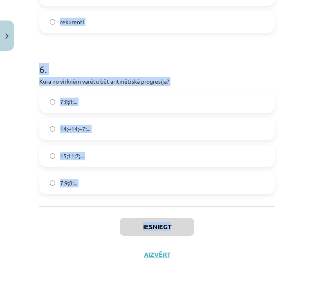
scroll to position [942, 0]
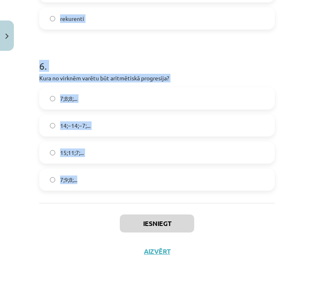
drag, startPoint x: 38, startPoint y: 170, endPoint x: 165, endPoint y: 181, distance: 127.4
copy form "Skaitļu virkne -7; -4; -1; 2; 5; ... ir Konstanta Ne augoša, ne dilstoša Dilsto…"
click at [221, 74] on p "Kura no virknēm varētu būt aritmētiskā progresija?" at bounding box center [157, 78] width 236 height 9
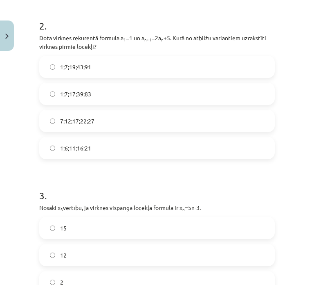
scroll to position [164, 0]
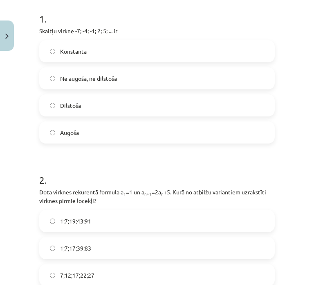
click at [79, 133] on label "Augoša" at bounding box center [157, 132] width 234 height 20
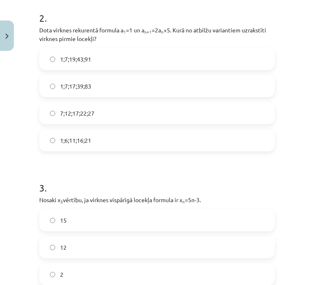
scroll to position [328, 0]
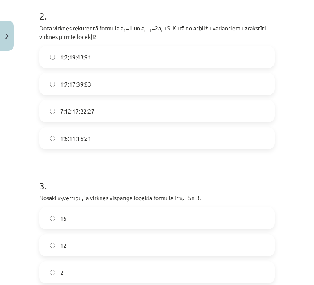
click at [100, 57] on label "1;7;19;43;91" at bounding box center [157, 57] width 234 height 20
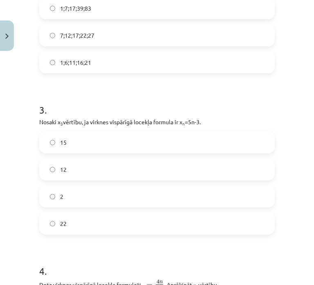
scroll to position [410, 0]
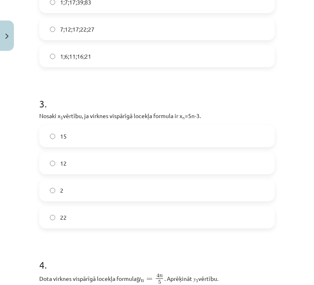
click at [86, 155] on label "12" at bounding box center [157, 163] width 234 height 20
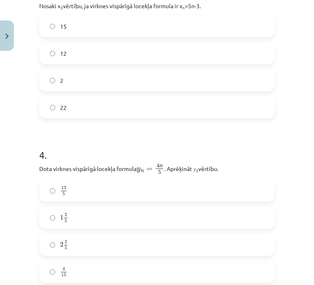
scroll to position [533, 0]
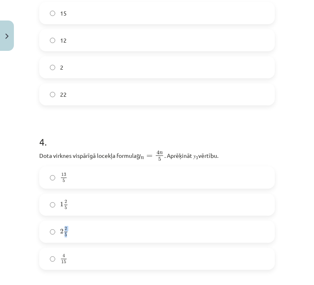
drag, startPoint x: 64, startPoint y: 231, endPoint x: 63, endPoint y: 224, distance: 6.3
click at [64, 227] on span "2 5" at bounding box center [65, 231] width 5 height 9
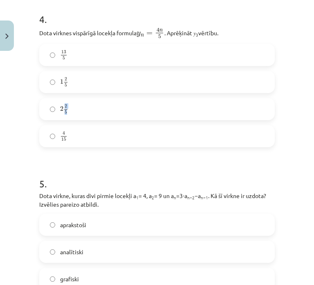
scroll to position [655, 0]
click at [171, 111] on label "2 2 5 2 2 5" at bounding box center [157, 108] width 234 height 20
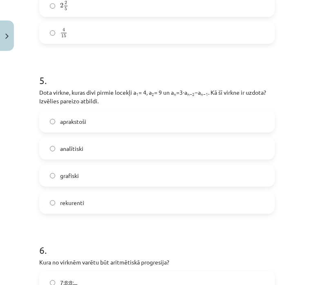
scroll to position [778, 0]
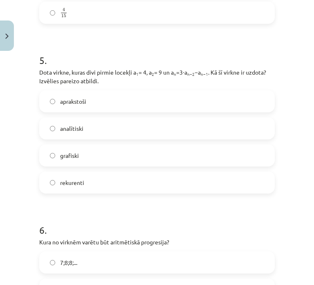
click at [79, 190] on label "rekurenti" at bounding box center [157, 182] width 234 height 20
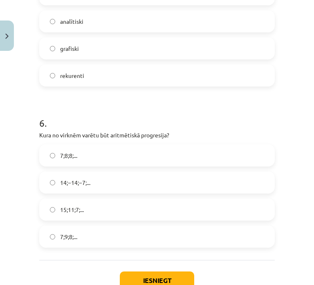
scroll to position [901, 0]
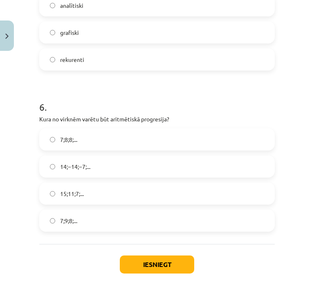
click at [129, 187] on label "15;11;7;..." at bounding box center [157, 193] width 234 height 20
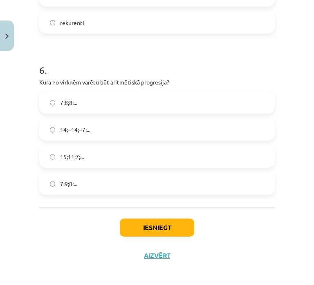
scroll to position [942, 0]
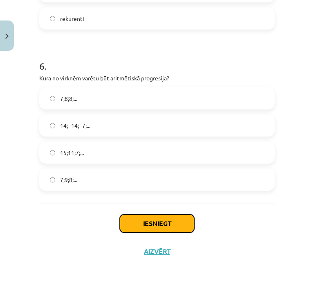
click at [146, 226] on button "Iesniegt" at bounding box center [157, 223] width 75 height 18
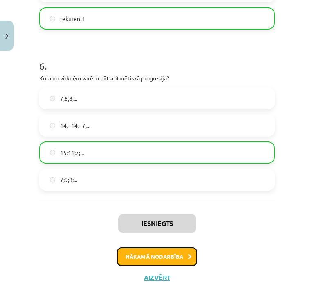
click at [154, 258] on button "Nākamā nodarbība" at bounding box center [157, 256] width 80 height 19
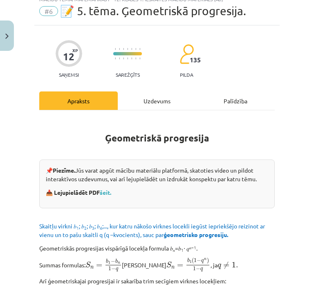
scroll to position [20, 0]
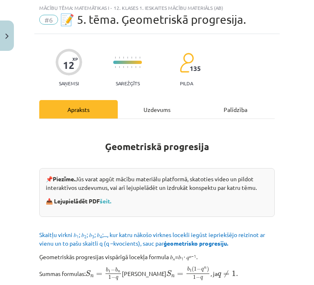
click at [145, 110] on div "Uzdevums" at bounding box center [157, 109] width 79 height 18
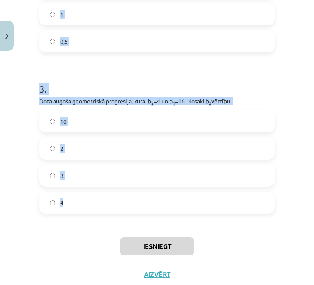
scroll to position [385, 0]
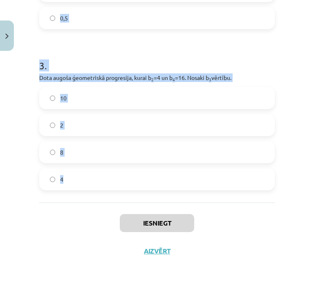
drag, startPoint x: 40, startPoint y: 51, endPoint x: 159, endPoint y: 176, distance: 172.3
copy form "Aprēķini ģeometriskās progresijas nākamo locekli, ja b 1 = 7 un q=5. 12 35 2 . …"
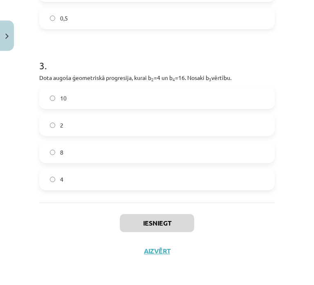
click at [62, 225] on div "Iesniegt Aizvērt" at bounding box center [157, 230] width 236 height 57
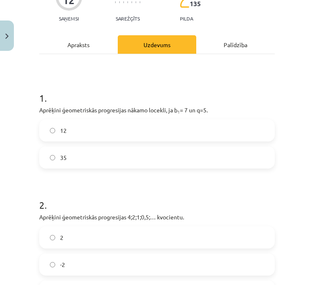
scroll to position [99, 0]
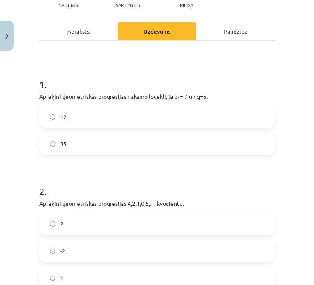
click at [77, 145] on label "35" at bounding box center [157, 143] width 234 height 20
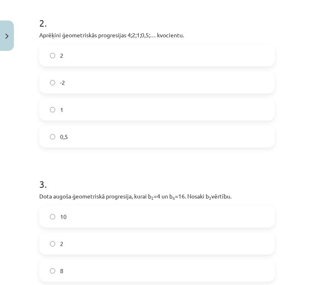
scroll to position [262, 0]
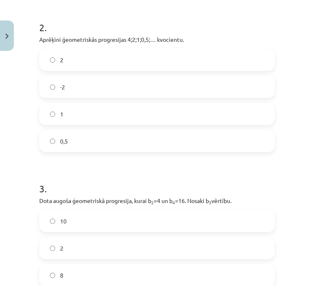
click at [69, 139] on label "0,5" at bounding box center [157, 141] width 234 height 20
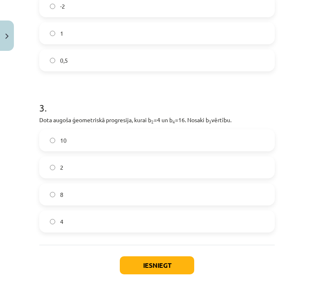
scroll to position [385, 0]
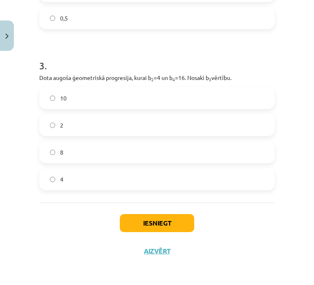
click at [93, 147] on label "8" at bounding box center [157, 152] width 234 height 20
click at [134, 216] on button "Iesniegt" at bounding box center [157, 223] width 75 height 18
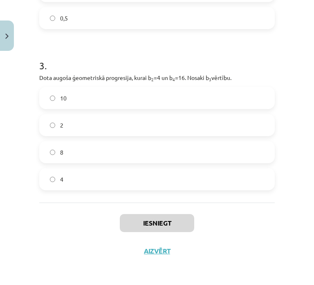
drag, startPoint x: 192, startPoint y: 221, endPoint x: 254, endPoint y: 244, distance: 66.2
click at [254, 244] on div "Iesniegt Aizvērt" at bounding box center [157, 230] width 236 height 57
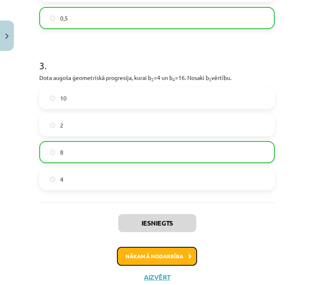
click at [160, 258] on button "Nākamā nodarbība" at bounding box center [157, 255] width 80 height 19
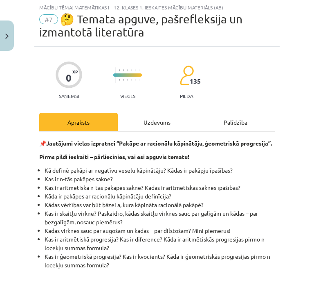
scroll to position [20, 0]
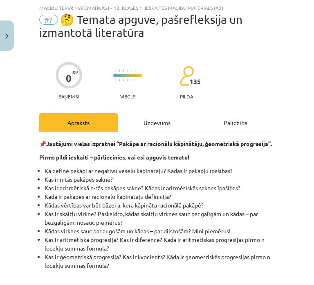
click at [148, 114] on div "Uzdevums" at bounding box center [157, 122] width 79 height 18
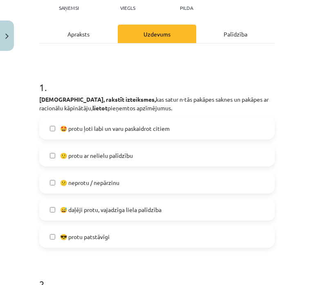
scroll to position [143, 0]
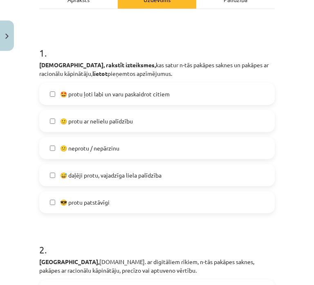
click at [106, 178] on span "😅 daļēji protu, vajadzīga liela palīdzība" at bounding box center [111, 175] width 102 height 9
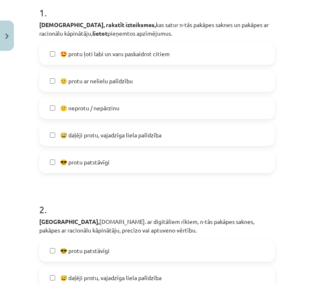
scroll to position [307, 0]
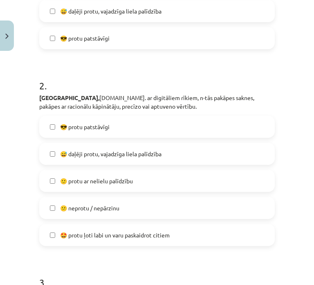
click at [103, 157] on span "😅 daļēji protu, vajadzīga liela palīdzība" at bounding box center [111, 153] width 102 height 9
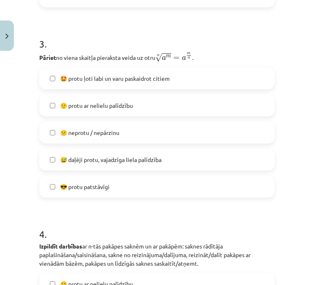
scroll to position [553, 0]
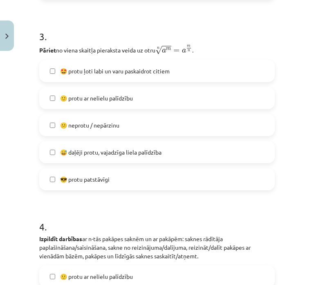
click at [93, 150] on span "😅 daļēji protu, vajadzīga liela palīdzība" at bounding box center [111, 152] width 102 height 9
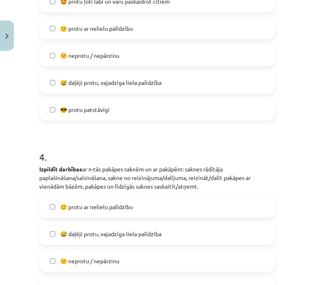
scroll to position [757, 0]
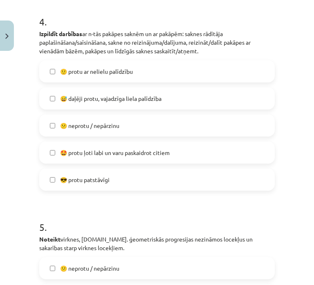
click at [77, 99] on span "😅 daļēji protu, vajadzīga liela palīdzība" at bounding box center [111, 98] width 102 height 9
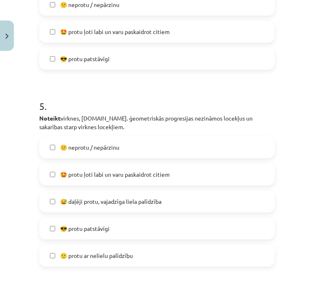
scroll to position [880, 0]
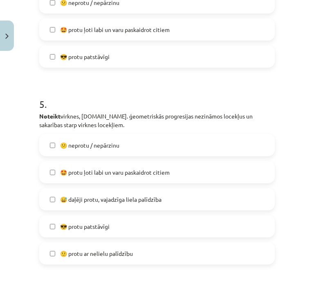
click at [108, 192] on label "😅 daļēji protu, vajadzīga liela palīdzība" at bounding box center [157, 199] width 234 height 20
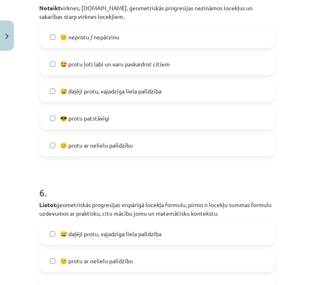
scroll to position [1003, 0]
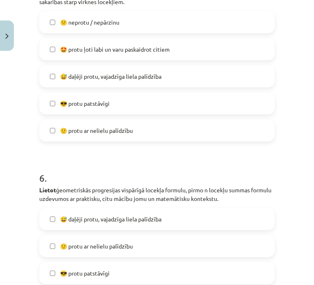
click at [83, 216] on span "😅 daļēji protu, vajadzīga liela palīdzība" at bounding box center [111, 219] width 102 height 9
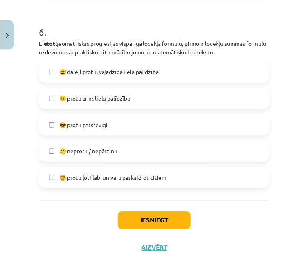
scroll to position [1151, 0]
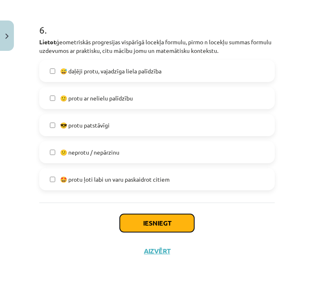
click at [126, 216] on button "Iesniegt" at bounding box center [157, 223] width 75 height 18
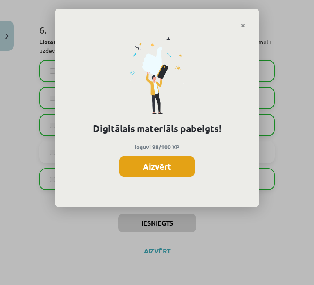
click at [128, 165] on button "Aizvērt" at bounding box center [157, 166] width 75 height 20
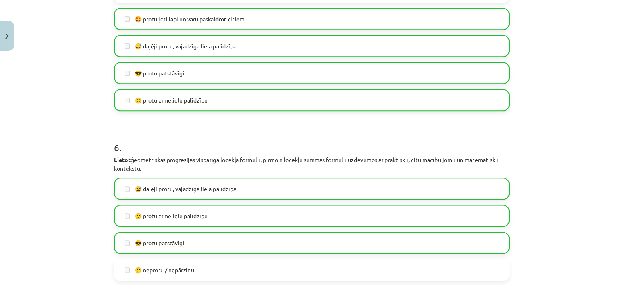
scroll to position [1103, 0]
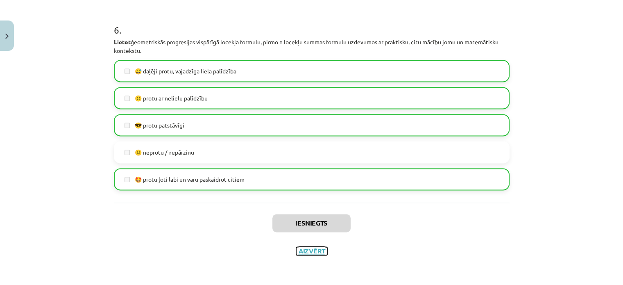
click at [311, 253] on button "Aizvērt" at bounding box center [311, 250] width 31 height 8
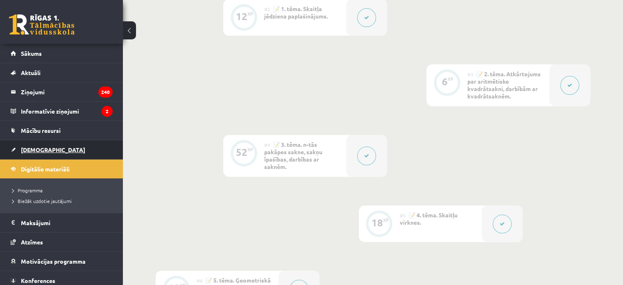
click at [42, 145] on link "[DEMOGRAPHIC_DATA]" at bounding box center [62, 149] width 102 height 19
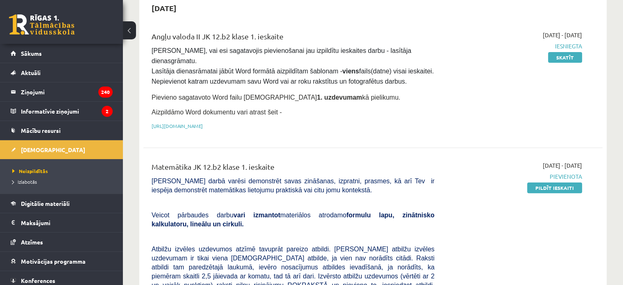
scroll to position [205, 0]
click at [556, 181] on link "Pildīt ieskaiti" at bounding box center [554, 186] width 55 height 11
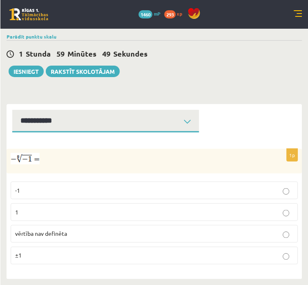
scroll to position [360, 0]
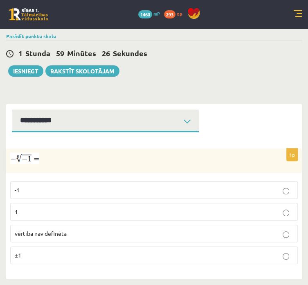
click at [155, 207] on p "1" at bounding box center [154, 211] width 279 height 9
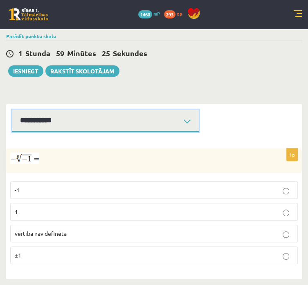
click at [166, 111] on select "**********" at bounding box center [105, 120] width 187 height 23
click at [107, 109] on select "**********" at bounding box center [105, 120] width 187 height 23
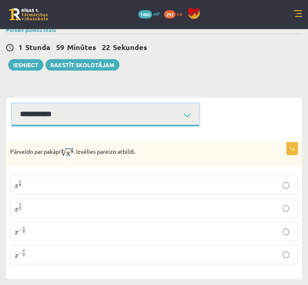
click at [157, 124] on select "**********" at bounding box center [105, 114] width 187 height 23
click at [107, 104] on select "**********" at bounding box center [105, 114] width 187 height 23
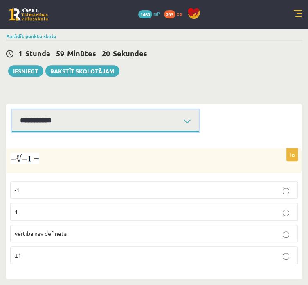
drag, startPoint x: 147, startPoint y: 119, endPoint x: 152, endPoint y: 116, distance: 6.4
click at [149, 118] on select "**********" at bounding box center [105, 120] width 187 height 23
click at [107, 109] on select "**********" at bounding box center [105, 120] width 187 height 23
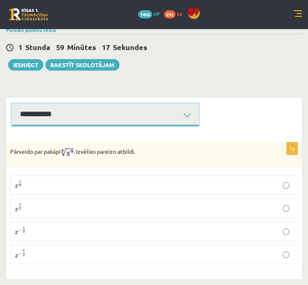
scroll to position [368, 0]
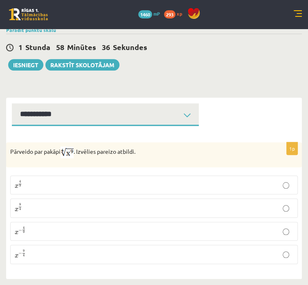
click at [144, 203] on p "x 9 4 x 9 4" at bounding box center [154, 208] width 279 height 10
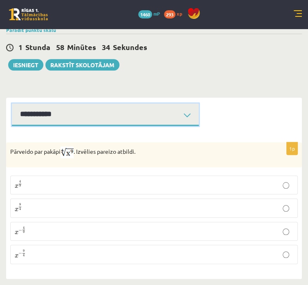
drag, startPoint x: 144, startPoint y: 200, endPoint x: 129, endPoint y: 117, distance: 84.7
click at [129, 117] on select "**********" at bounding box center [105, 114] width 187 height 23
select select "**********"
click at [107, 103] on select "**********" at bounding box center [105, 114] width 187 height 23
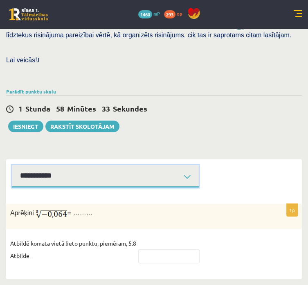
scroll to position [320, 0]
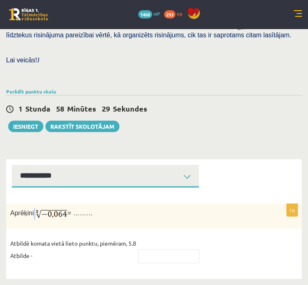
click at [149, 208] on p "Aprēķini = ………" at bounding box center [133, 214] width 247 height 12
click at [116, 203] on div "Aprēķini = ………" at bounding box center [154, 215] width 296 height 25
click at [142, 258] on input "text" at bounding box center [168, 256] width 61 height 14
paste input "****"
type input "****"
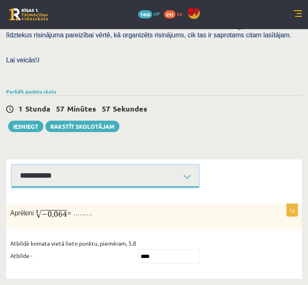
click at [199, 165] on select "**********" at bounding box center [105, 176] width 187 height 23
click at [190, 165] on select "**********" at bounding box center [105, 176] width 187 height 23
click at [107, 165] on select "**********" at bounding box center [105, 176] width 187 height 23
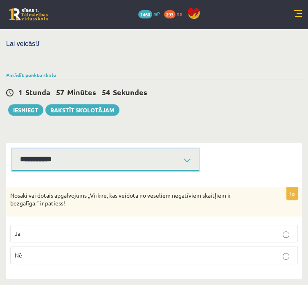
scroll to position [322, 0]
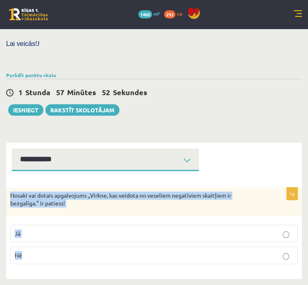
drag, startPoint x: 104, startPoint y: 187, endPoint x: 282, endPoint y: 255, distance: 189.9
click at [282, 255] on div "1p Nosaki vai dotais apgalvojums „Virkne, kas veidota no veseliem negatīviem sk…" at bounding box center [154, 228] width 296 height 83
copy div "Nosaki vai dotais apgalvojums „Virkne, kas veidota no veseliem negatīviem skait…"
click at [139, 251] on p "Nē" at bounding box center [154, 255] width 279 height 9
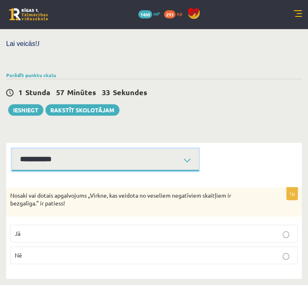
click at [159, 148] on select "**********" at bounding box center [105, 159] width 187 height 23
click at [107, 148] on select "**********" at bounding box center [105, 159] width 187 height 23
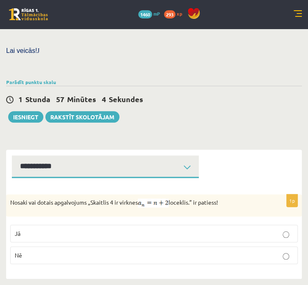
click at [147, 230] on p "Jā" at bounding box center [154, 233] width 279 height 9
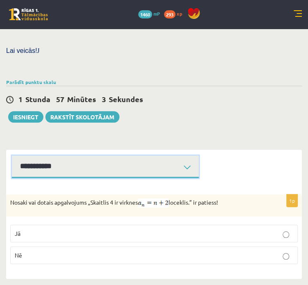
click at [189, 155] on select "**********" at bounding box center [105, 166] width 187 height 23
click at [107, 155] on select "**********" at bounding box center [105, 166] width 187 height 23
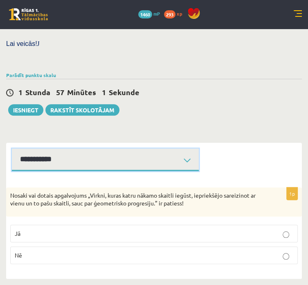
scroll to position [338, 0]
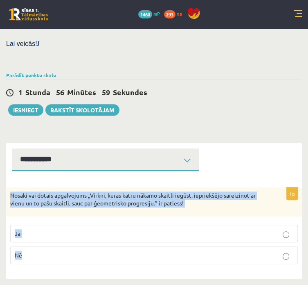
drag, startPoint x: 103, startPoint y: 172, endPoint x: 254, endPoint y: 251, distance: 169.7
click at [254, 251] on div "1p Nosaki vai dotais apgalvojums „Virkni, kuras katru nākamo skaitli iegūst, ie…" at bounding box center [154, 228] width 296 height 83
copy div "Nosaki vai dotais apgalvojums „Virkni, kuras katru nākamo skaitli iegūst, iepri…"
click at [154, 229] on p "Jā" at bounding box center [154, 233] width 279 height 9
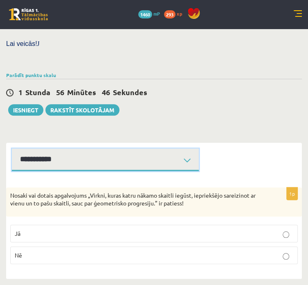
click at [160, 148] on select "**********" at bounding box center [105, 159] width 187 height 23
click at [107, 148] on select "**********" at bounding box center [105, 159] width 187 height 23
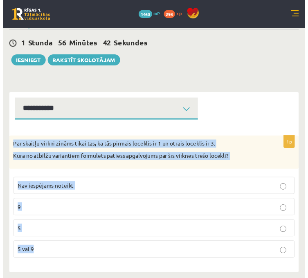
scroll to position [386, 0]
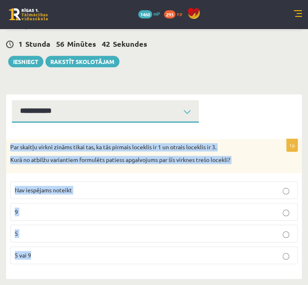
drag, startPoint x: 105, startPoint y: 171, endPoint x: 165, endPoint y: 248, distance: 97.6
click at [165, 248] on div "1p Par skaitļu virkni zināms tikai tas, ka tās pirmais loceklis ir 1 un otrais …" at bounding box center [154, 204] width 296 height 131
copy div "Par skaitļu virkni zināms tikai tas, ka tās pirmais loceklis ir 1 un otrais loc…"
click at [248, 185] on p "Nav iespējams noteikt" at bounding box center [154, 189] width 279 height 9
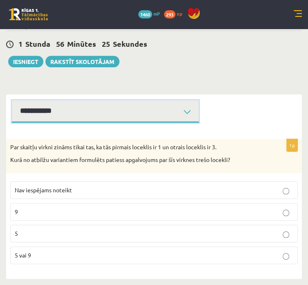
click at [199, 100] on select "**********" at bounding box center [105, 111] width 187 height 23
click at [107, 100] on select "**********" at bounding box center [105, 111] width 187 height 23
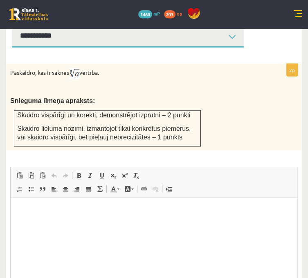
click at [97, 212] on p "Bagātinātā teksta redaktors, wiswyg-editor-user-answer-47434011348620" at bounding box center [154, 210] width 271 height 9
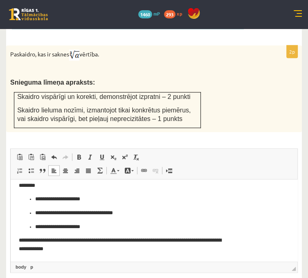
scroll to position [29, 0]
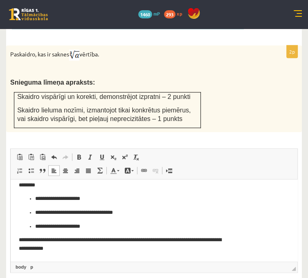
drag, startPoint x: 93, startPoint y: 195, endPoint x: 63, endPoint y: 205, distance: 31.9
click at [63, 205] on ul "**********" at bounding box center [154, 213] width 271 height 36
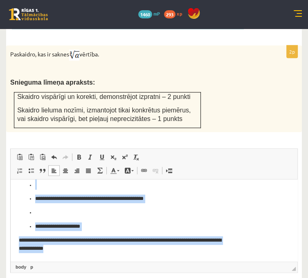
scroll to position [483, 0]
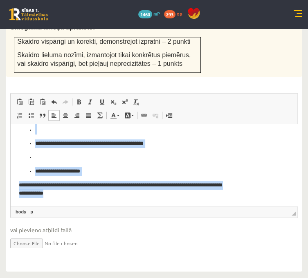
drag, startPoint x: 13, startPoint y: 138, endPoint x: 252, endPoint y: 368, distance: 332.1
click at [144, 206] on html "**********" at bounding box center [154, 132] width 287 height 147
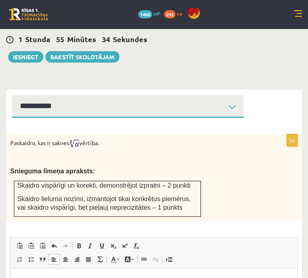
scroll to position [278, 0]
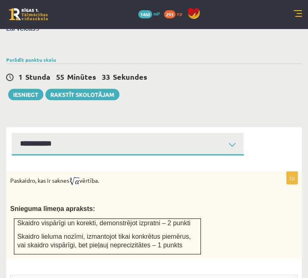
click at [170, 156] on select "**********" at bounding box center [128, 144] width 232 height 23
click at [107, 150] on select "**********" at bounding box center [128, 144] width 232 height 23
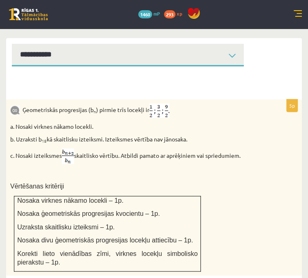
scroll to position [319, 0]
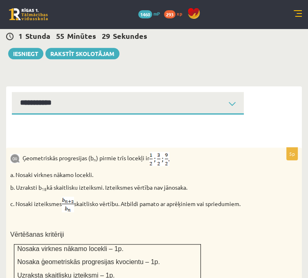
click at [145, 115] on select "**********" at bounding box center [128, 103] width 232 height 23
click at [107, 109] on select "**********" at bounding box center [128, 103] width 232 height 23
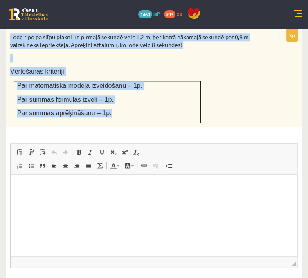
drag, startPoint x: 103, startPoint y: 55, endPoint x: 215, endPoint y: 137, distance: 138.8
click at [215, 127] on div "Lode ripo pa slīpu plakni un pirmajā sekundē veic 1,2 m, bet katrā nākamajā sek…" at bounding box center [154, 78] width 296 height 98
copy div "Lode ripo pa slīpu plakni un pirmajā sekundē veic 1,2 m, bet katrā nākamajā sek…"
click at [244, 13] on select "**********" at bounding box center [128, 1] width 232 height 23
click at [107, 7] on select "**********" at bounding box center [128, 1] width 232 height 23
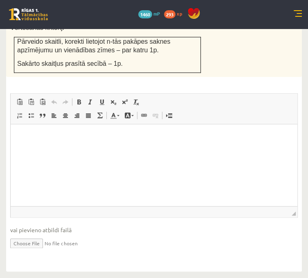
scroll to position [518, 0]
click at [83, 149] on html at bounding box center [154, 136] width 287 height 25
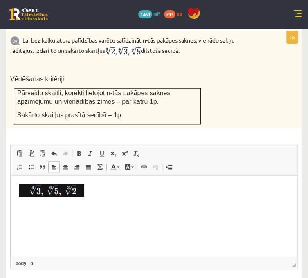
scroll to position [429, 0]
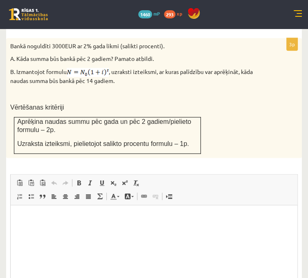
drag, startPoint x: 149, startPoint y: 232, endPoint x: 152, endPoint y: 229, distance: 4.4
click at [151, 231] on html at bounding box center [154, 218] width 287 height 25
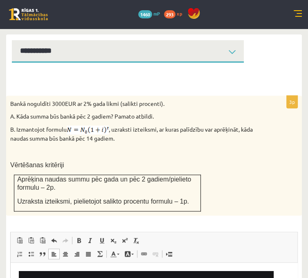
scroll to position [368, 0]
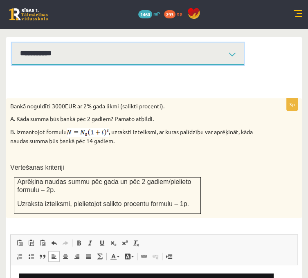
click at [154, 65] on select "**********" at bounding box center [128, 54] width 232 height 23
click at [107, 60] on select "**********" at bounding box center [128, 54] width 232 height 23
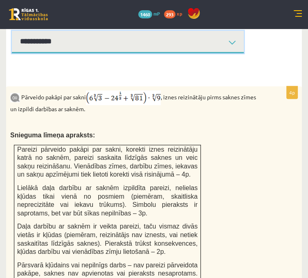
scroll to position [368, 0]
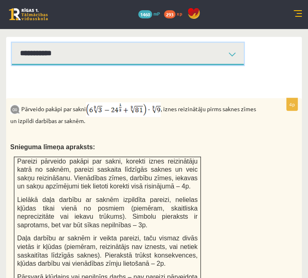
click at [212, 64] on select "**********" at bounding box center [128, 54] width 232 height 23
click at [107, 60] on select "**********" at bounding box center [128, 54] width 232 height 23
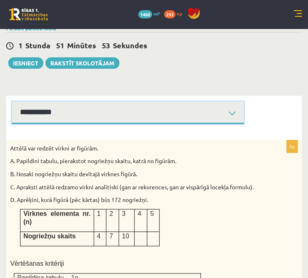
scroll to position [287, 0]
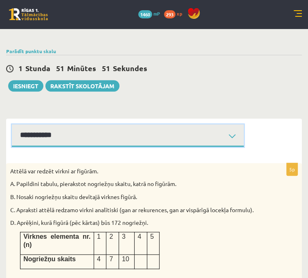
click at [126, 147] on select "**********" at bounding box center [128, 135] width 232 height 23
select select "**********"
click at [107, 142] on select "**********" at bounding box center [128, 135] width 232 height 23
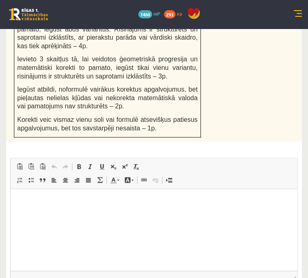
scroll to position [608, 0]
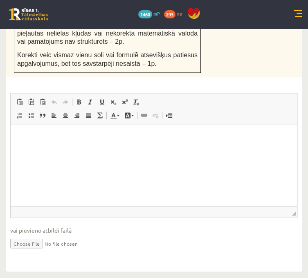
click at [66, 149] on html at bounding box center [154, 136] width 287 height 25
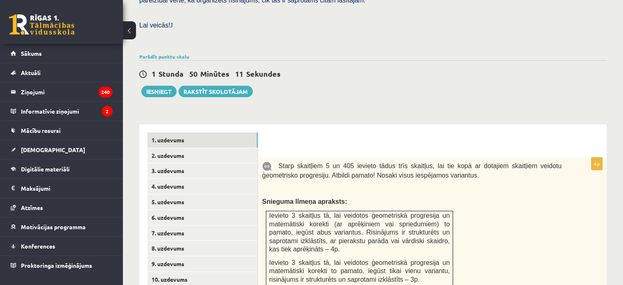
scroll to position [206, 0]
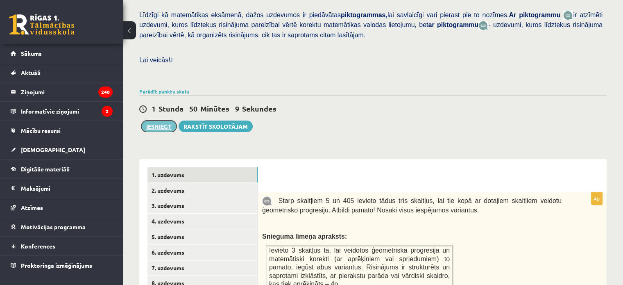
click at [167, 120] on button "Iesniegt" at bounding box center [158, 125] width 35 height 11
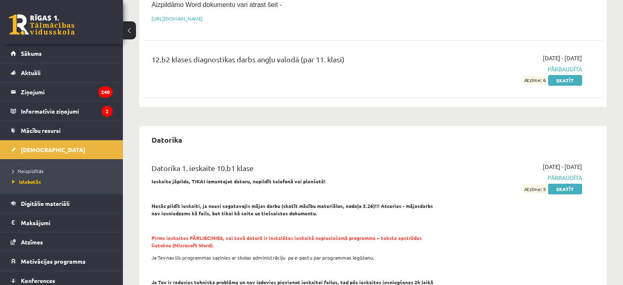
scroll to position [164, 0]
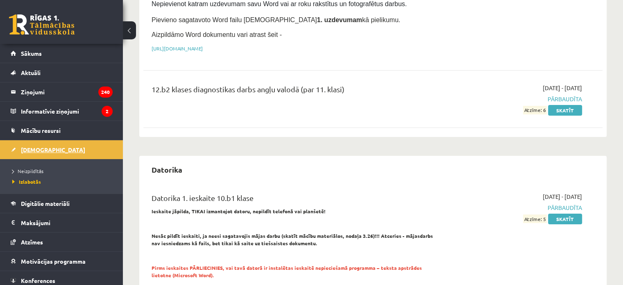
click at [60, 153] on link "[DEMOGRAPHIC_DATA]" at bounding box center [62, 149] width 102 height 19
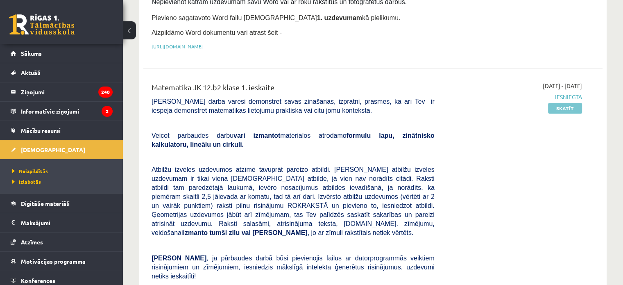
scroll to position [287, 0]
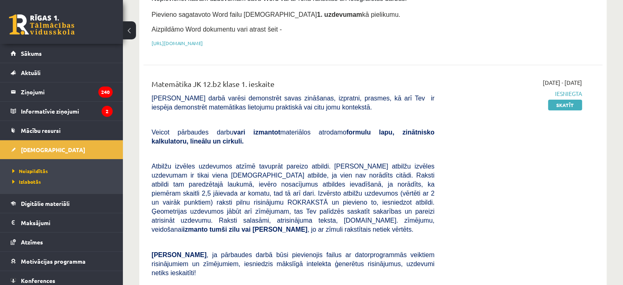
click at [571, 98] on div "[DATE] - [DATE] Iesniegta Skatīt" at bounding box center [514, 230] width 147 height 304
click at [572, 99] on link "Skatīt" at bounding box center [565, 104] width 34 height 11
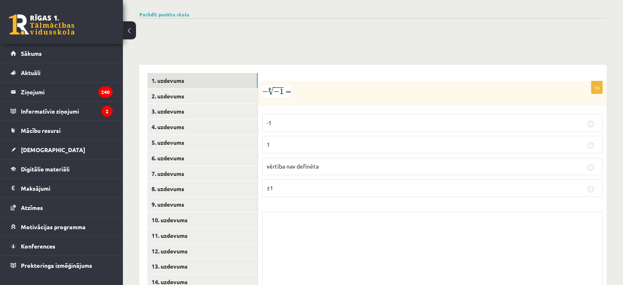
scroll to position [287, 0]
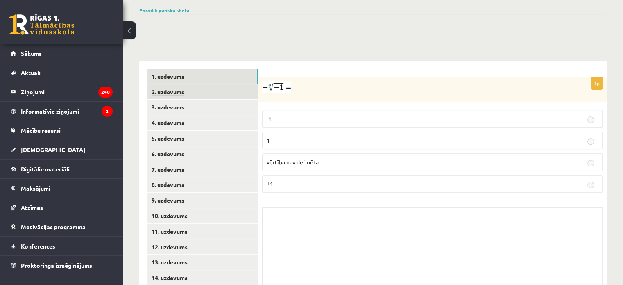
click at [193, 84] on link "2. uzdevums" at bounding box center [202, 91] width 110 height 15
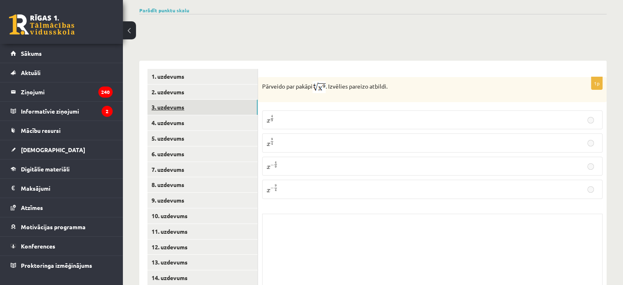
click at [203, 99] on link "3. uzdevums" at bounding box center [202, 106] width 110 height 15
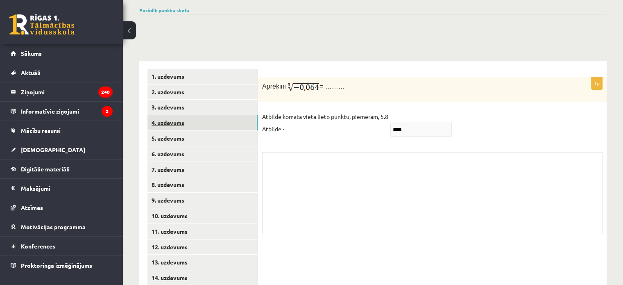
click at [212, 115] on link "4. uzdevums" at bounding box center [202, 122] width 110 height 15
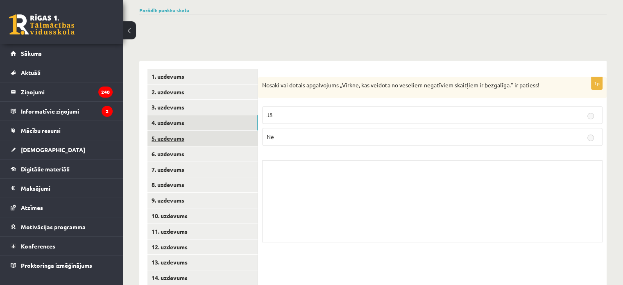
click at [218, 131] on link "5. uzdevums" at bounding box center [202, 138] width 110 height 15
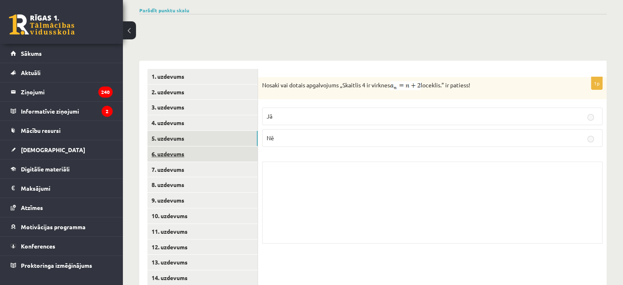
click at [217, 146] on link "6. uzdevums" at bounding box center [202, 153] width 110 height 15
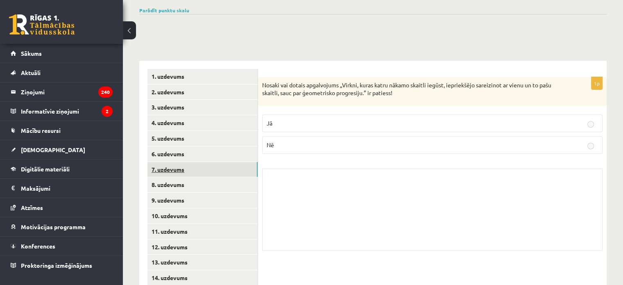
click at [219, 162] on link "7. uzdevums" at bounding box center [202, 169] width 110 height 15
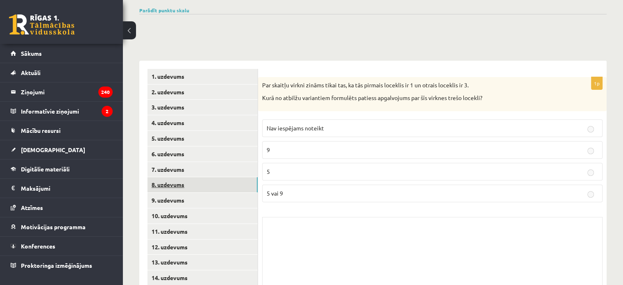
click at [217, 177] on link "8. uzdevums" at bounding box center [202, 184] width 110 height 15
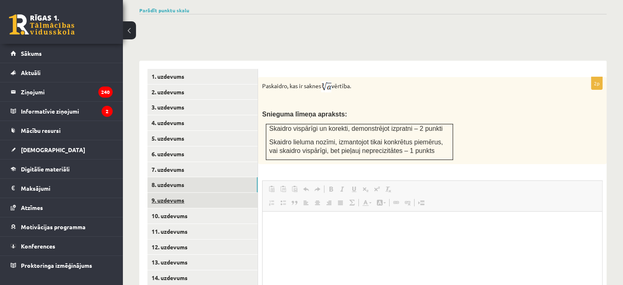
scroll to position [0, 0]
click at [215, 192] on link "9. uzdevums" at bounding box center [202, 199] width 110 height 15
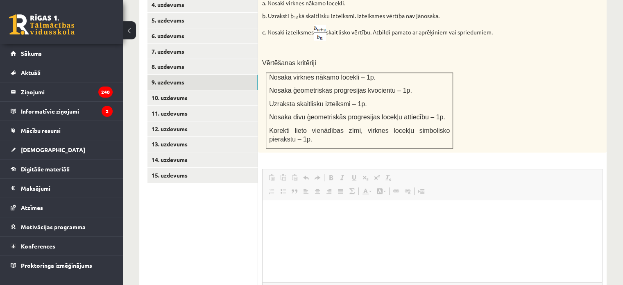
scroll to position [409, 0]
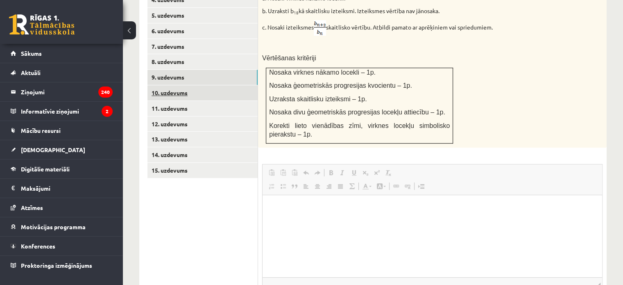
click at [158, 85] on link "10. uzdevums" at bounding box center [202, 92] width 110 height 15
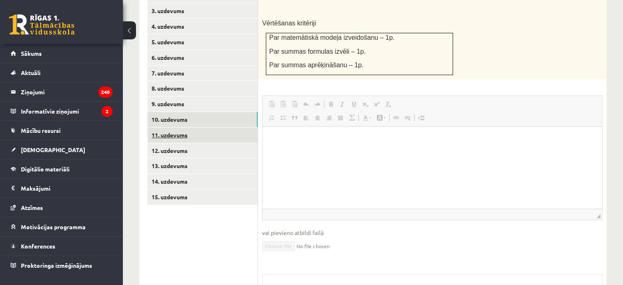
scroll to position [0, 0]
click at [175, 127] on link "11. uzdevums" at bounding box center [202, 134] width 110 height 15
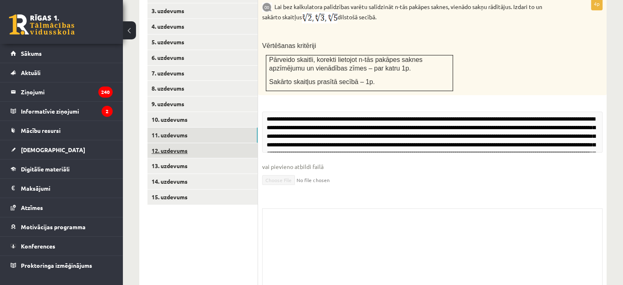
click at [181, 143] on link "12. uzdevums" at bounding box center [202, 150] width 110 height 15
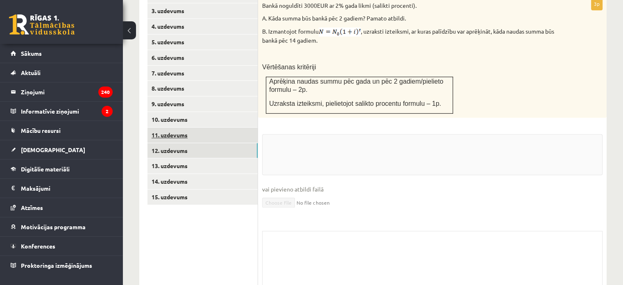
click at [181, 127] on link "11. uzdevums" at bounding box center [202, 134] width 110 height 15
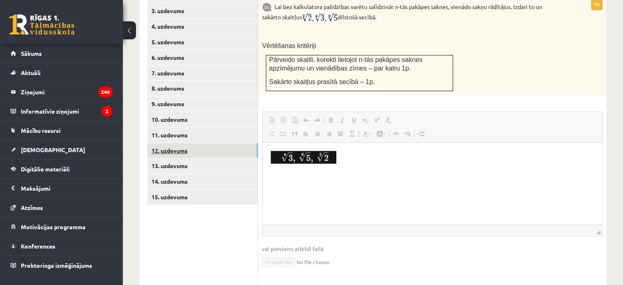
click at [190, 143] on link "12. uzdevums" at bounding box center [202, 150] width 110 height 15
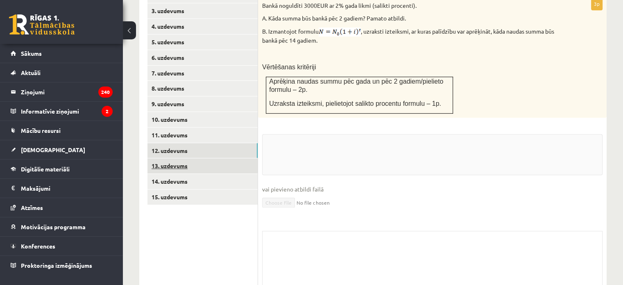
click at [196, 158] on link "13. uzdevums" at bounding box center [202, 165] width 110 height 15
